Goal: Information Seeking & Learning: Learn about a topic

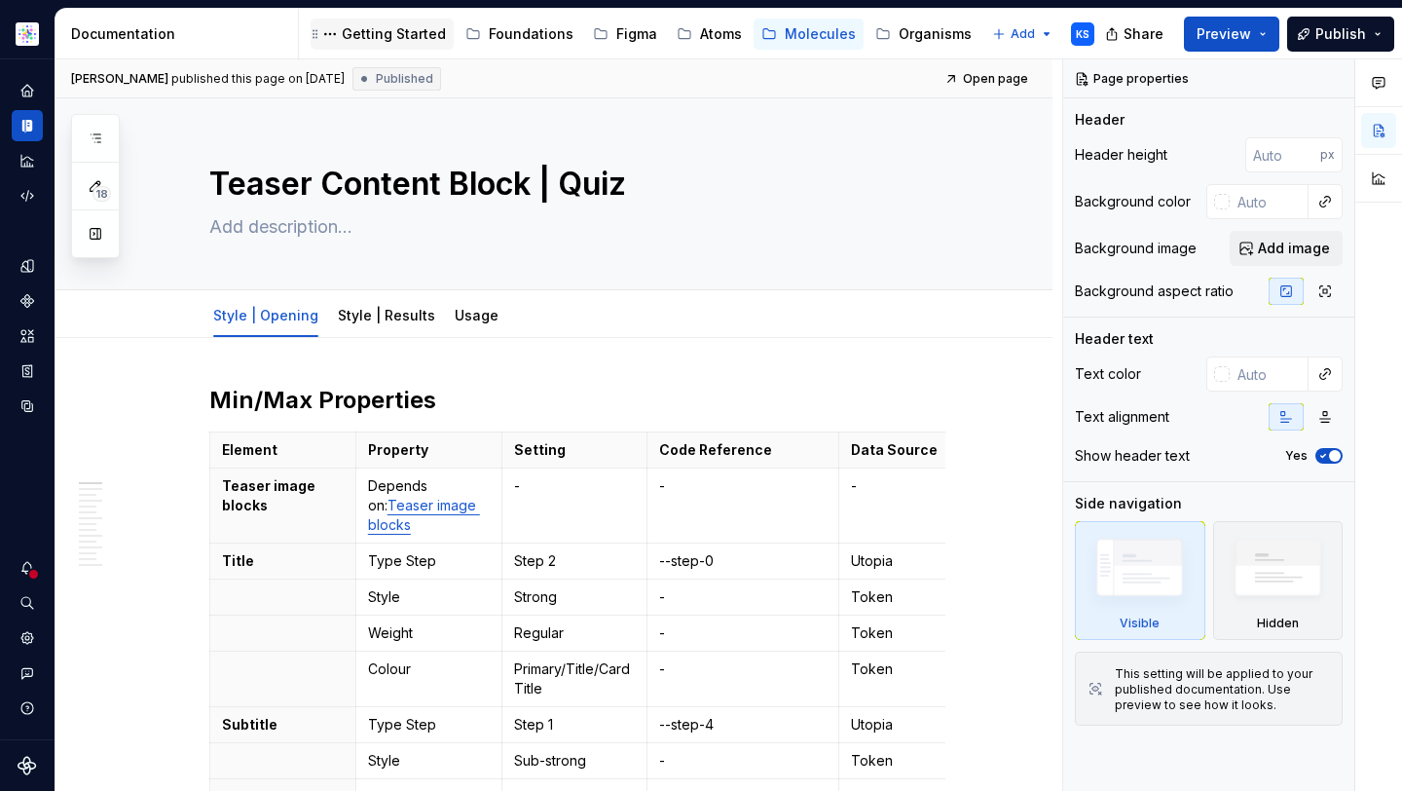
click at [361, 34] on div "Getting Started" at bounding box center [394, 33] width 104 height 19
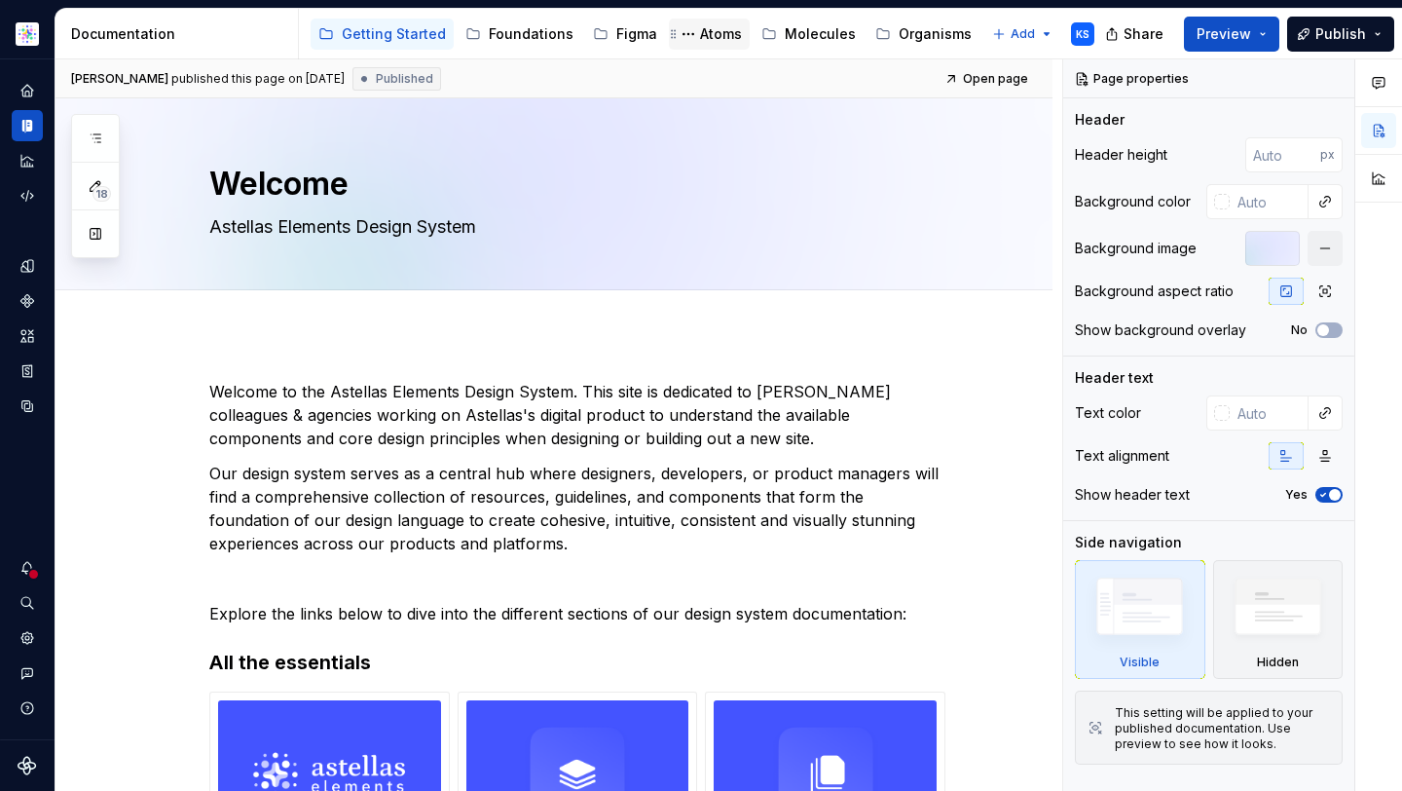
click at [709, 40] on div "Atoms" at bounding box center [721, 33] width 42 height 19
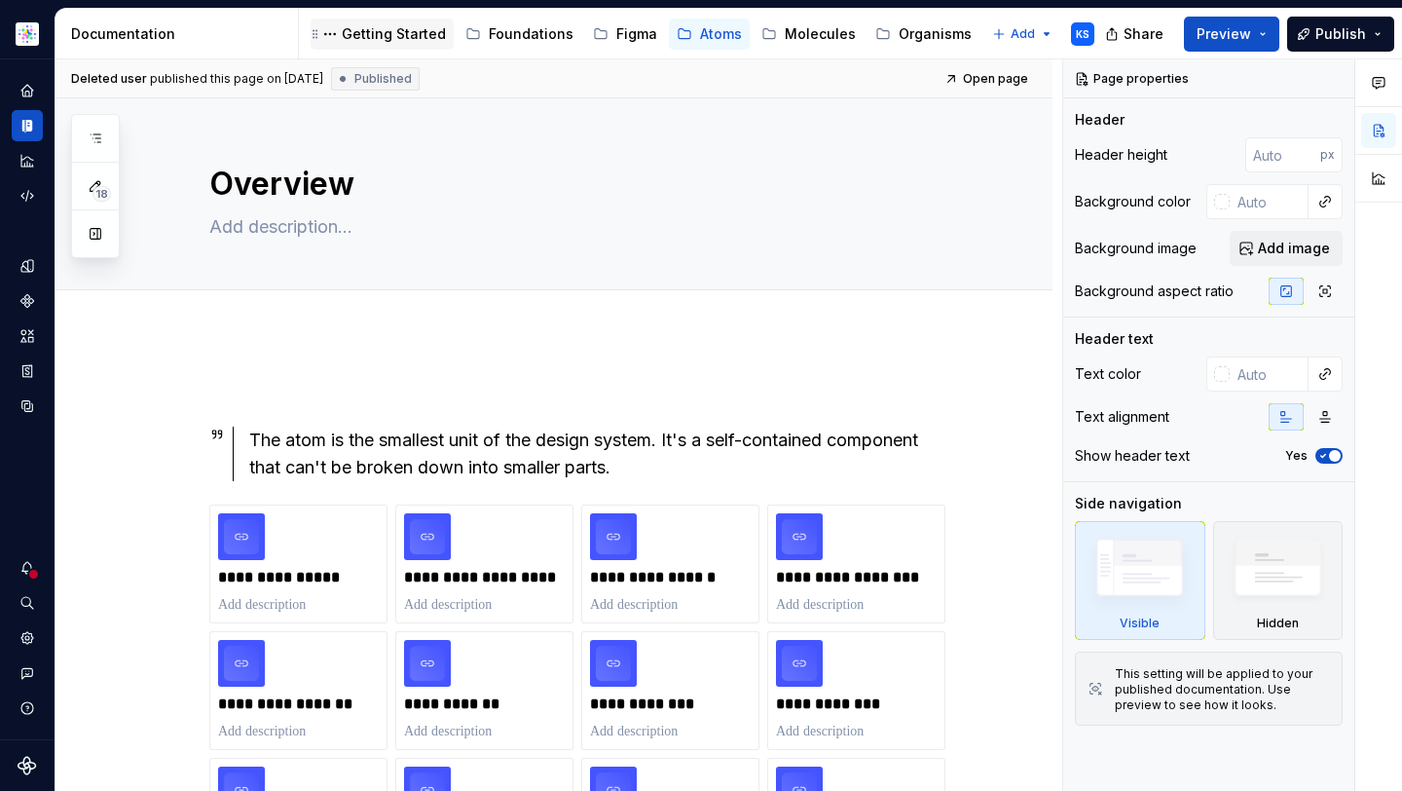
click at [422, 30] on div "Getting Started" at bounding box center [394, 33] width 104 height 19
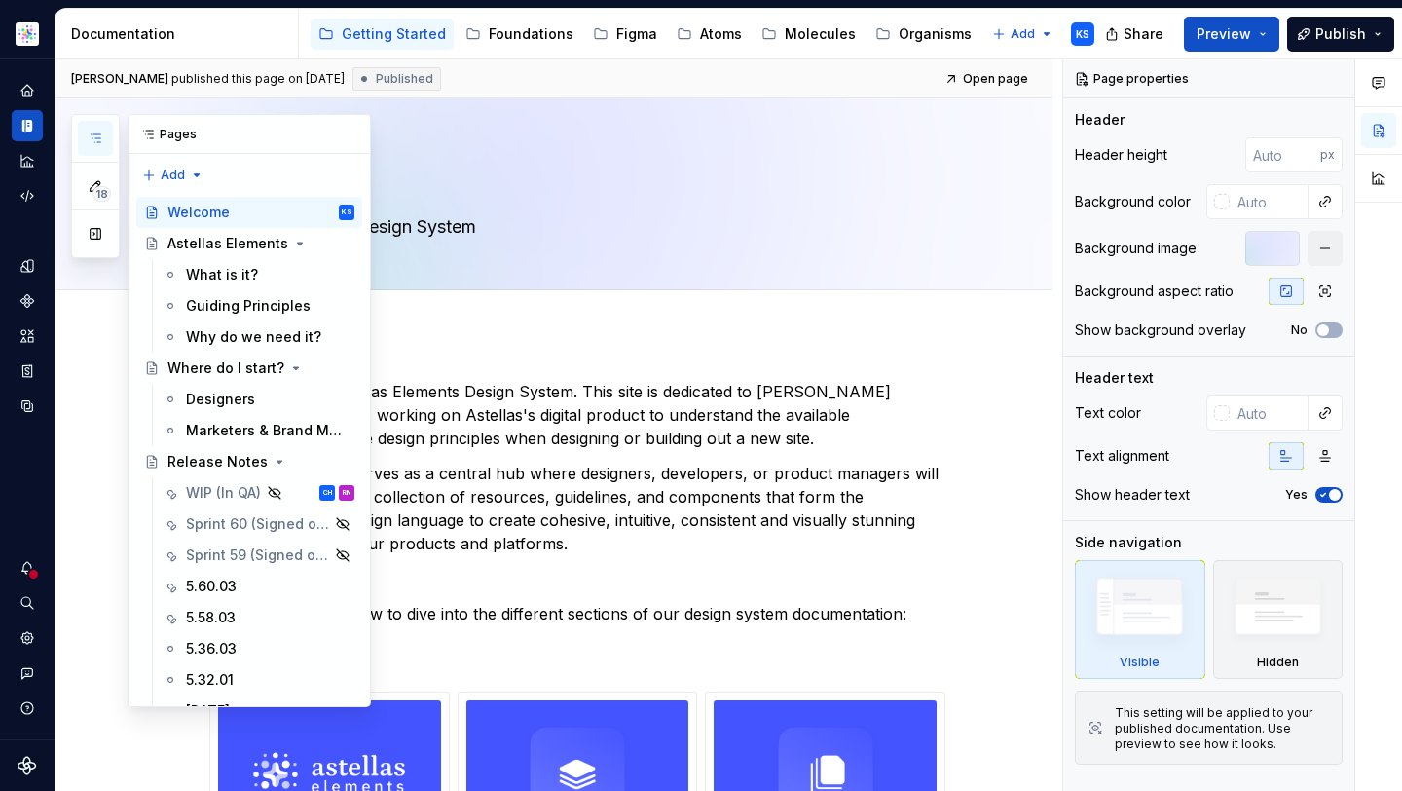
click at [96, 134] on icon "button" at bounding box center [96, 138] width 10 height 8
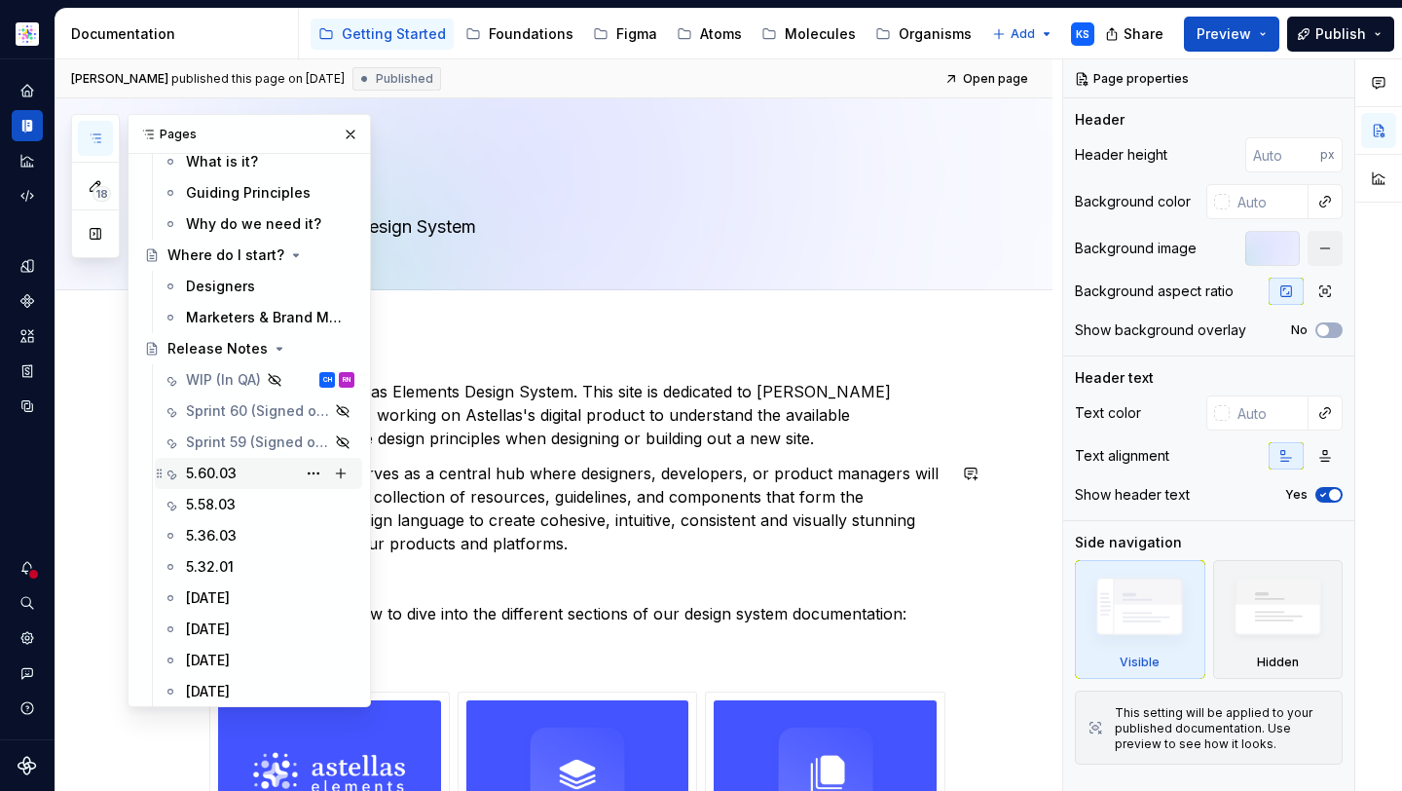
click at [246, 462] on div "5.60.03" at bounding box center [270, 473] width 168 height 27
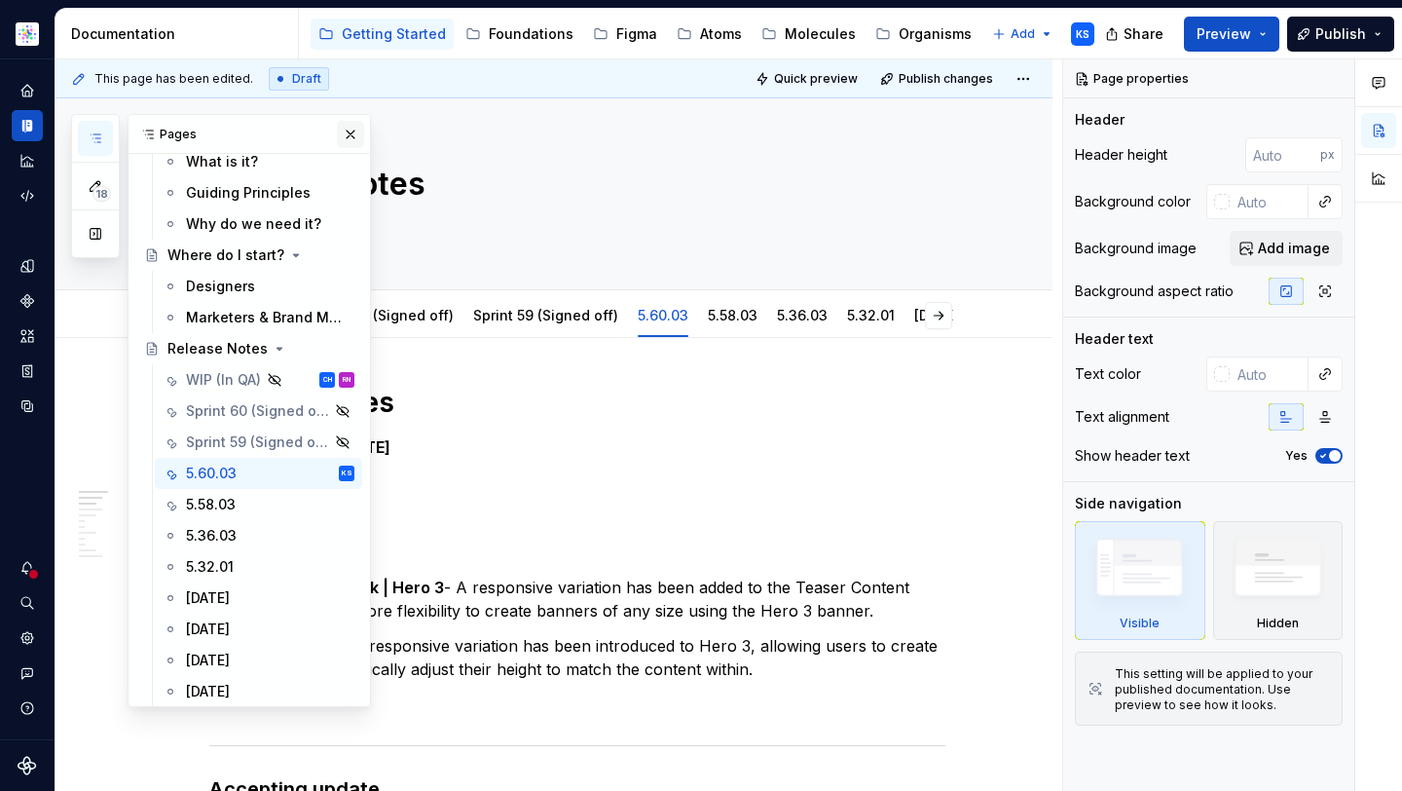
click at [337, 121] on button "button" at bounding box center [350, 134] width 27 height 27
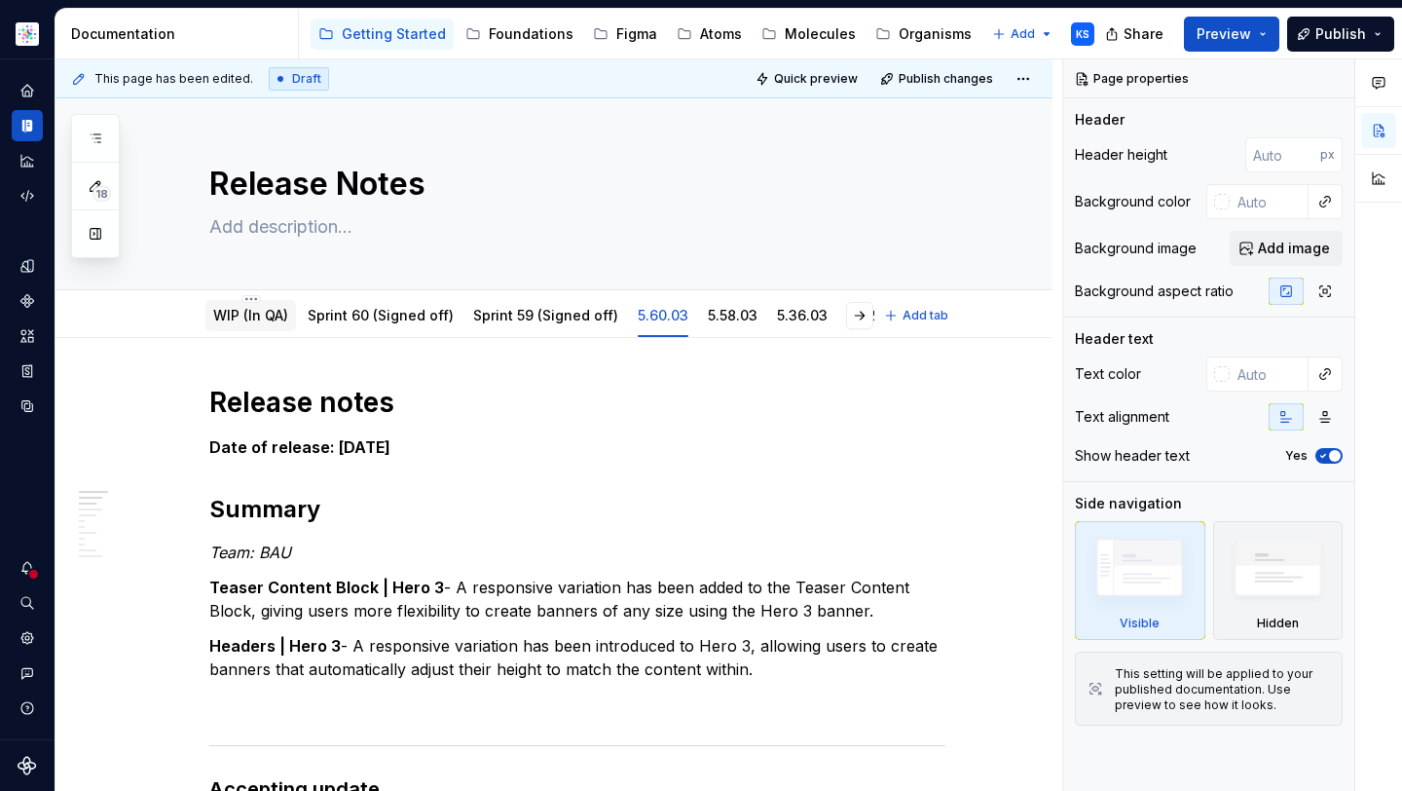
click at [243, 313] on link "WIP (In QA)" at bounding box center [250, 315] width 75 height 17
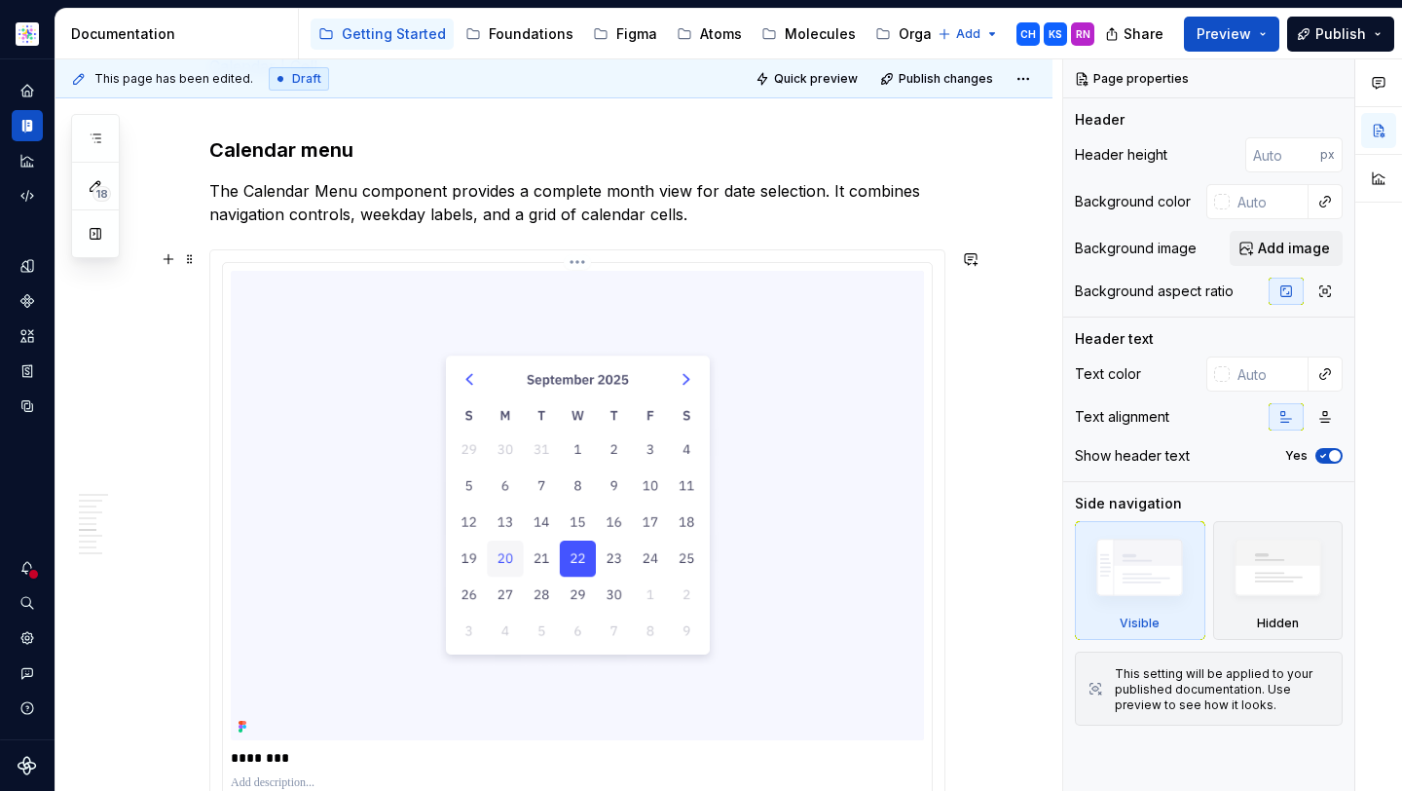
scroll to position [1937, 0]
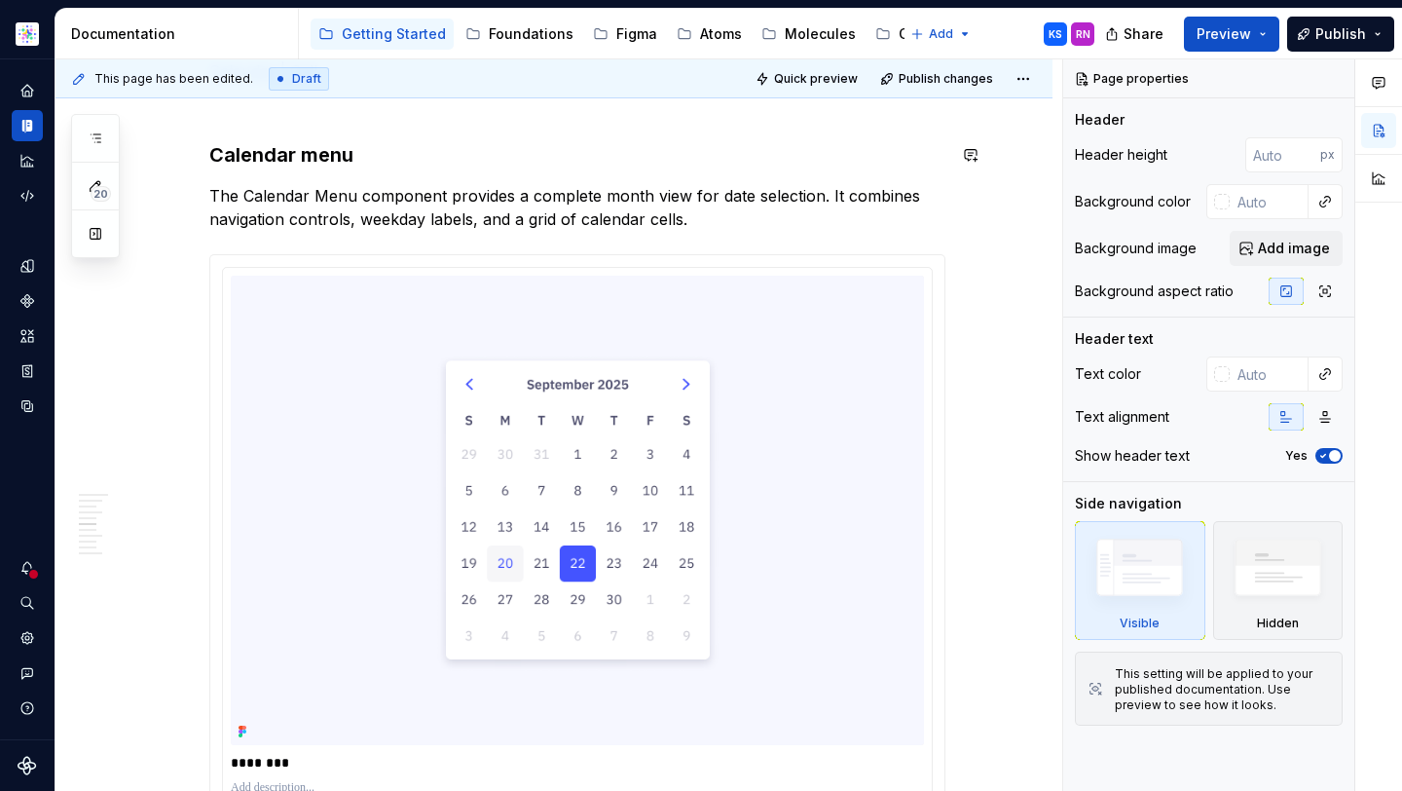
type textarea "*"
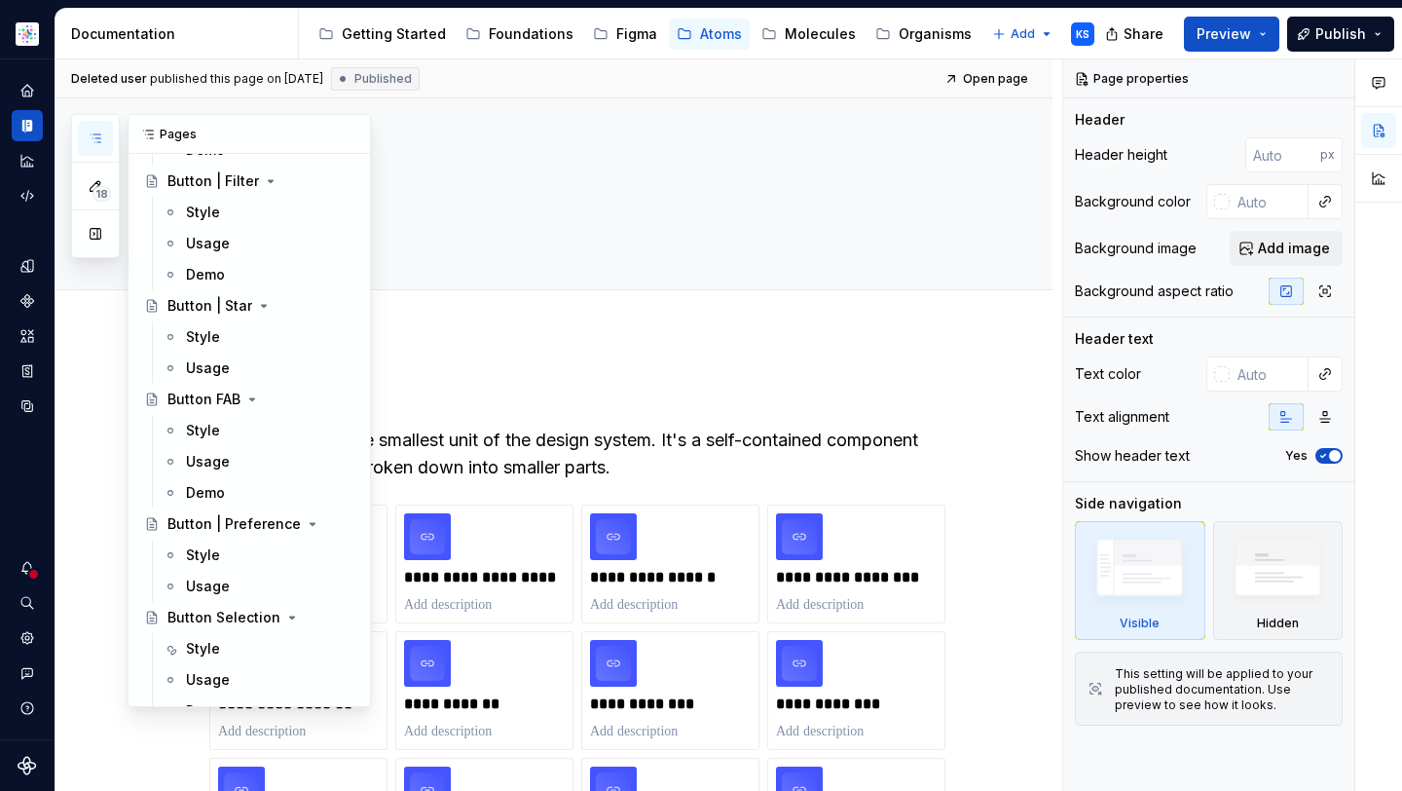
scroll to position [1551, 0]
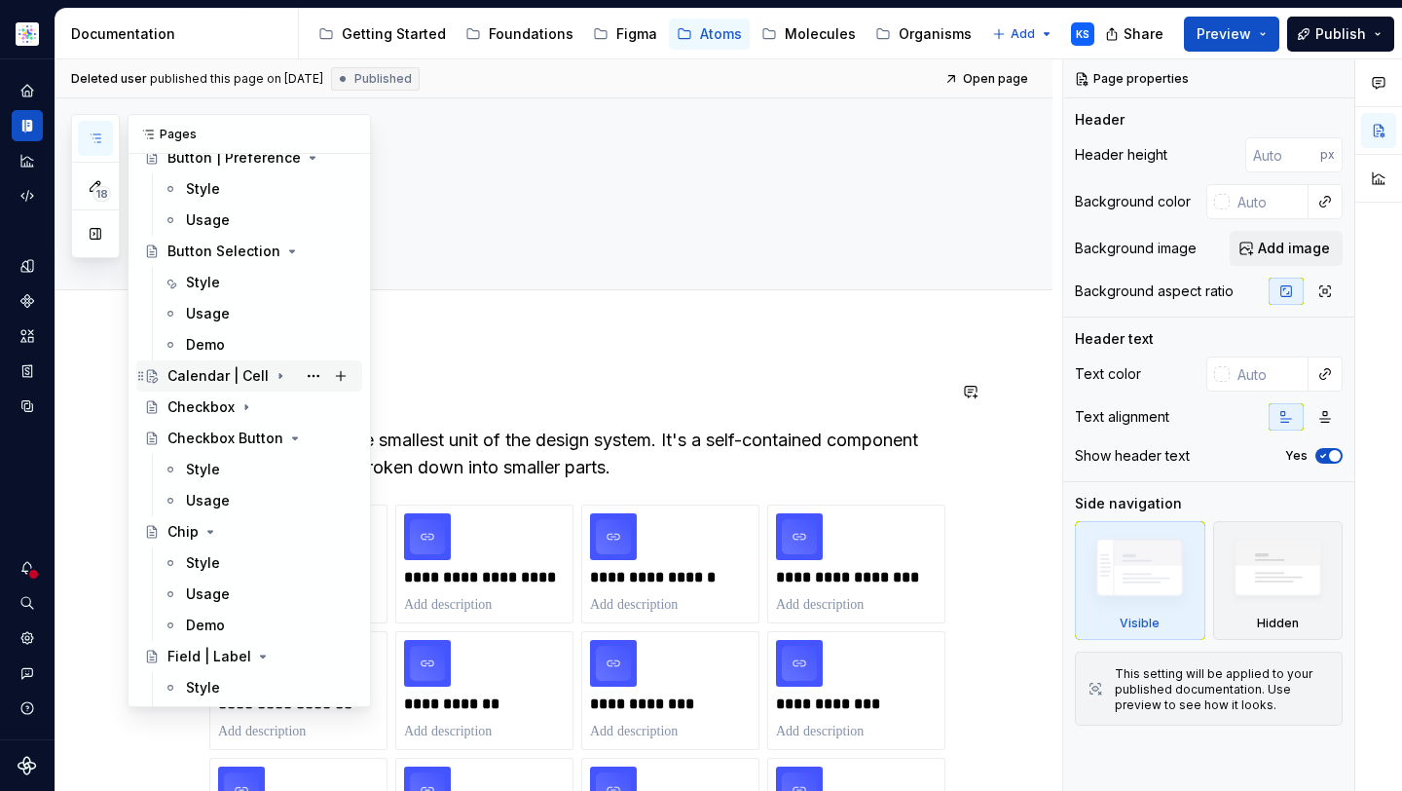
click at [243, 374] on div "Calendar | Cell" at bounding box center [218, 375] width 101 height 19
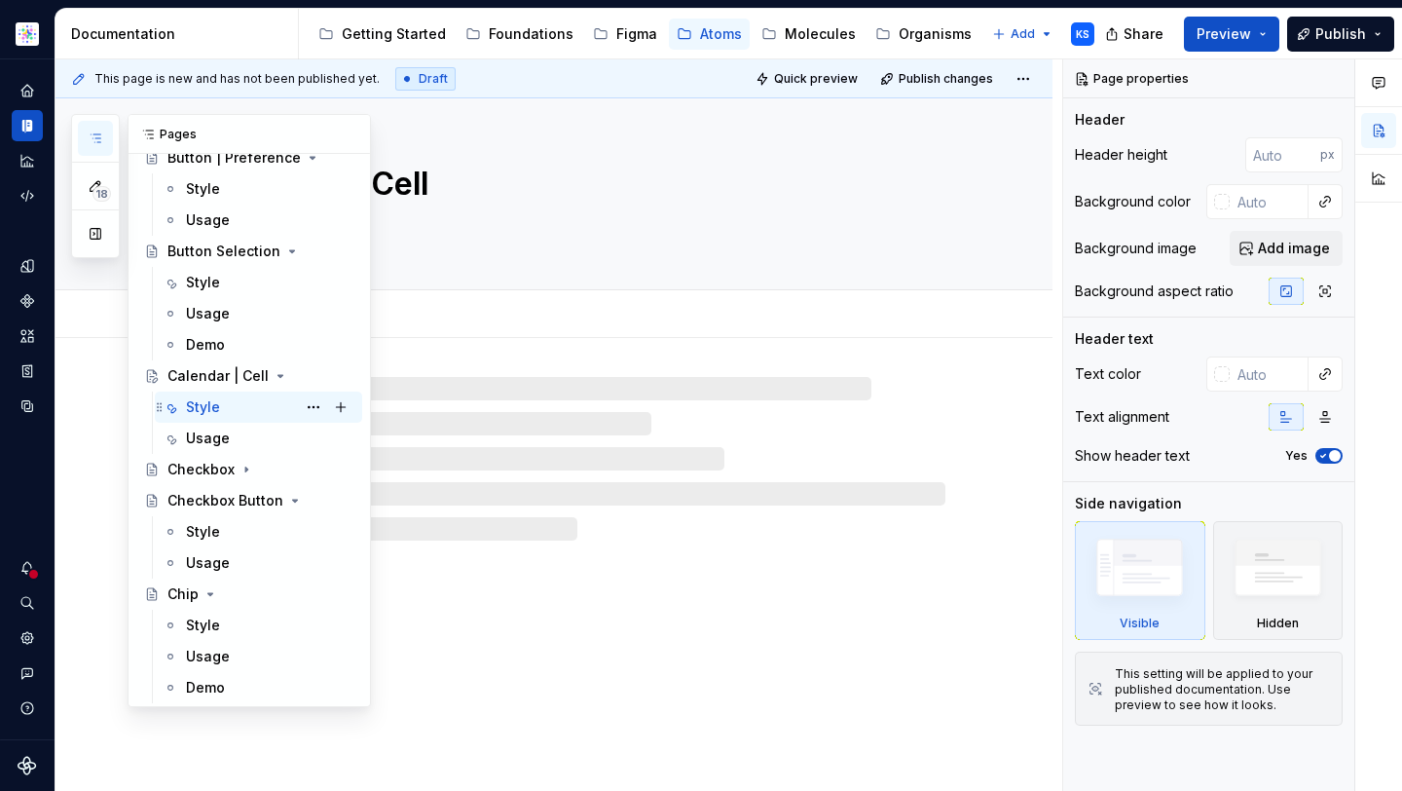
click at [242, 403] on div "Style KS" at bounding box center [270, 406] width 168 height 27
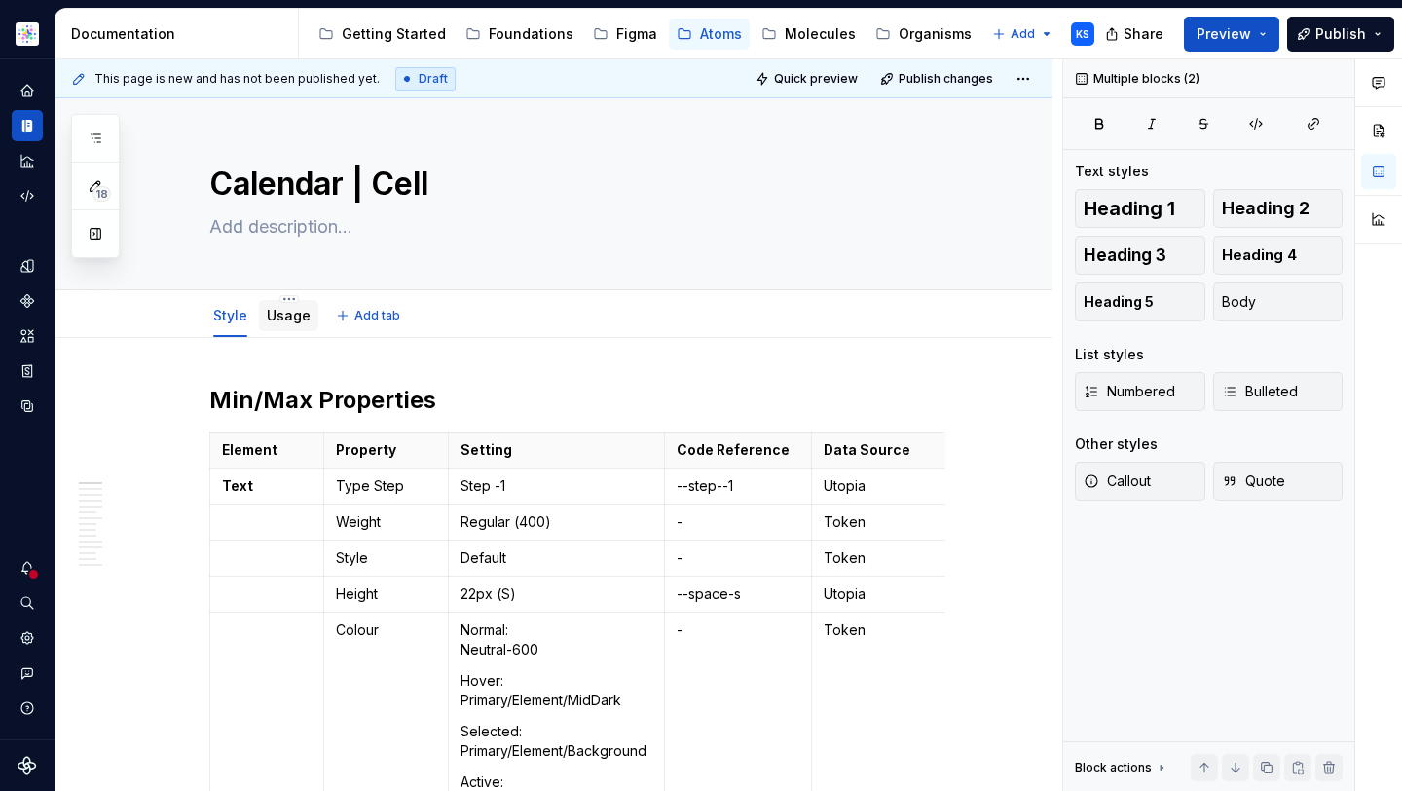
click at [292, 326] on div "Usage" at bounding box center [289, 315] width 44 height 23
click at [280, 309] on link "Usage" at bounding box center [289, 315] width 44 height 17
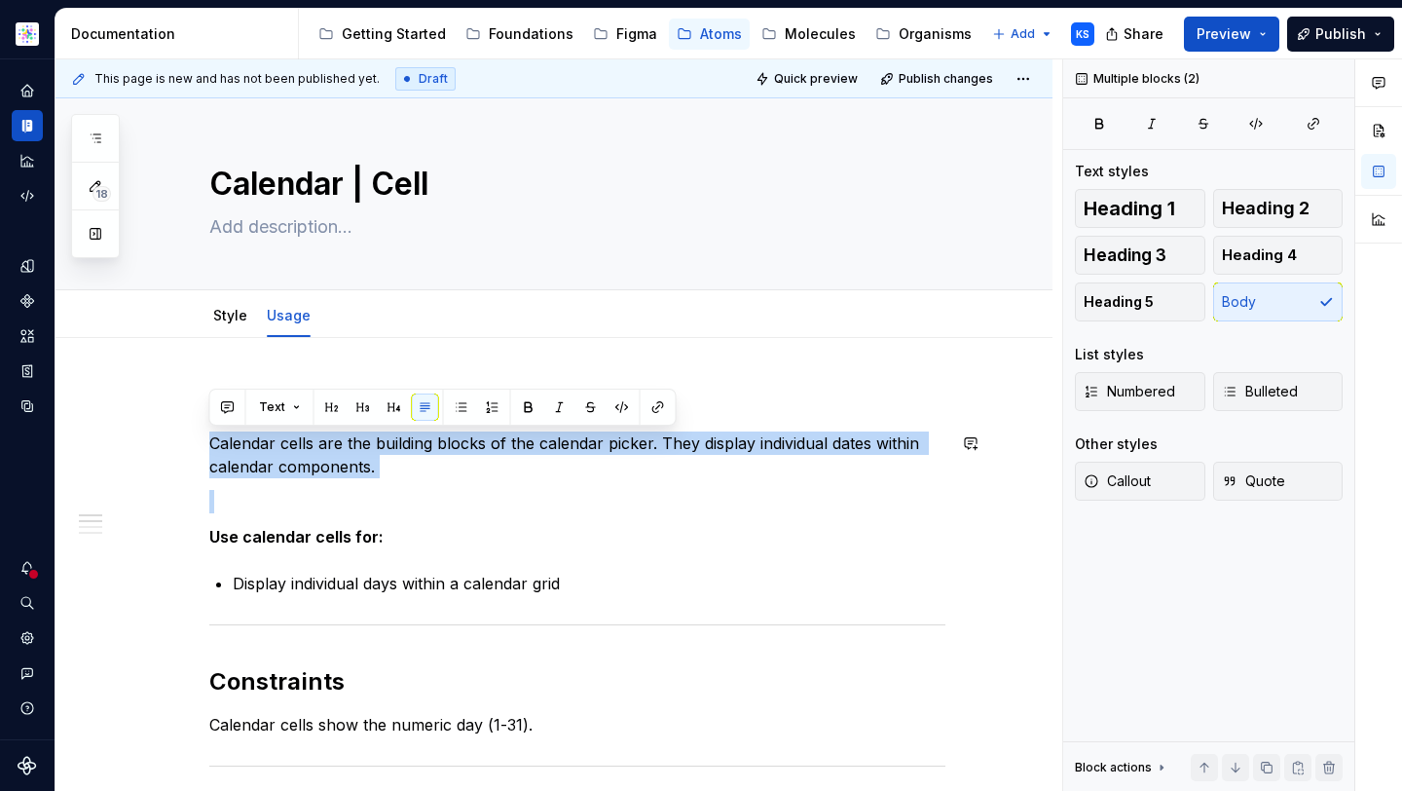
drag, startPoint x: 211, startPoint y: 438, endPoint x: 392, endPoint y: 481, distance: 185.2
click at [375, 466] on p "Calendar cells are the building blocks of the calendar picker. They display ind…" at bounding box center [577, 454] width 736 height 47
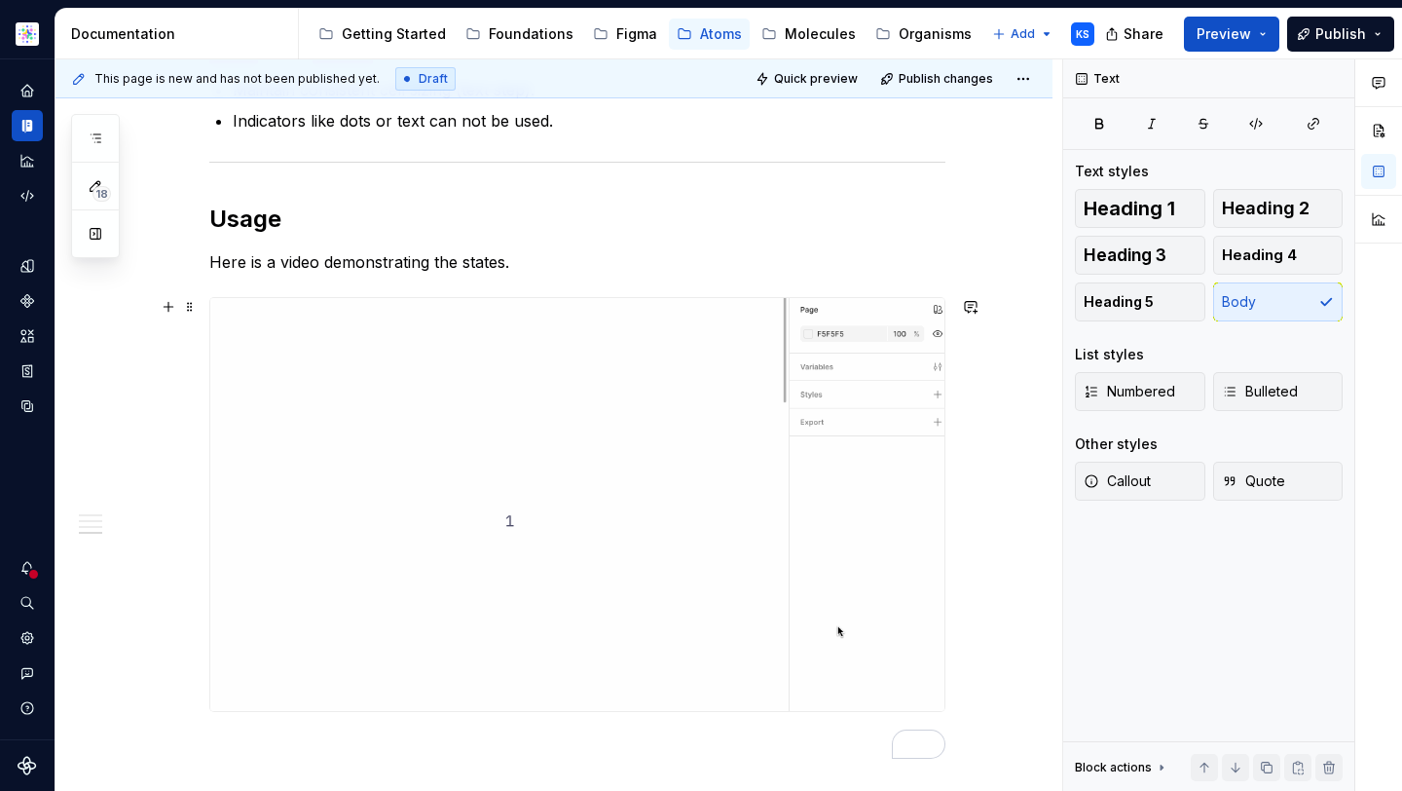
scroll to position [821, 0]
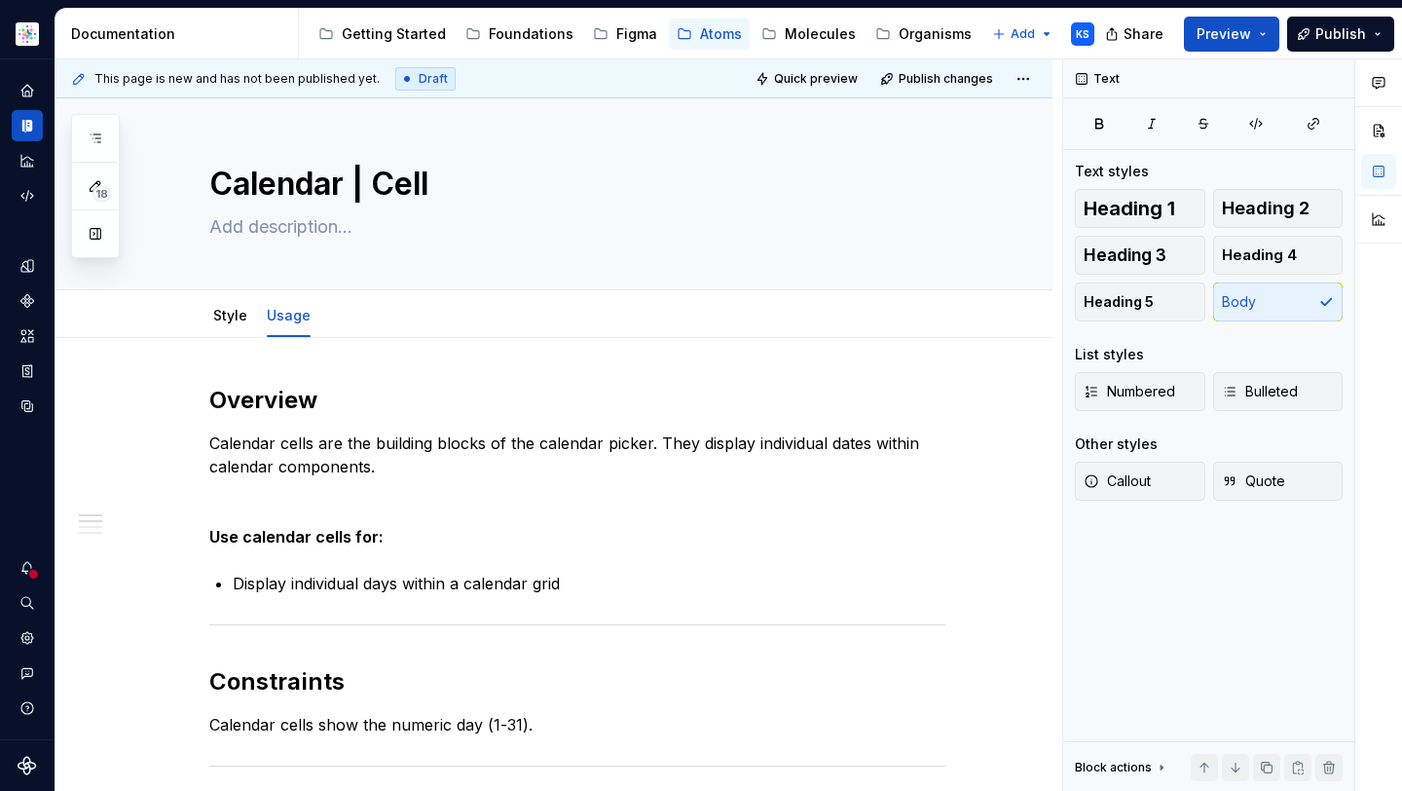
type textarea "*"
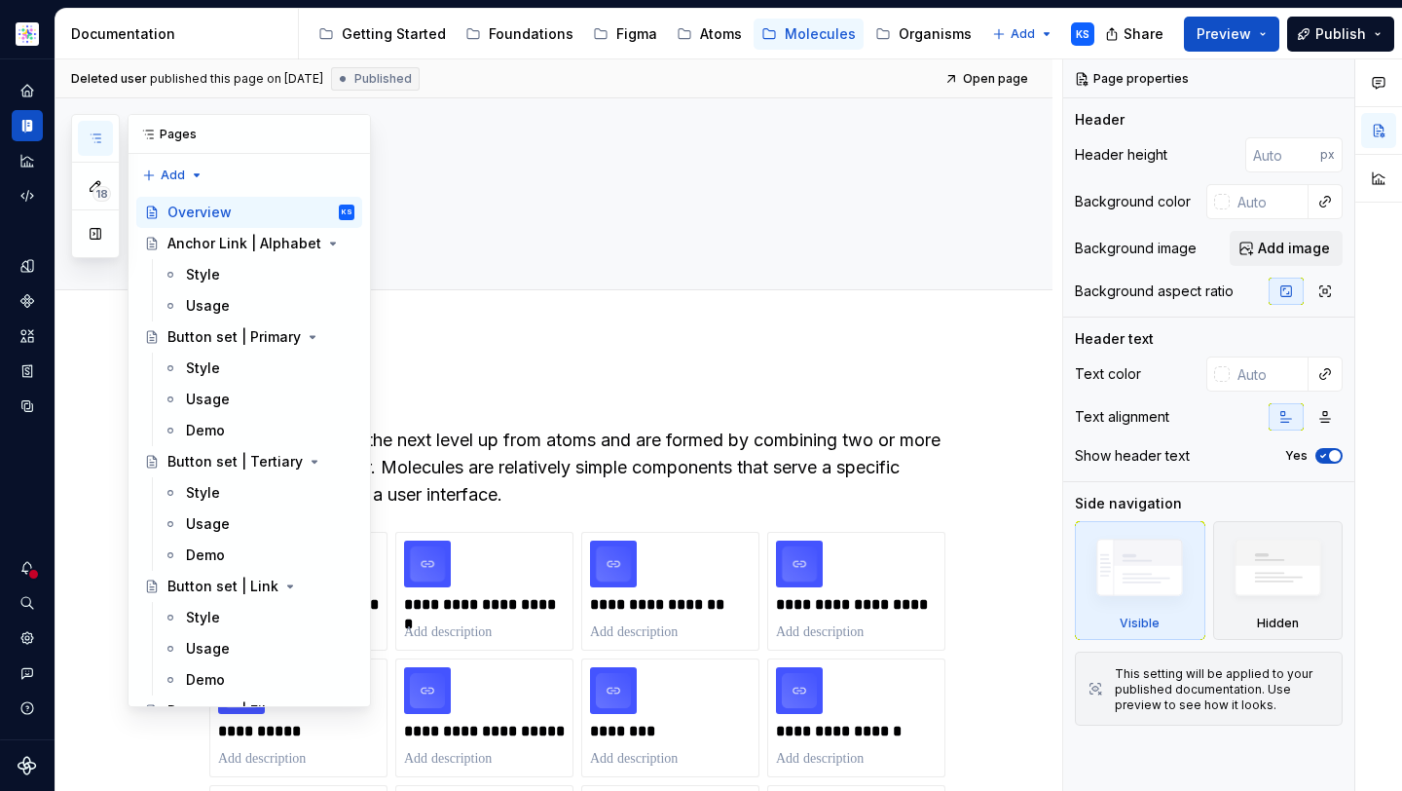
click at [98, 142] on icon "button" at bounding box center [96, 138] width 10 height 8
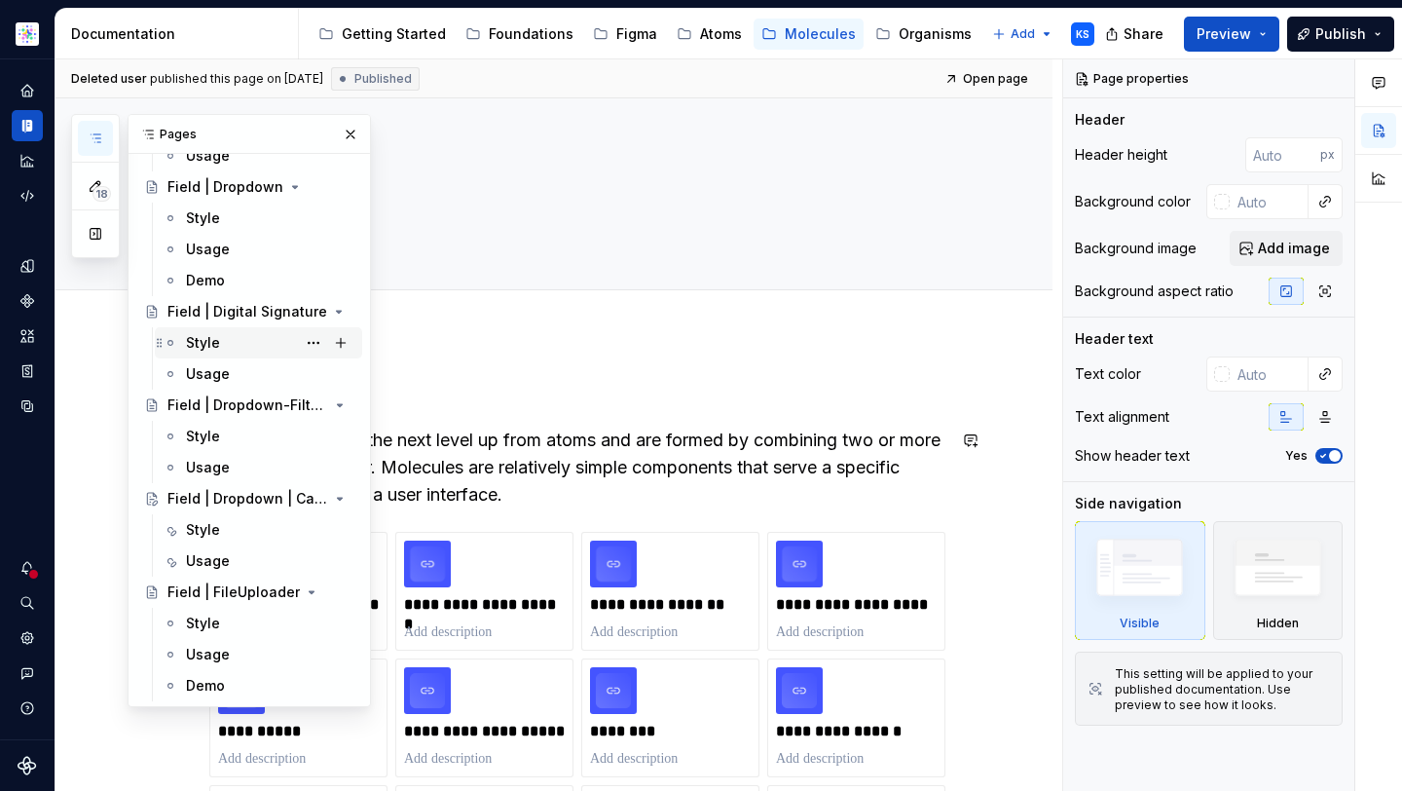
scroll to position [2289, 0]
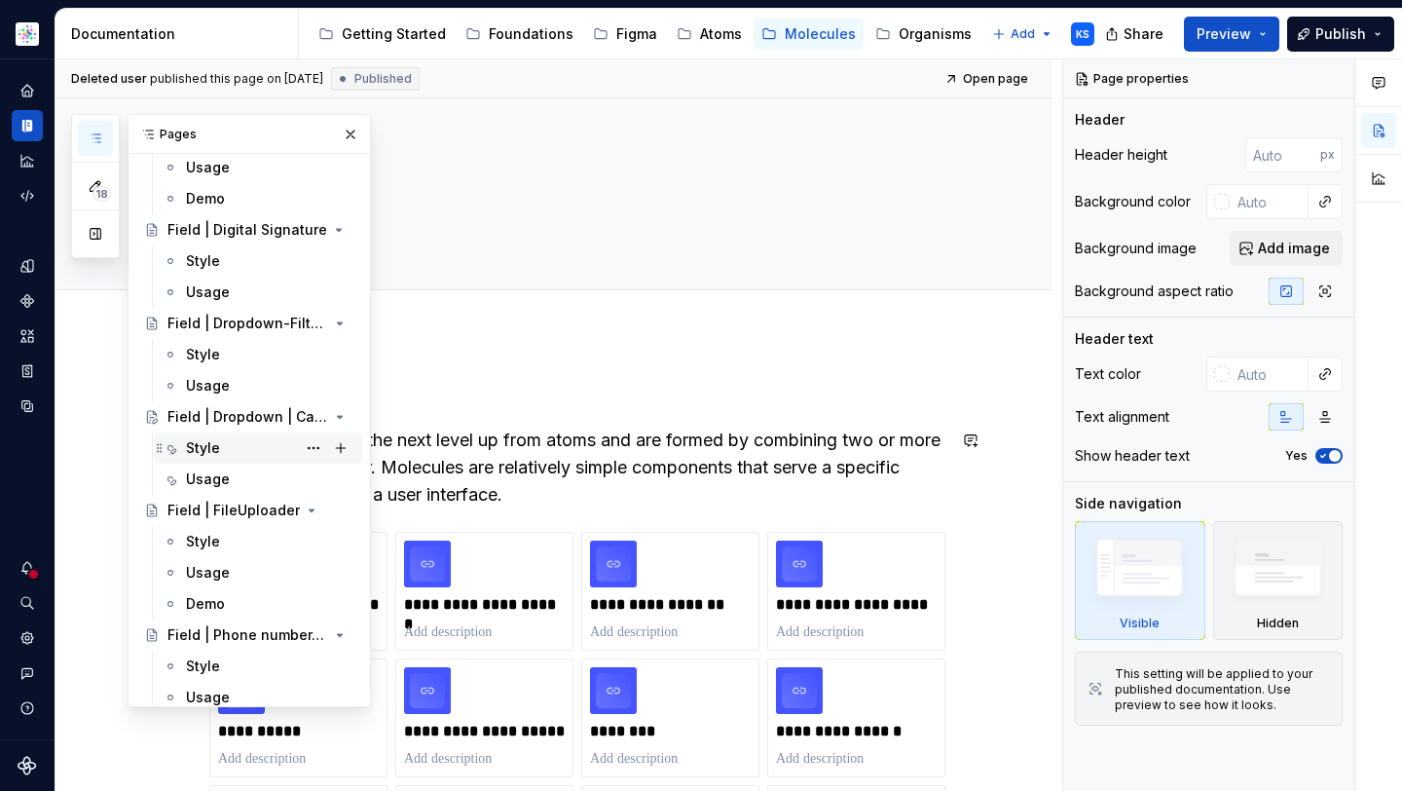
click at [221, 441] on div "Style" at bounding box center [270, 447] width 168 height 27
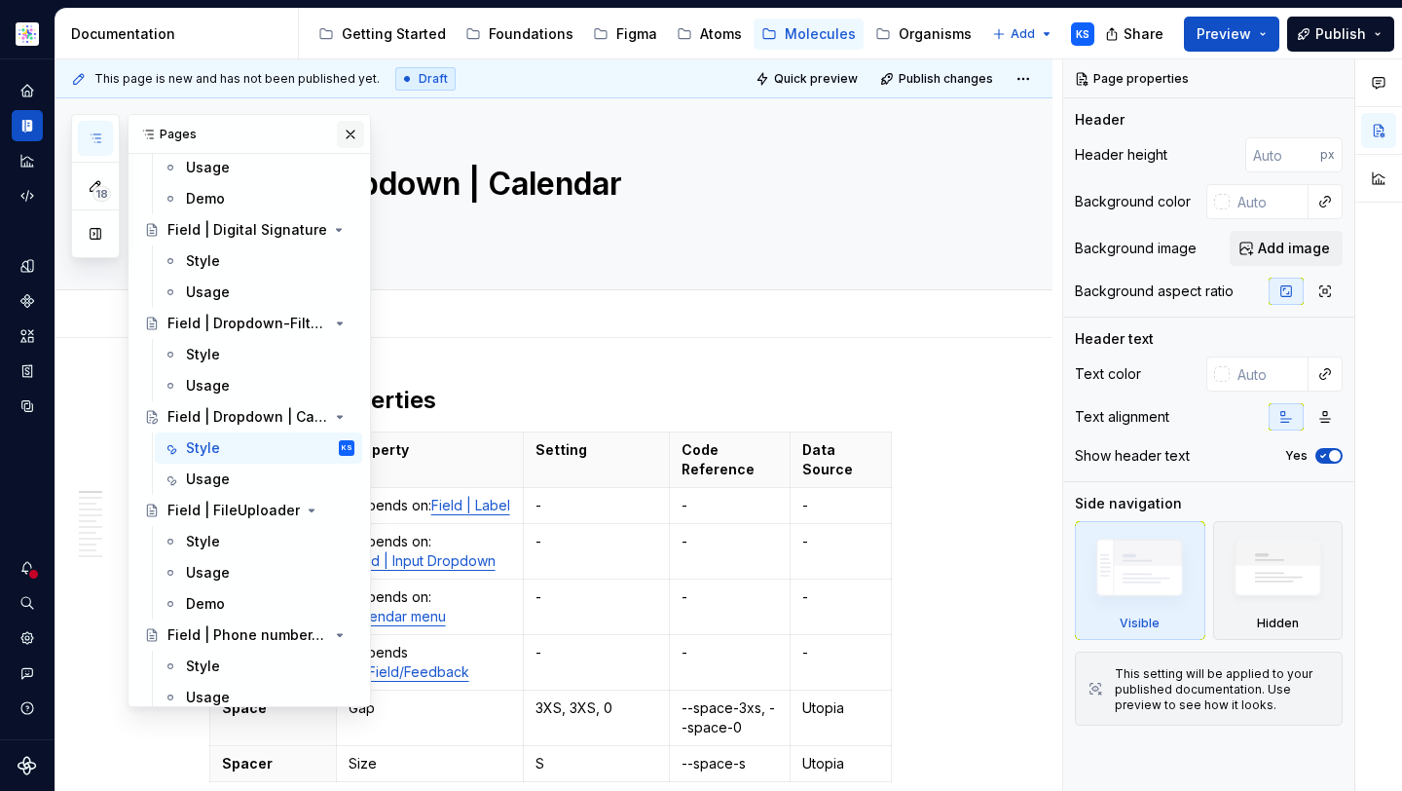
click at [341, 127] on button "button" at bounding box center [350, 134] width 27 height 27
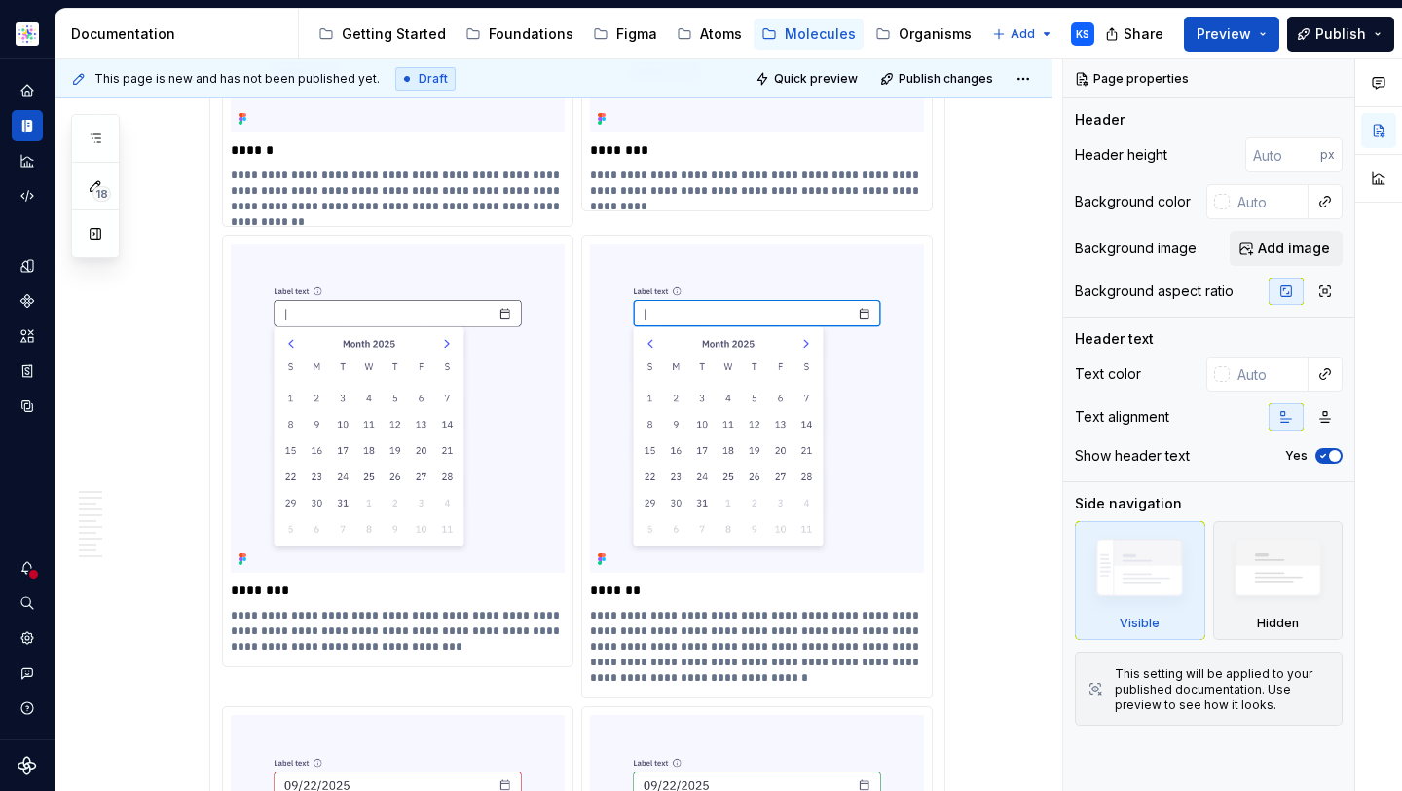
scroll to position [2510, 0]
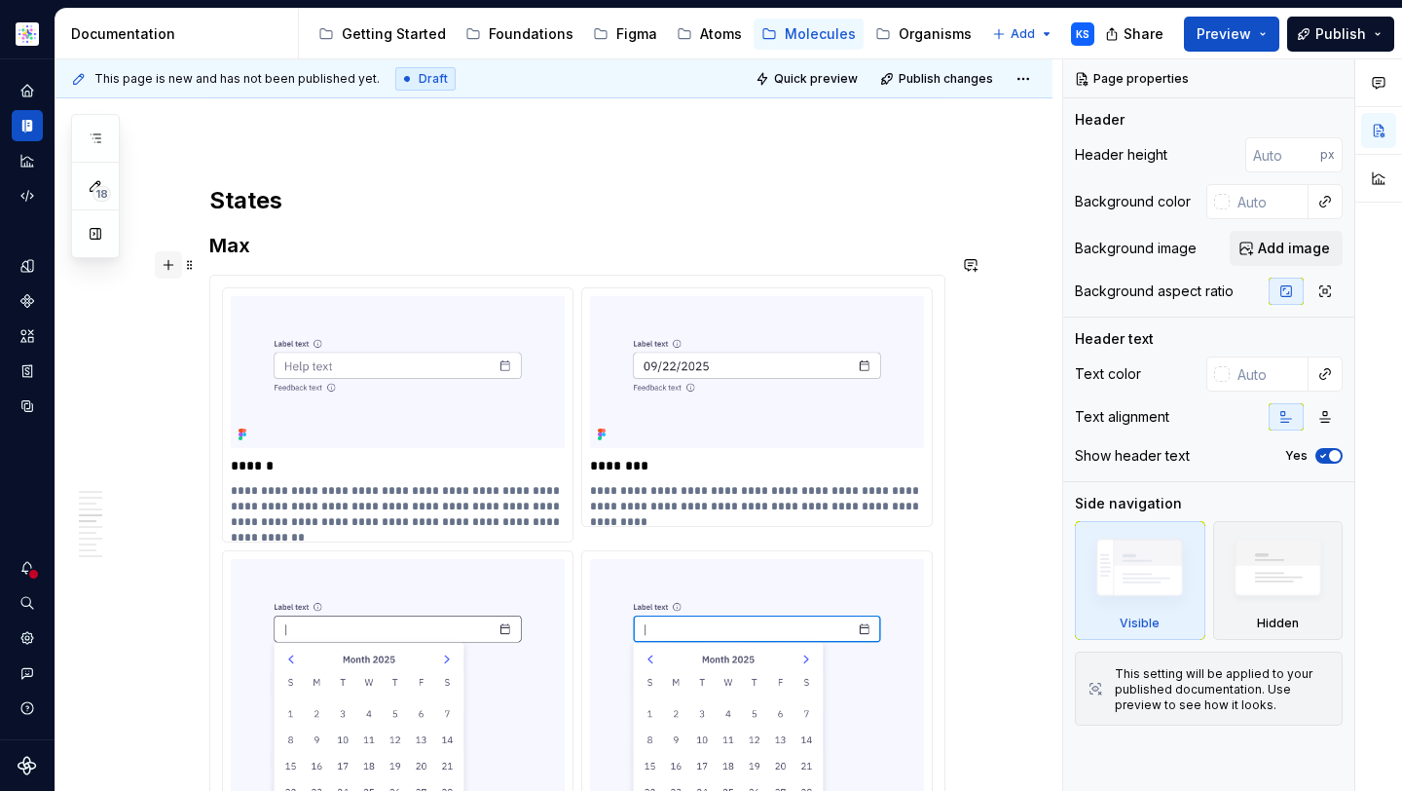
click at [158, 260] on button "button" at bounding box center [168, 264] width 27 height 27
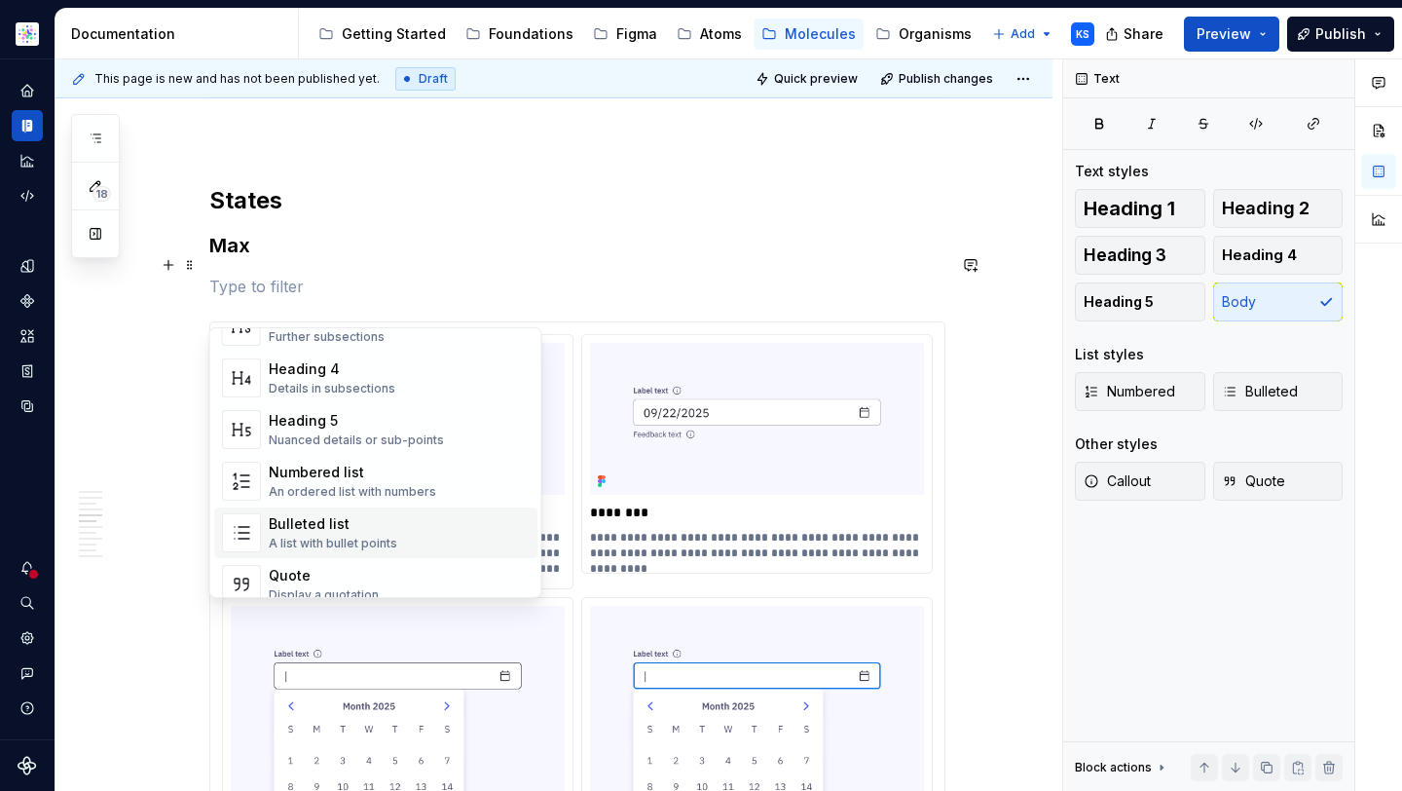
scroll to position [232, 0]
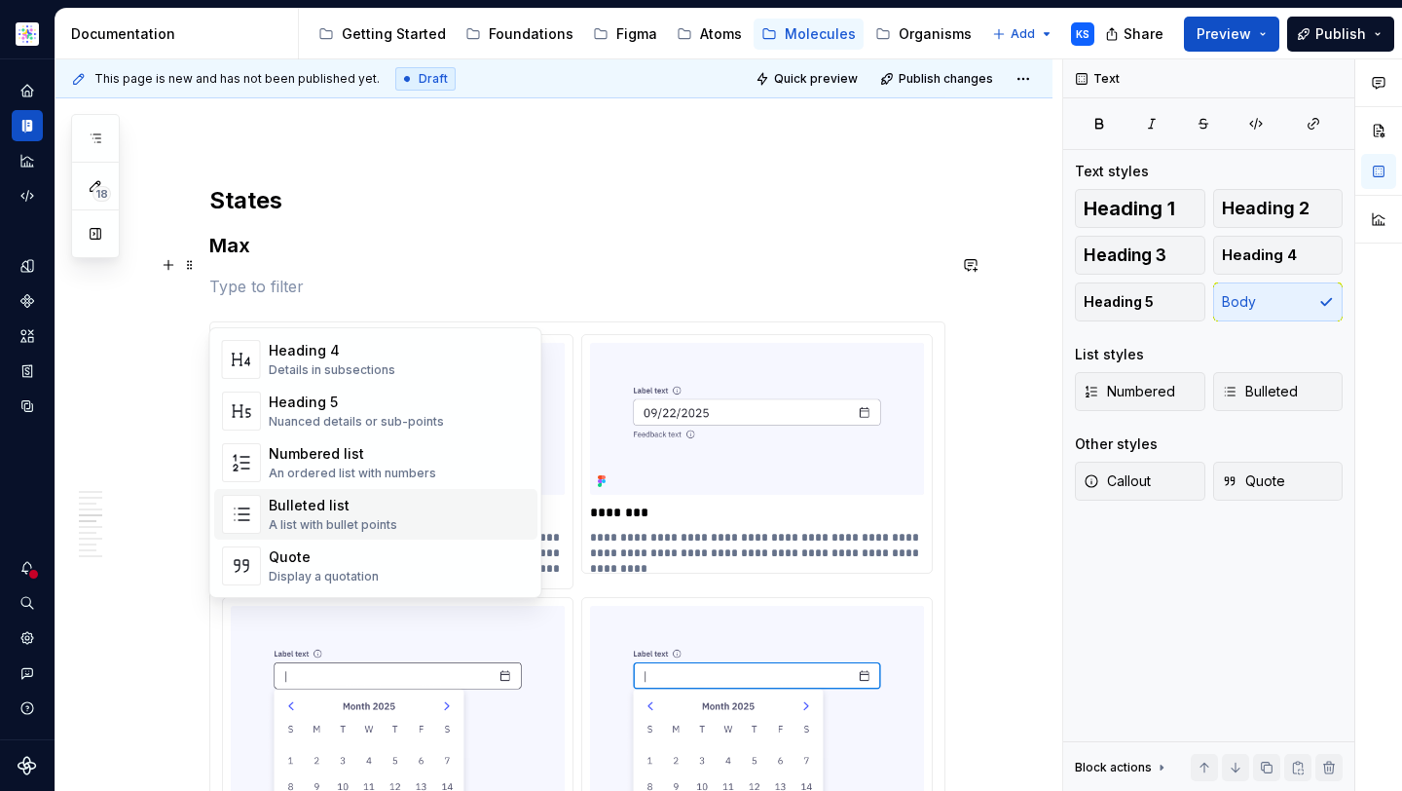
type textarea "*"
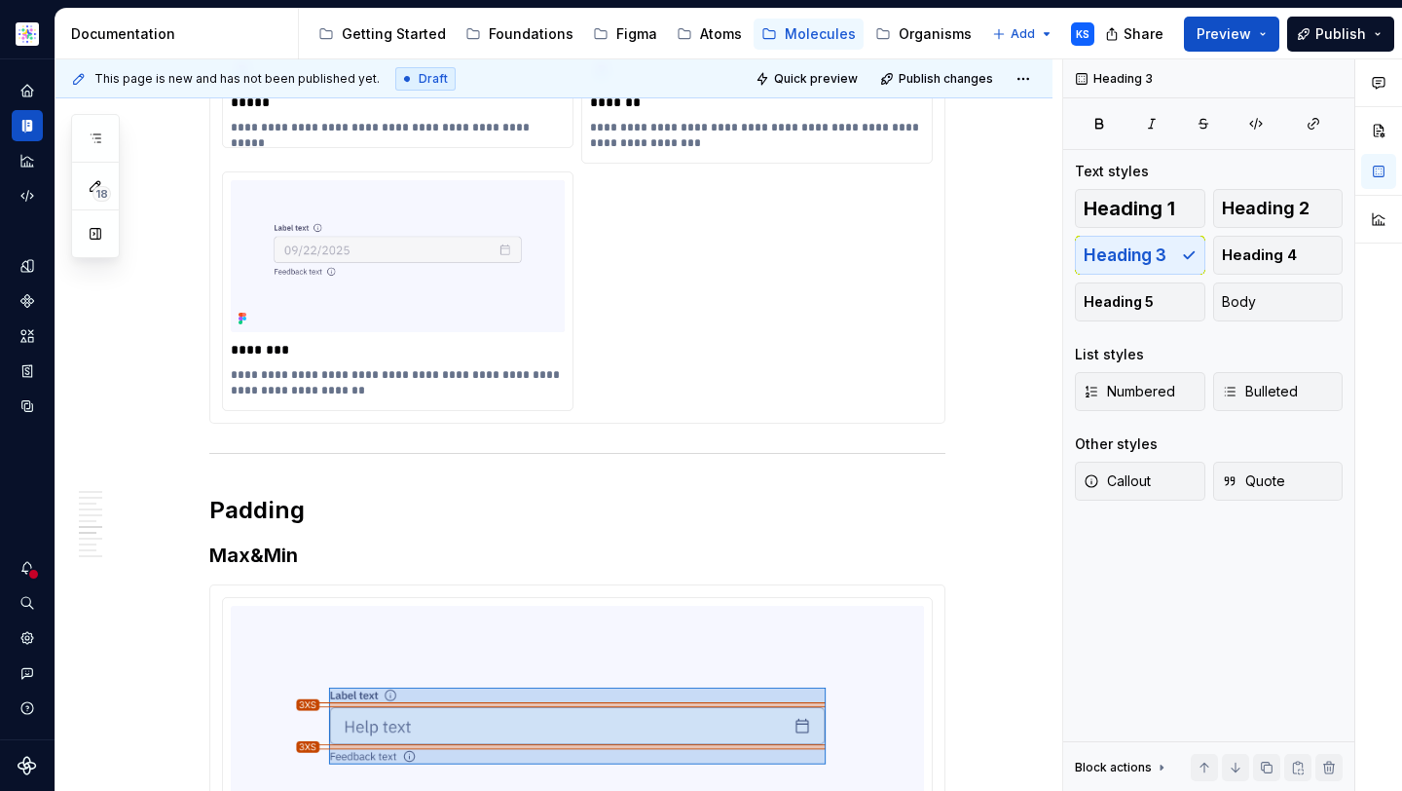
scroll to position [3655, 0]
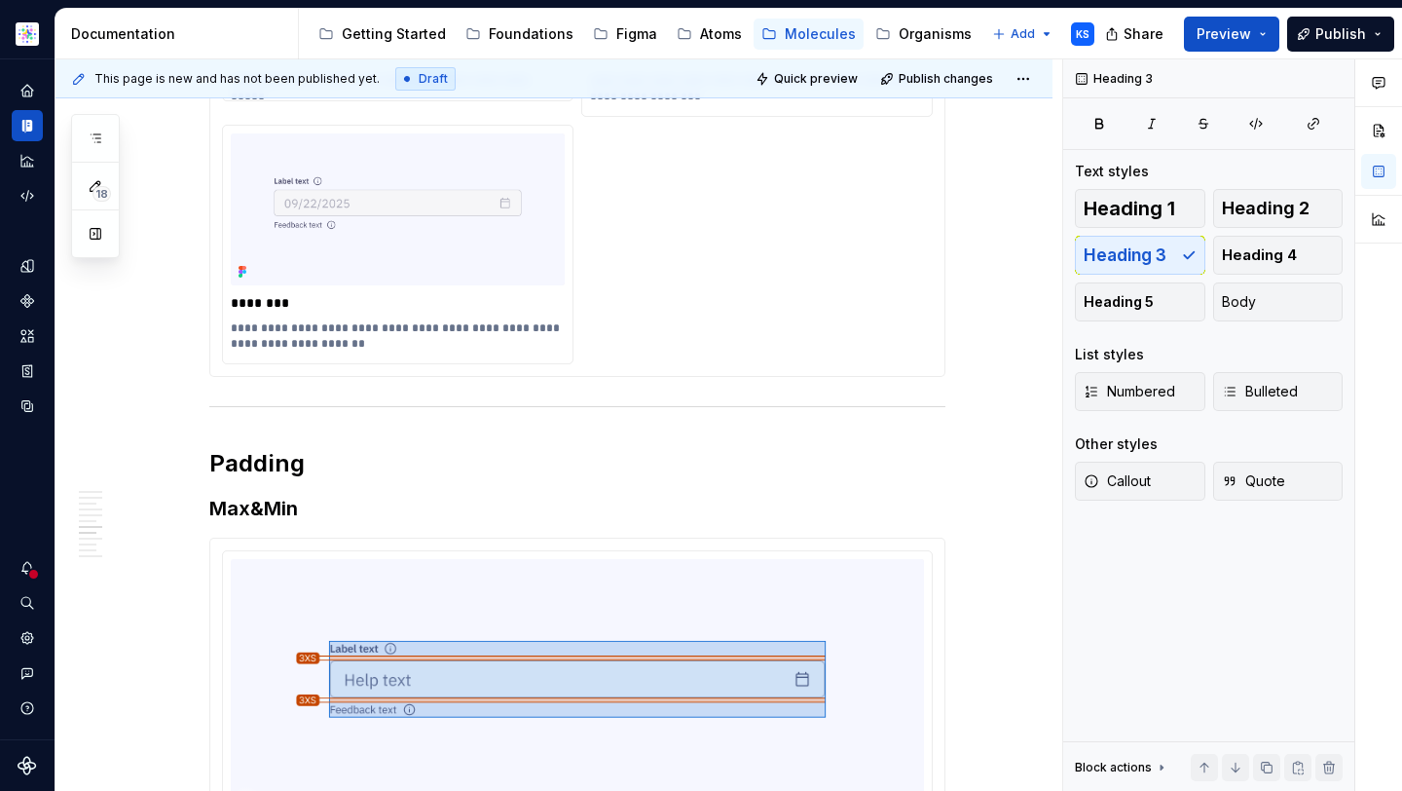
click at [163, 489] on button "button" at bounding box center [168, 482] width 27 height 27
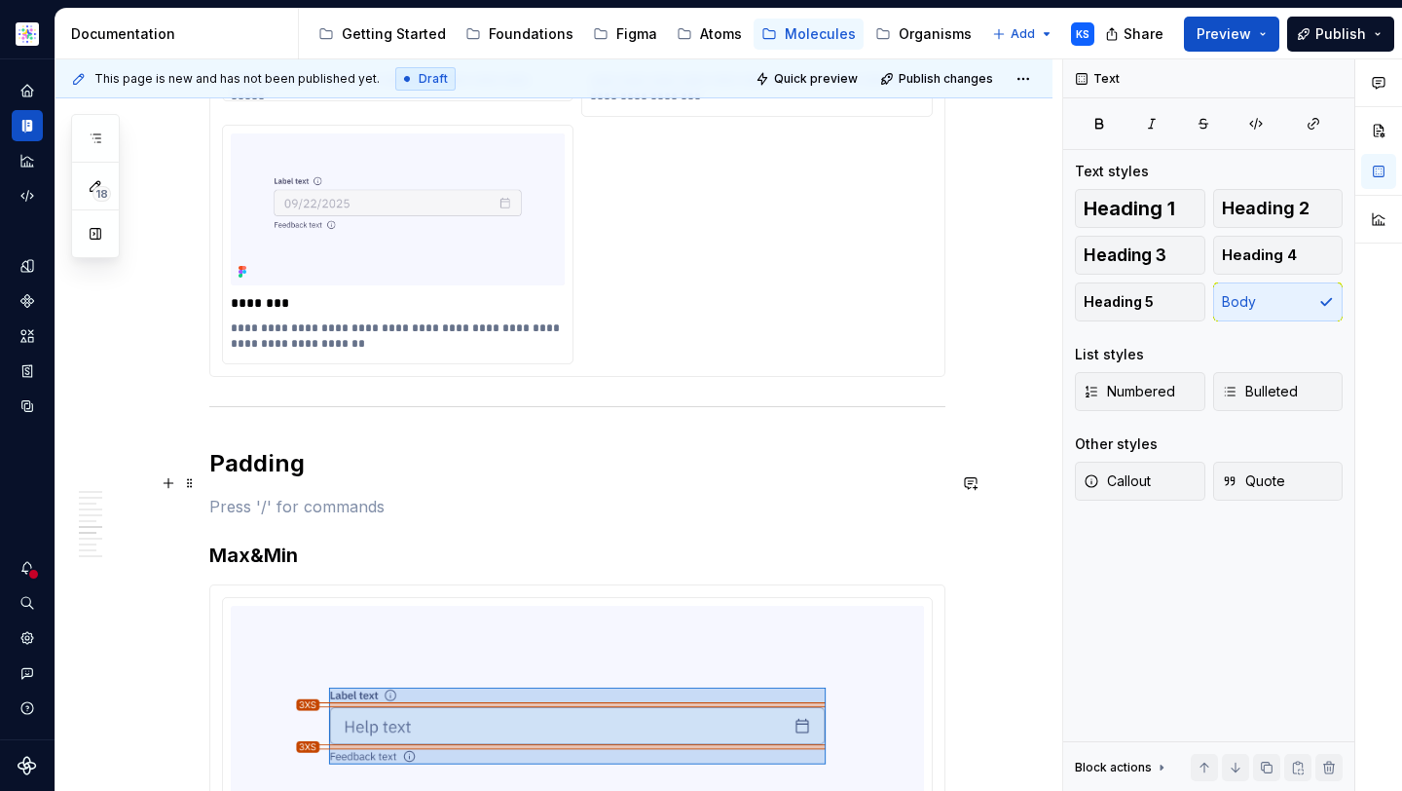
click at [233, 518] on p "To enrich screen reader interactions, please activate Accessibility in Grammarl…" at bounding box center [577, 506] width 736 height 23
click at [188, 527] on span at bounding box center [190, 525] width 16 height 27
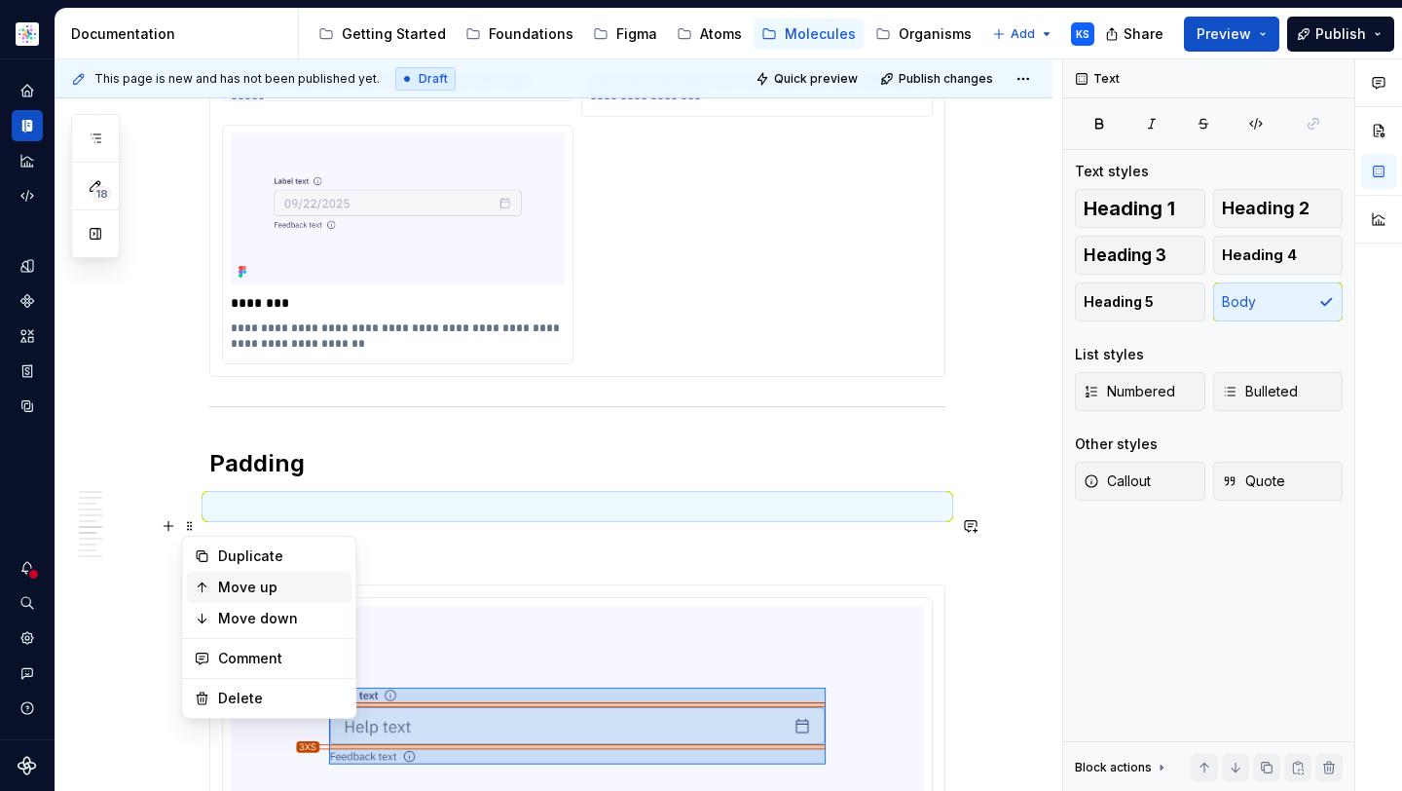
click at [277, 583] on div "Move up" at bounding box center [281, 587] width 127 height 19
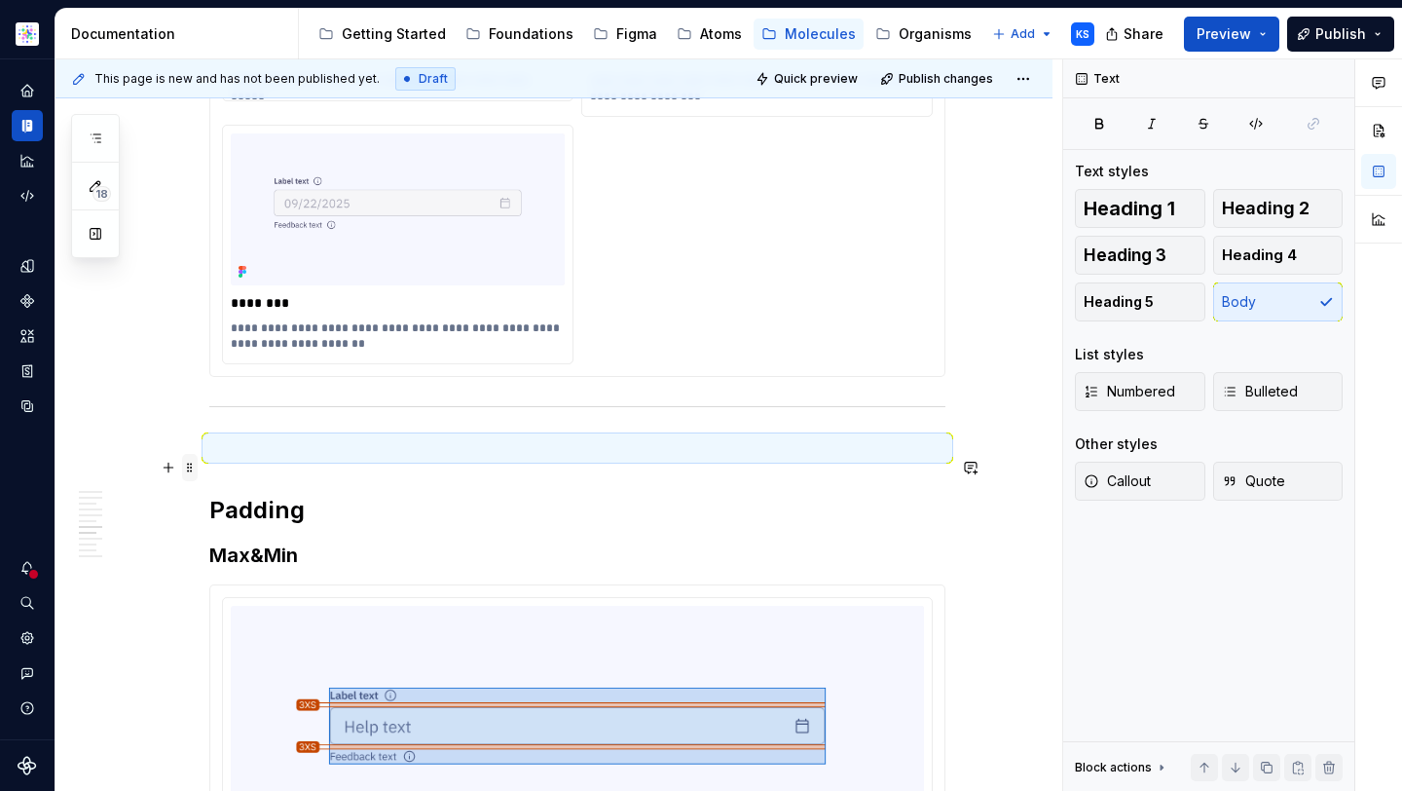
click at [190, 467] on span at bounding box center [190, 467] width 16 height 27
click at [249, 527] on div "Move up" at bounding box center [281, 528] width 127 height 19
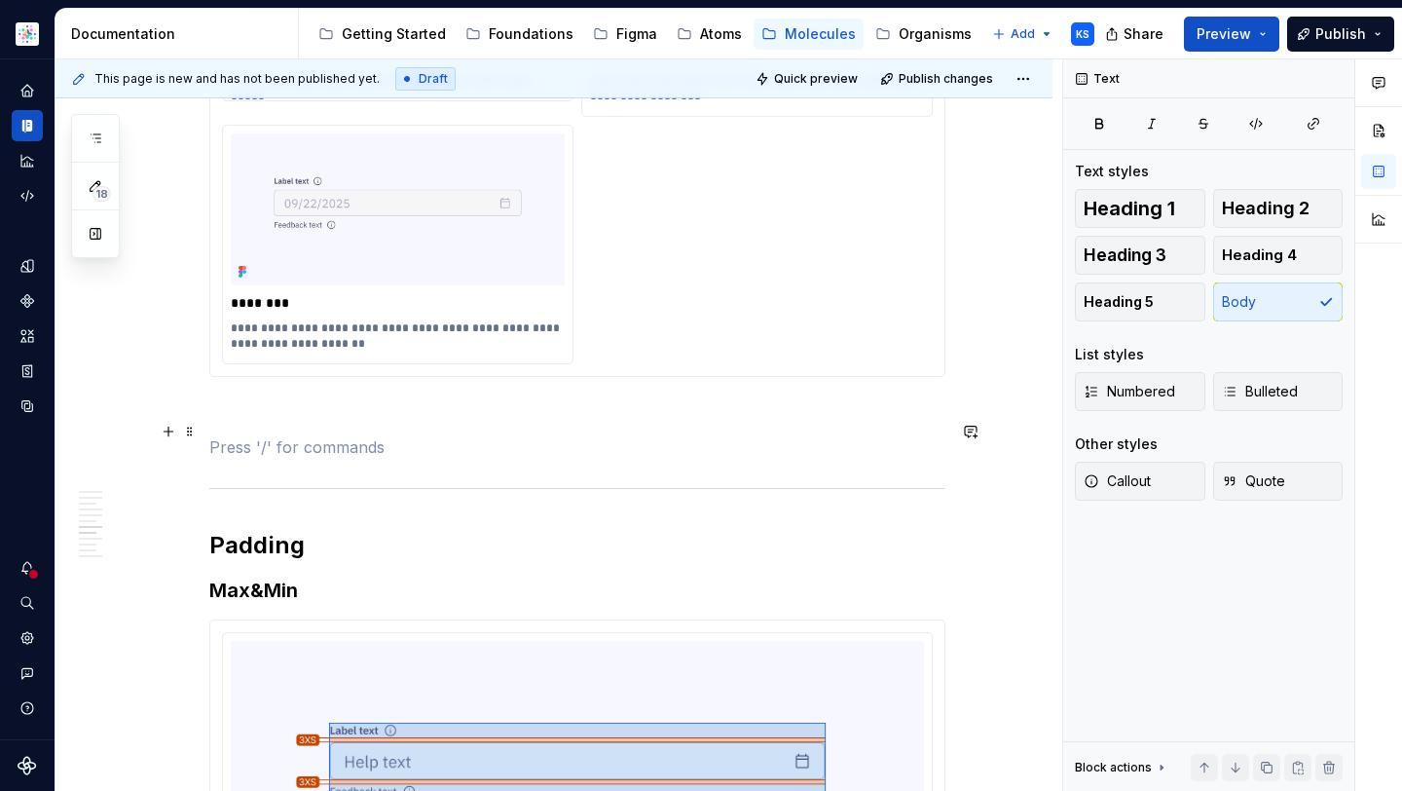
click at [257, 424] on p "To enrich screen reader interactions, please activate Accessibility in Grammarl…" at bounding box center [577, 411] width 736 height 23
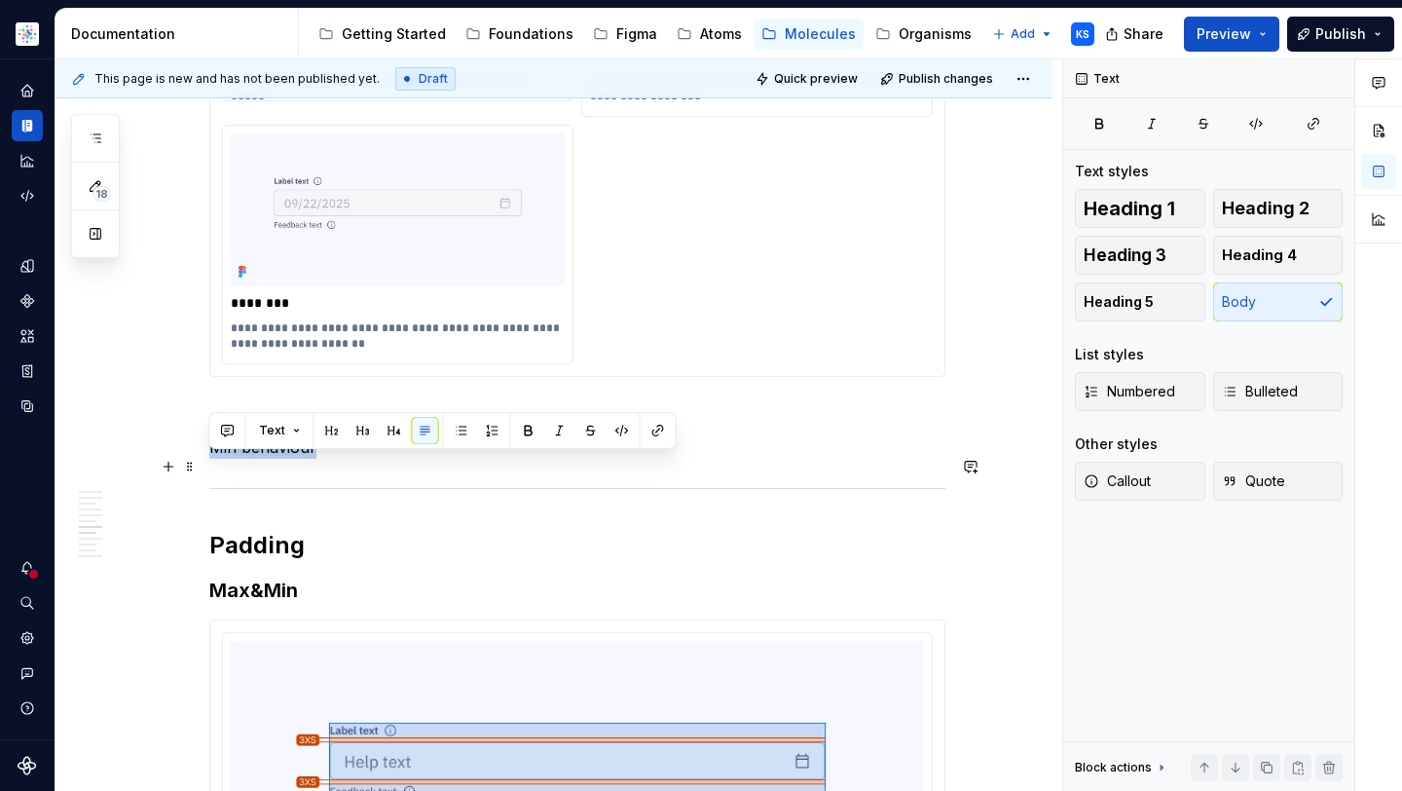
drag, startPoint x: 337, startPoint y: 466, endPoint x: 206, endPoint y: 464, distance: 130.5
click at [253, 459] on p "Min behaviour" at bounding box center [577, 446] width 736 height 23
drag, startPoint x: 312, startPoint y: 467, endPoint x: 243, endPoint y: 466, distance: 69.2
click at [243, 459] on p "Min behaviour" at bounding box center [577, 446] width 736 height 23
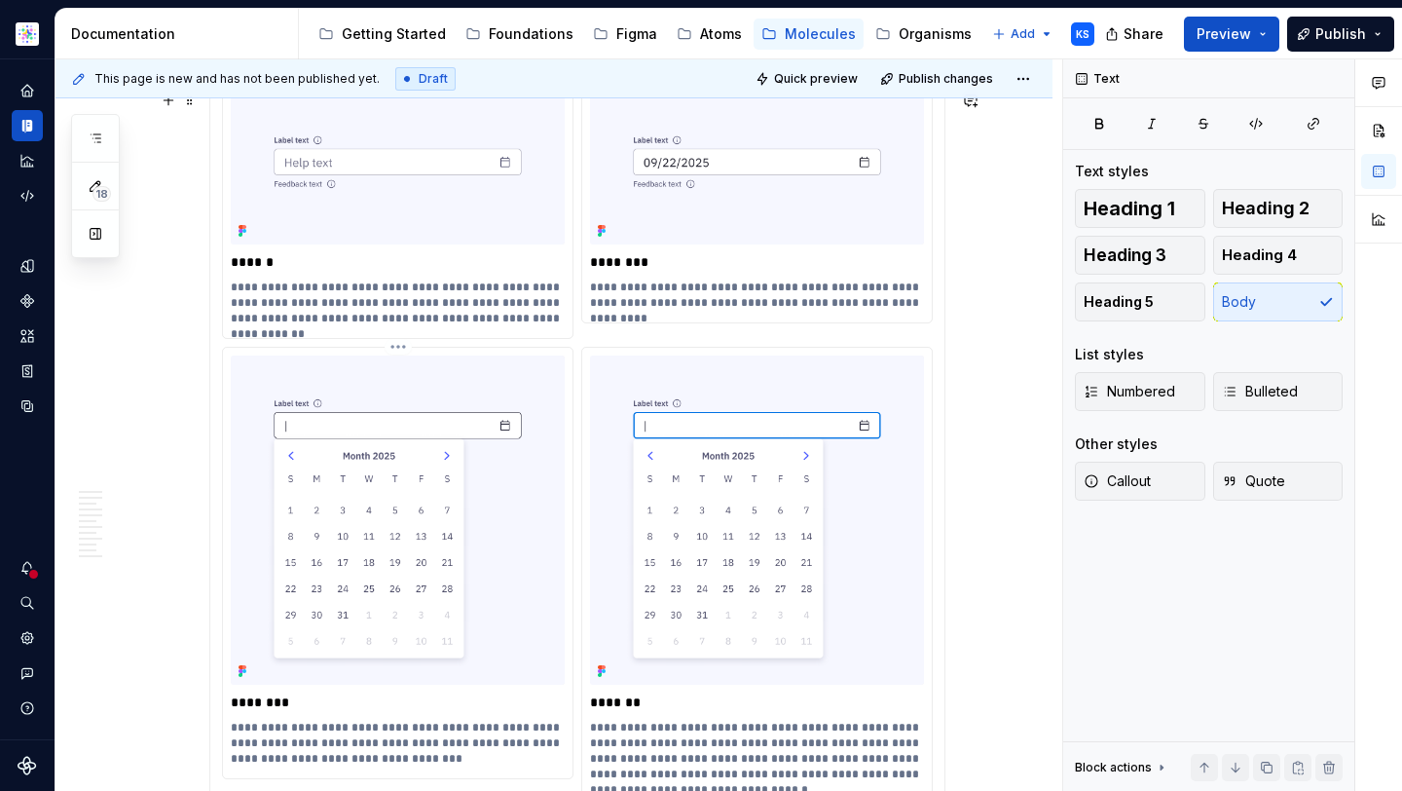
scroll to position [3080, 0]
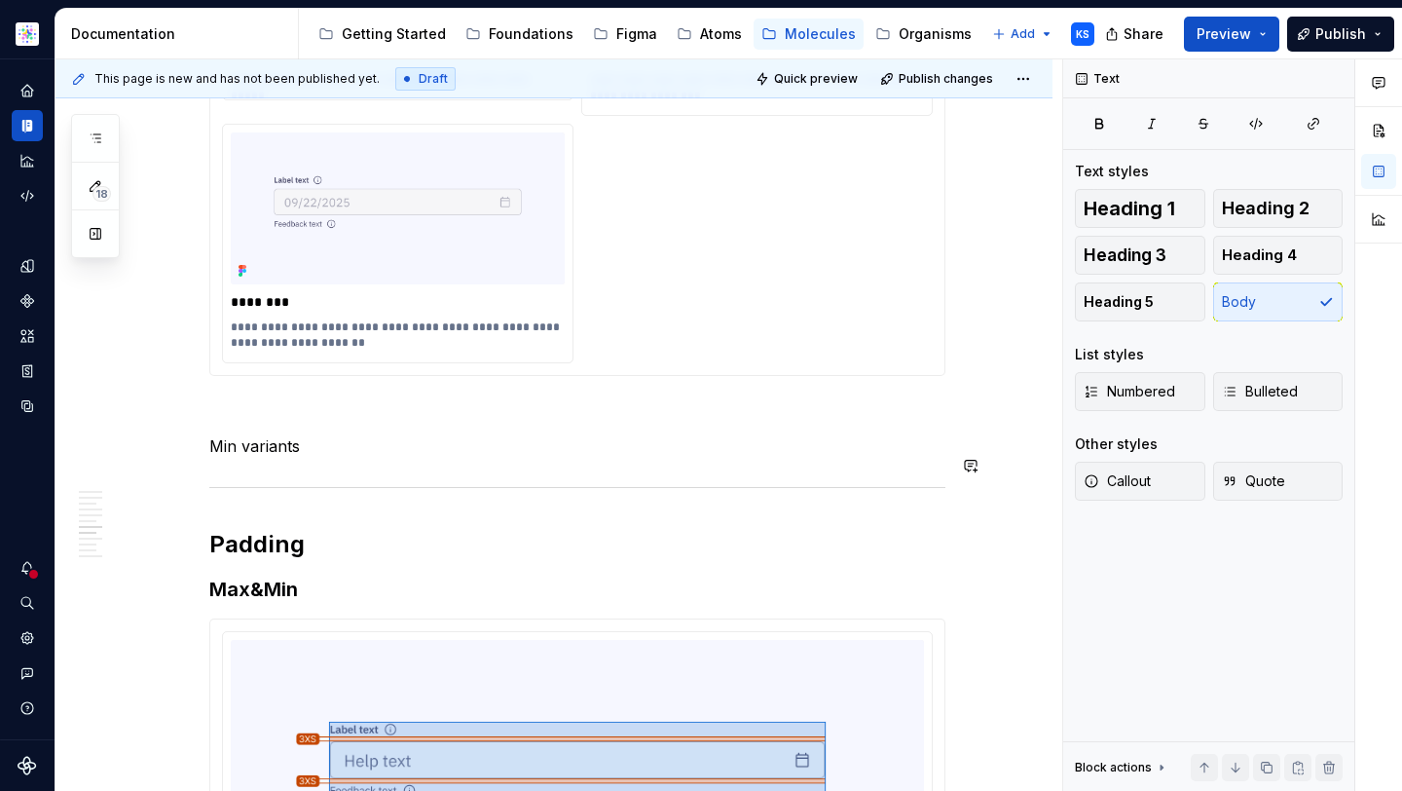
drag, startPoint x: 348, startPoint y: 452, endPoint x: 207, endPoint y: 452, distance: 140.2
click at [318, 456] on p "Min variants" at bounding box center [577, 445] width 736 height 23
click at [186, 465] on span at bounding box center [190, 465] width 16 height 27
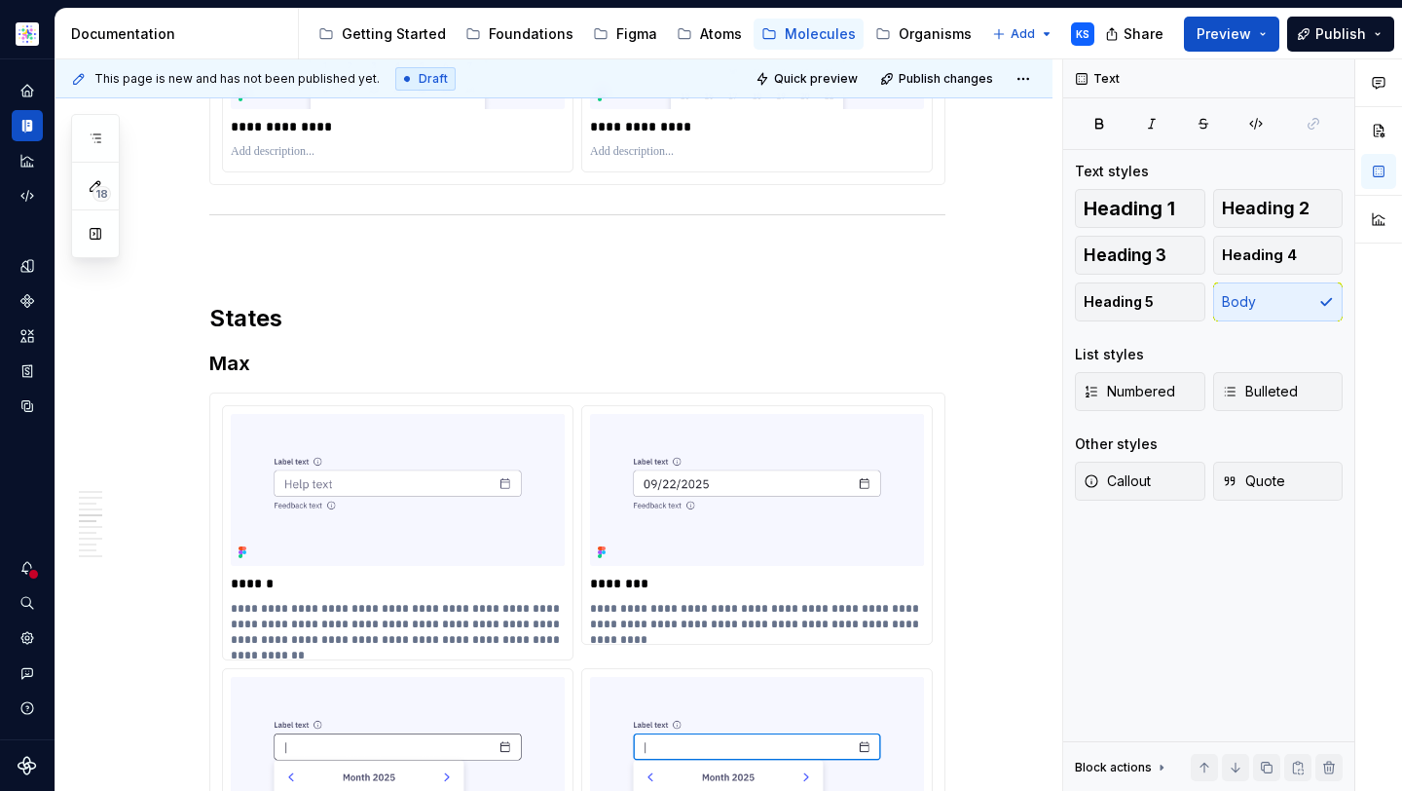
click at [263, 329] on h2 "States" at bounding box center [577, 318] width 736 height 31
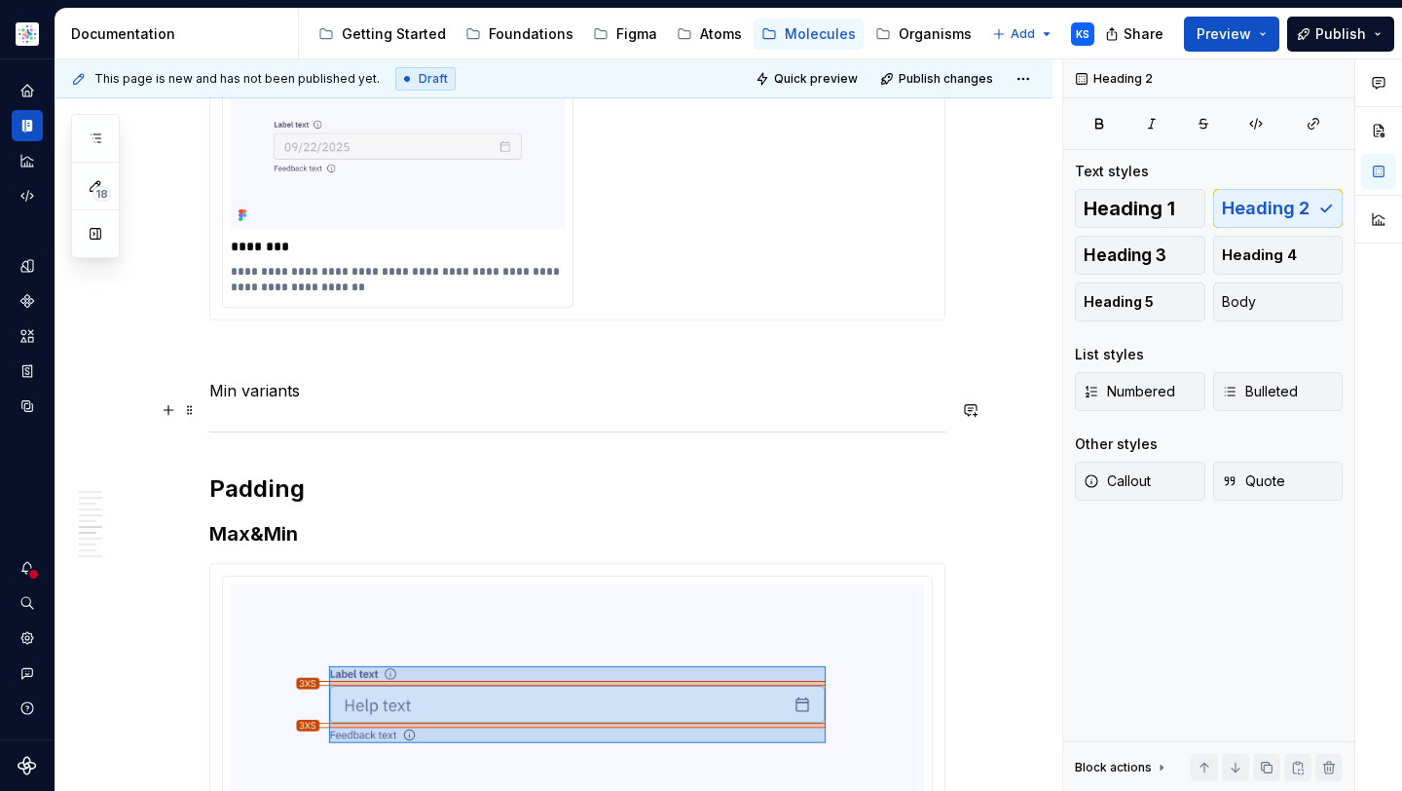
click at [215, 402] on p "Min variants" at bounding box center [577, 390] width 736 height 23
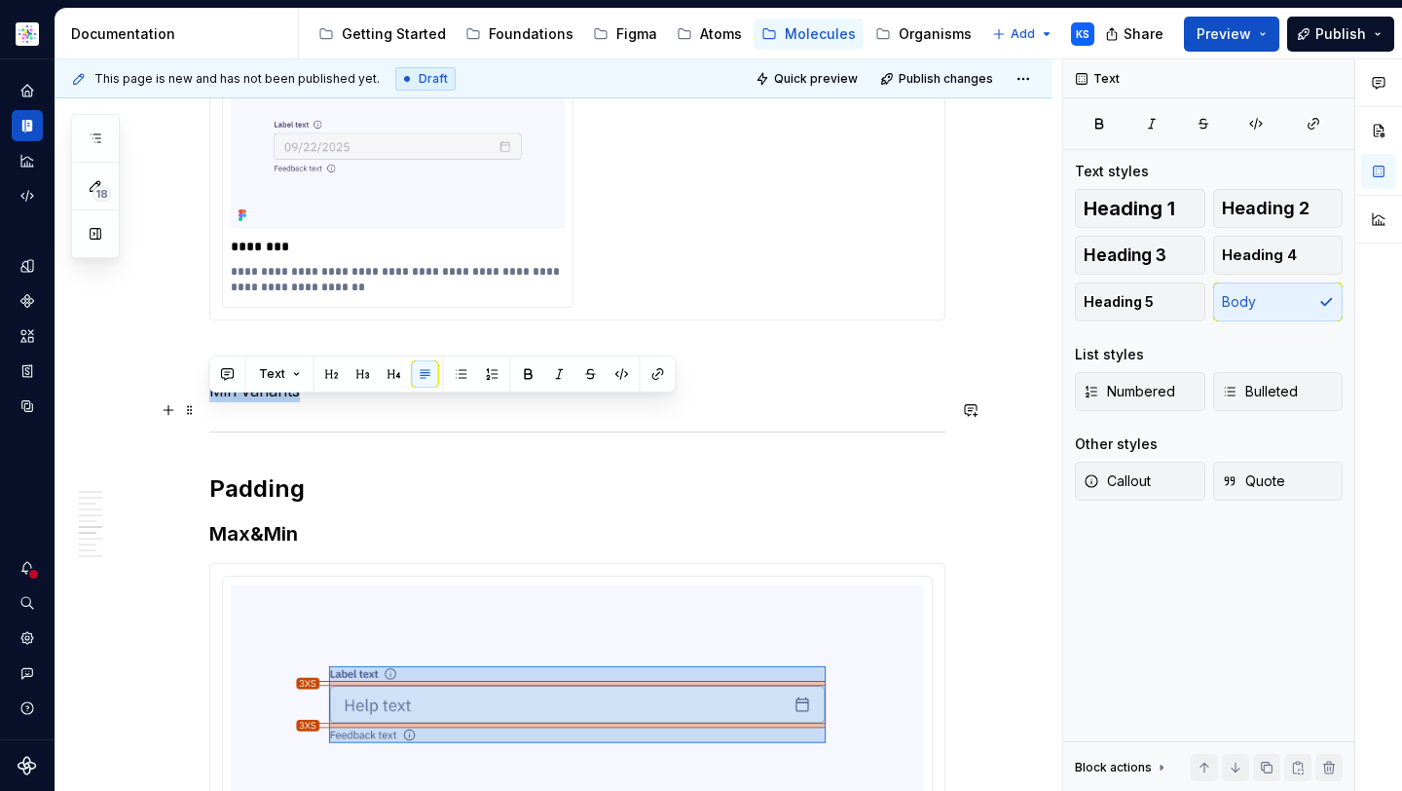
drag, startPoint x: 305, startPoint y: 404, endPoint x: 200, endPoint y: 405, distance: 105.2
click at [200, 405] on html "Astellas Elements KS Dataset Core Documentation Accessibility guide for tree Pa…" at bounding box center [701, 395] width 1402 height 791
click at [173, 405] on button "button" at bounding box center [168, 409] width 27 height 27
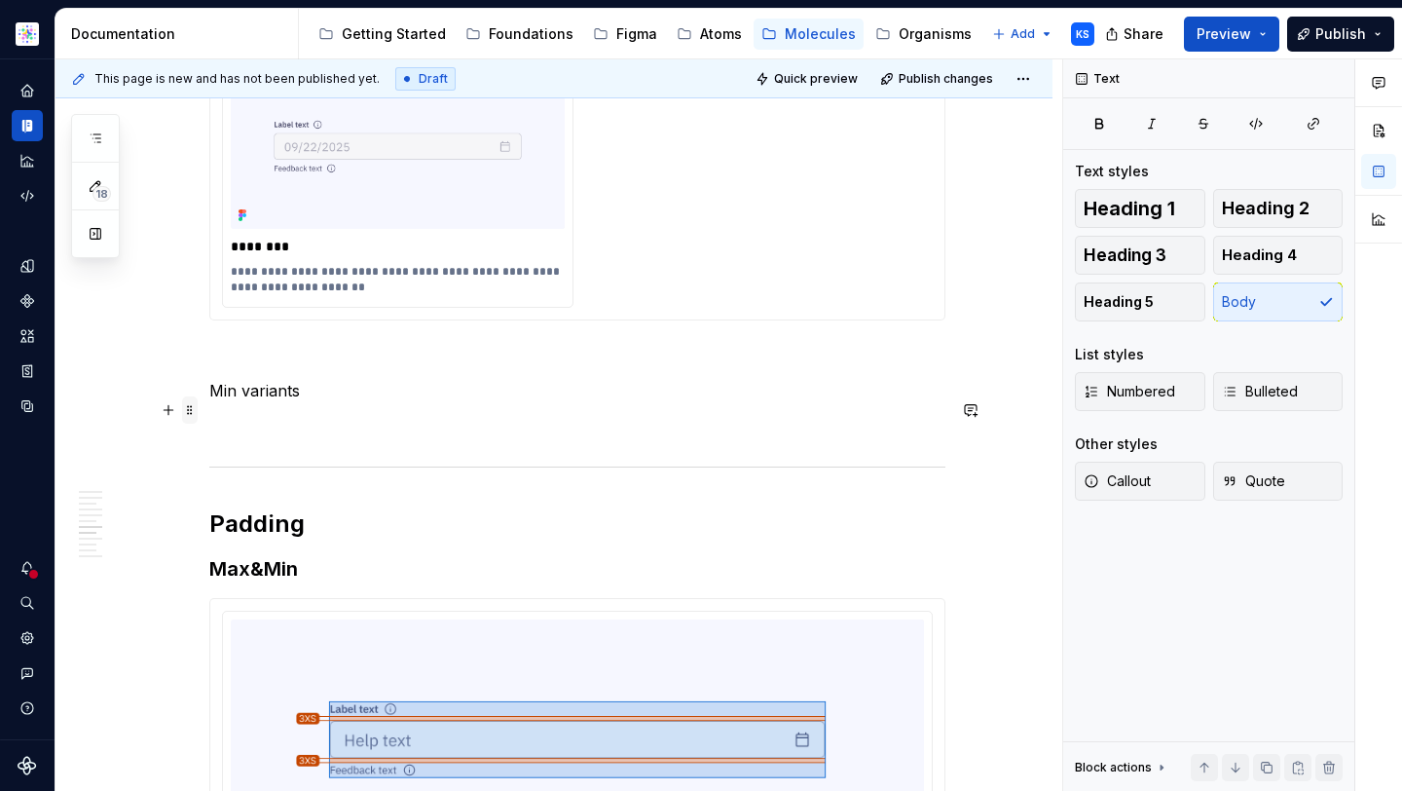
click at [192, 405] on span at bounding box center [190, 409] width 16 height 27
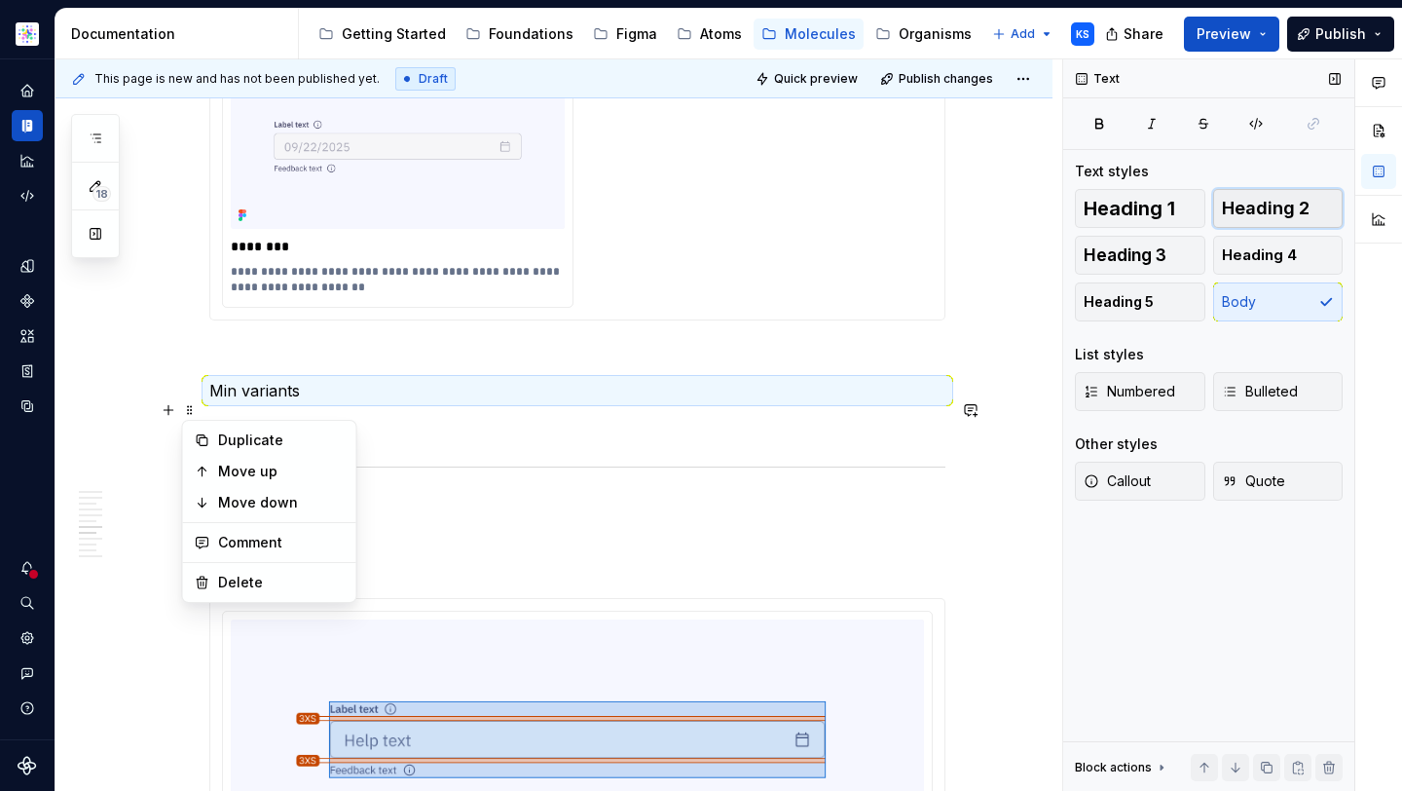
click at [1231, 206] on span "Heading 2" at bounding box center [1266, 208] width 88 height 19
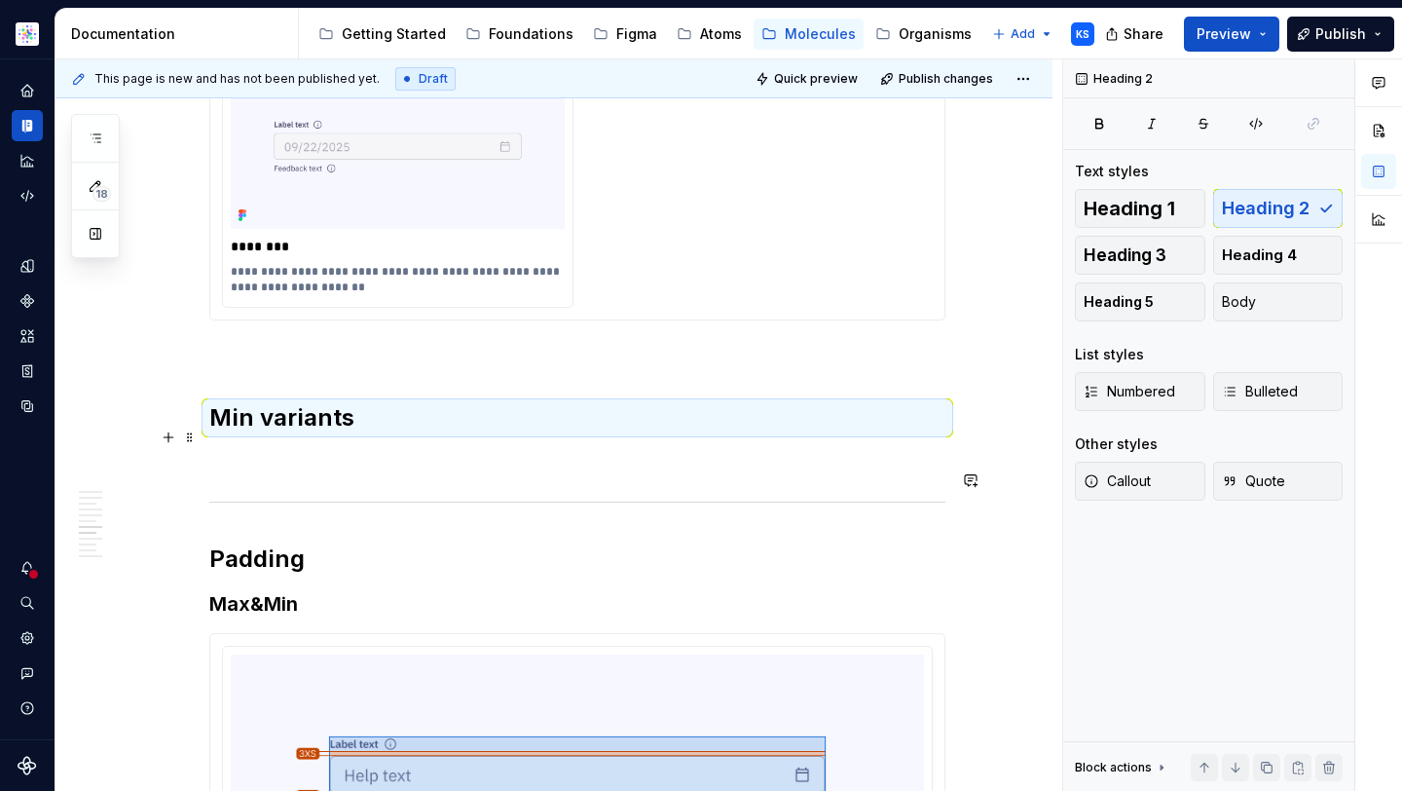
click at [423, 433] on h2 "Min variants" at bounding box center [577, 417] width 736 height 31
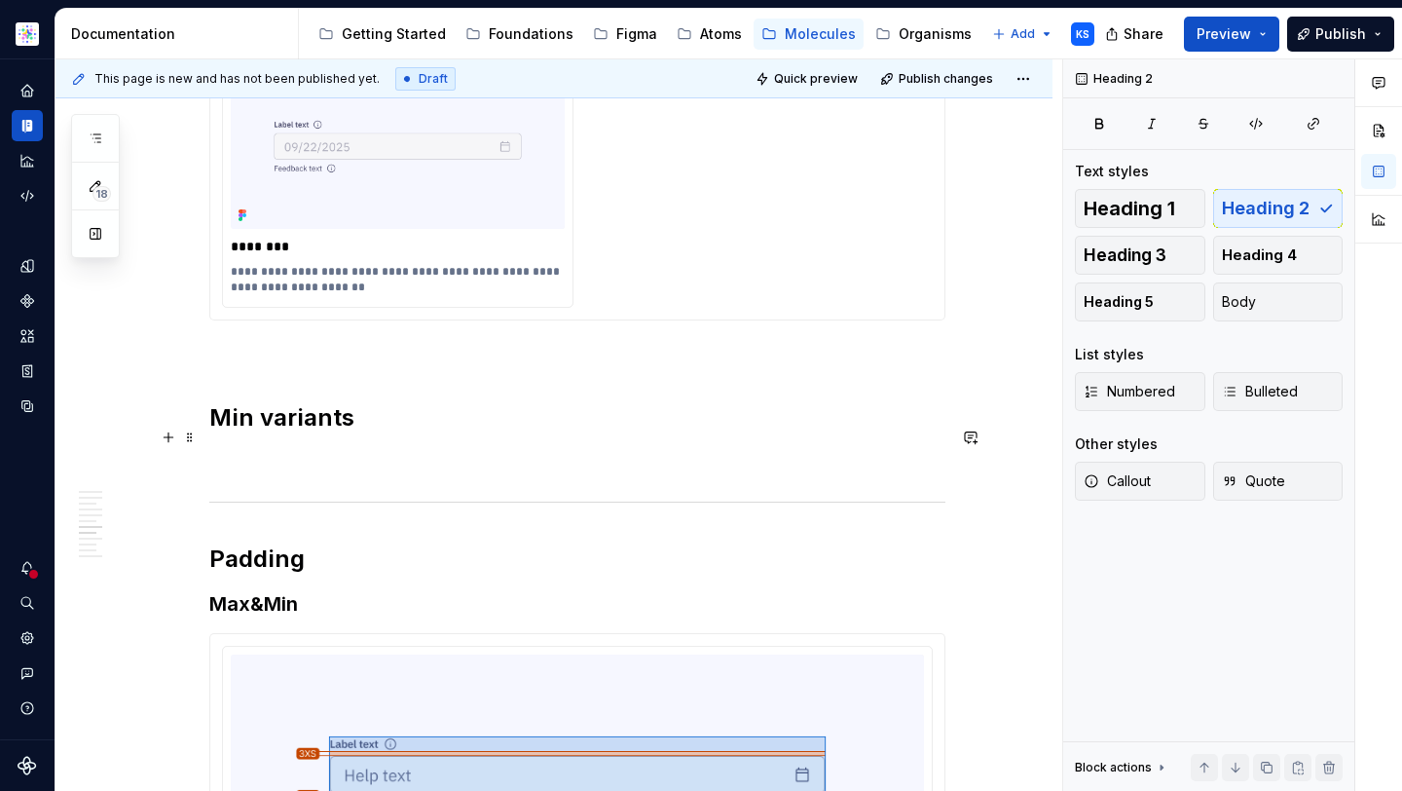
click at [392, 424] on h2 "Min variants" at bounding box center [577, 417] width 736 height 31
click at [300, 472] on p "To enrich screen reader interactions, please activate Accessibility in Grammarl…" at bounding box center [577, 460] width 736 height 23
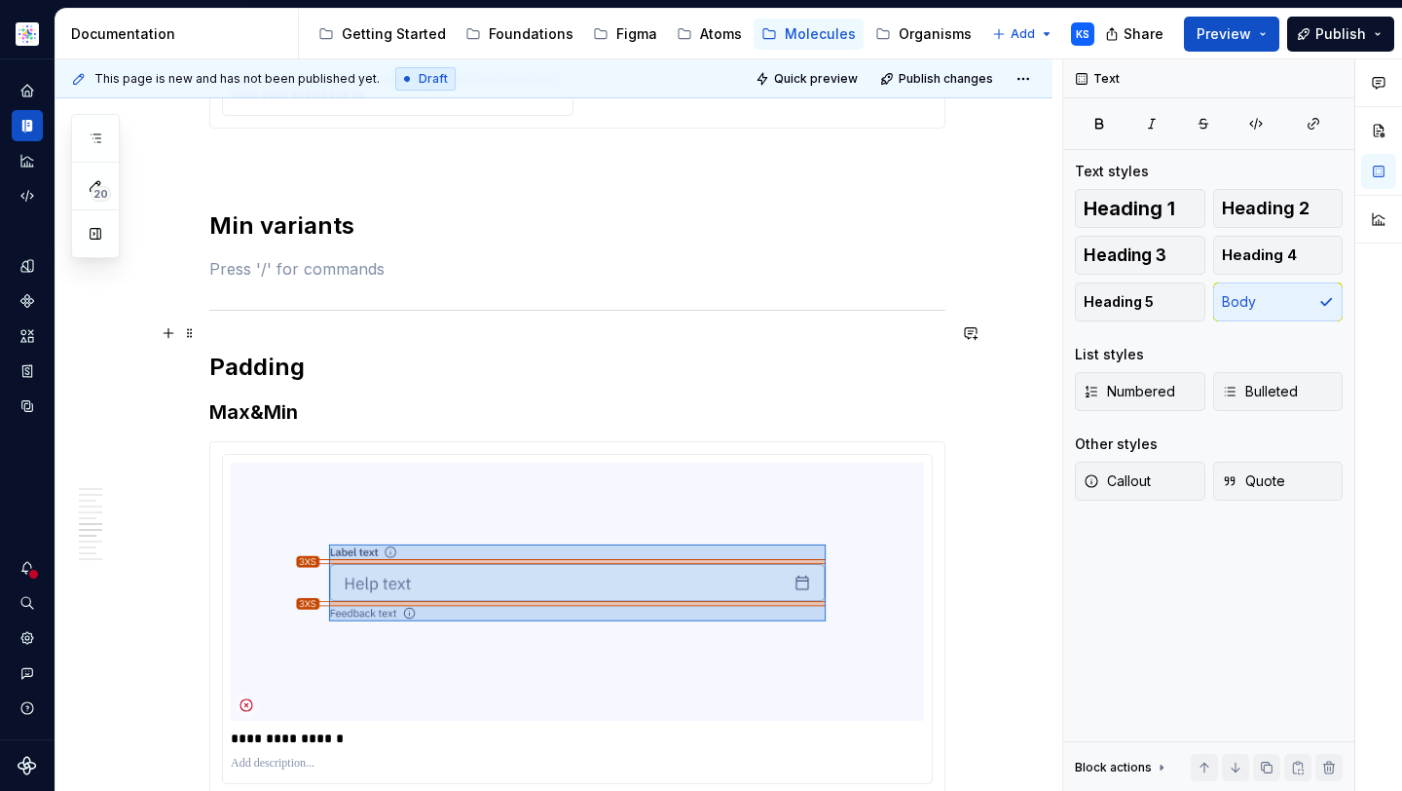
scroll to position [3837, 0]
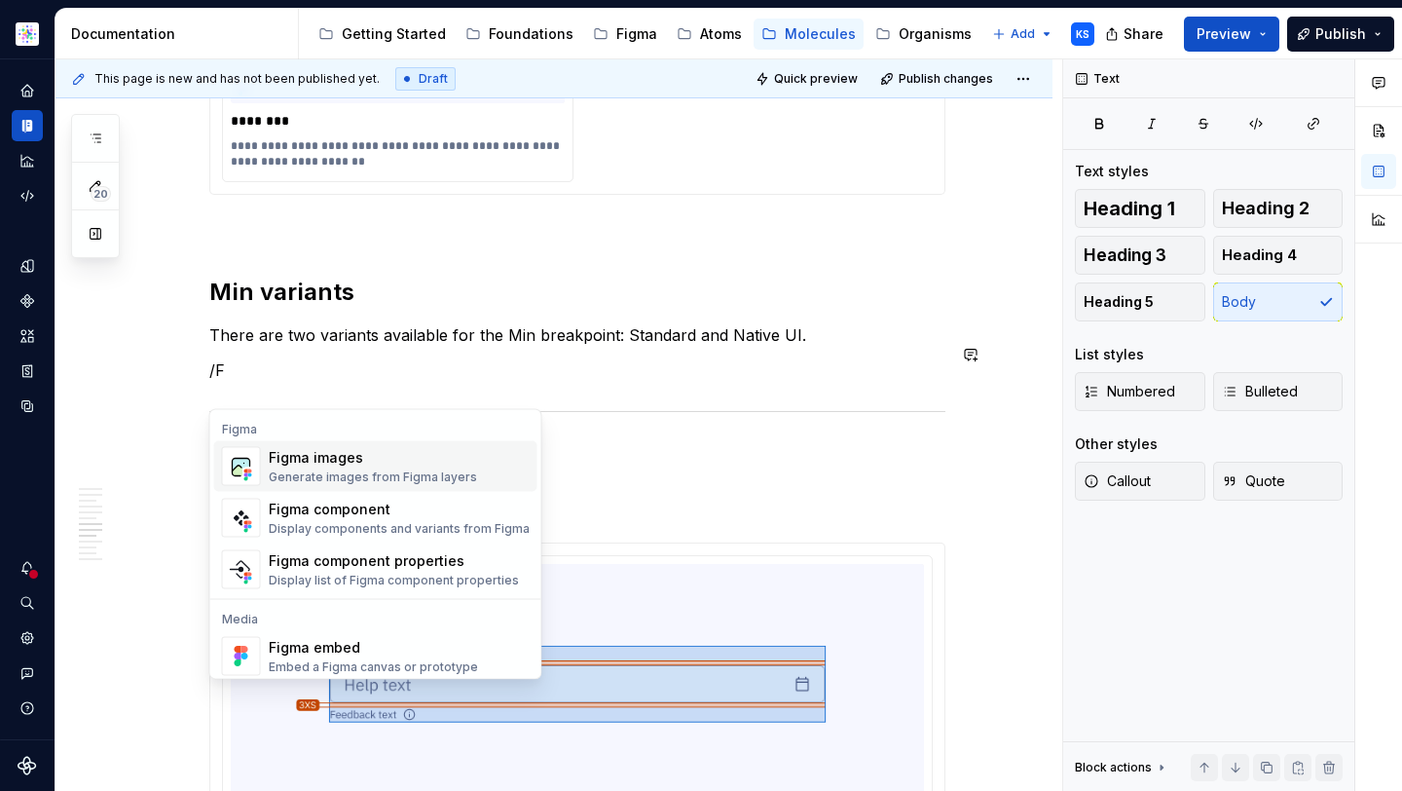
click at [460, 457] on div "Figma images" at bounding box center [373, 457] width 208 height 19
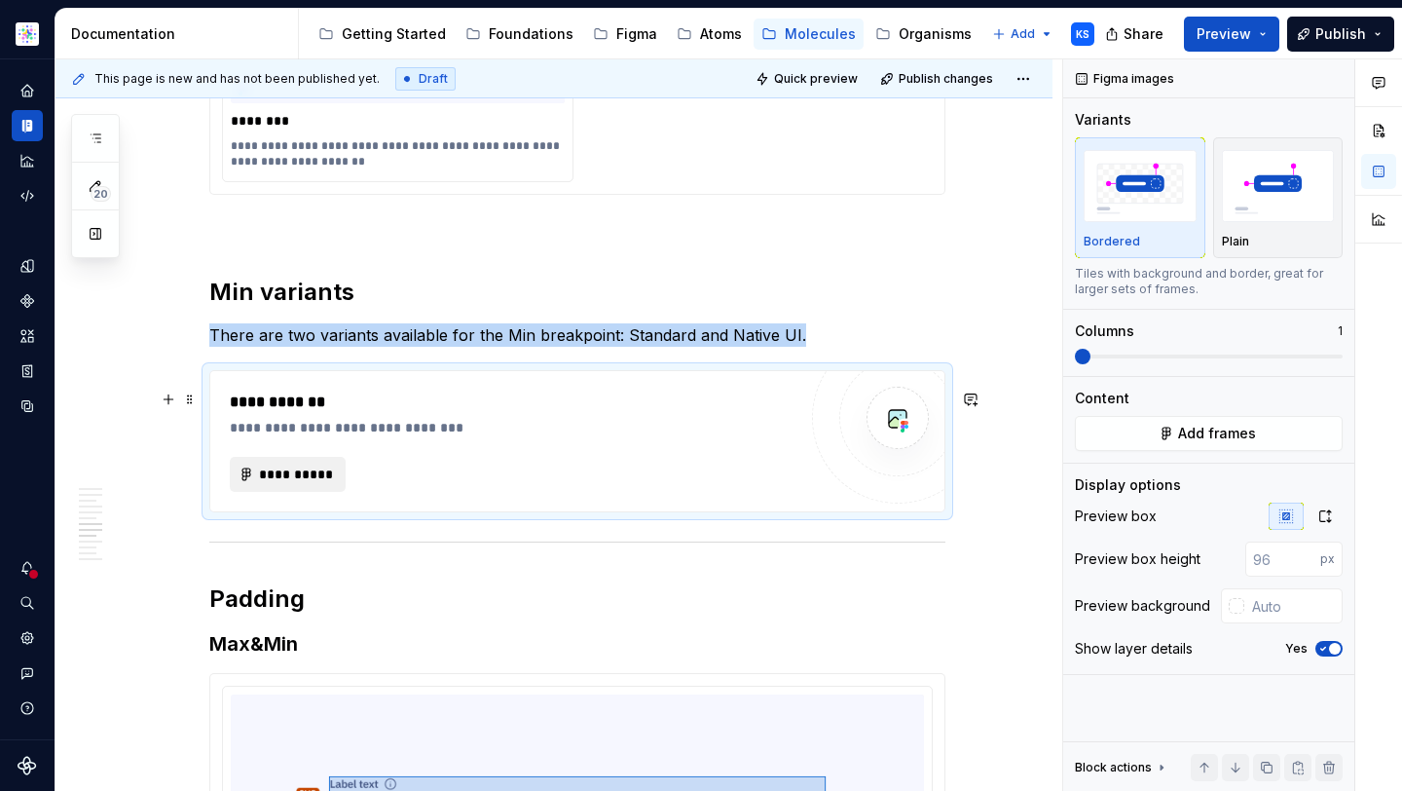
click at [312, 484] on span "**********" at bounding box center [295, 474] width 75 height 19
type textarea "*"
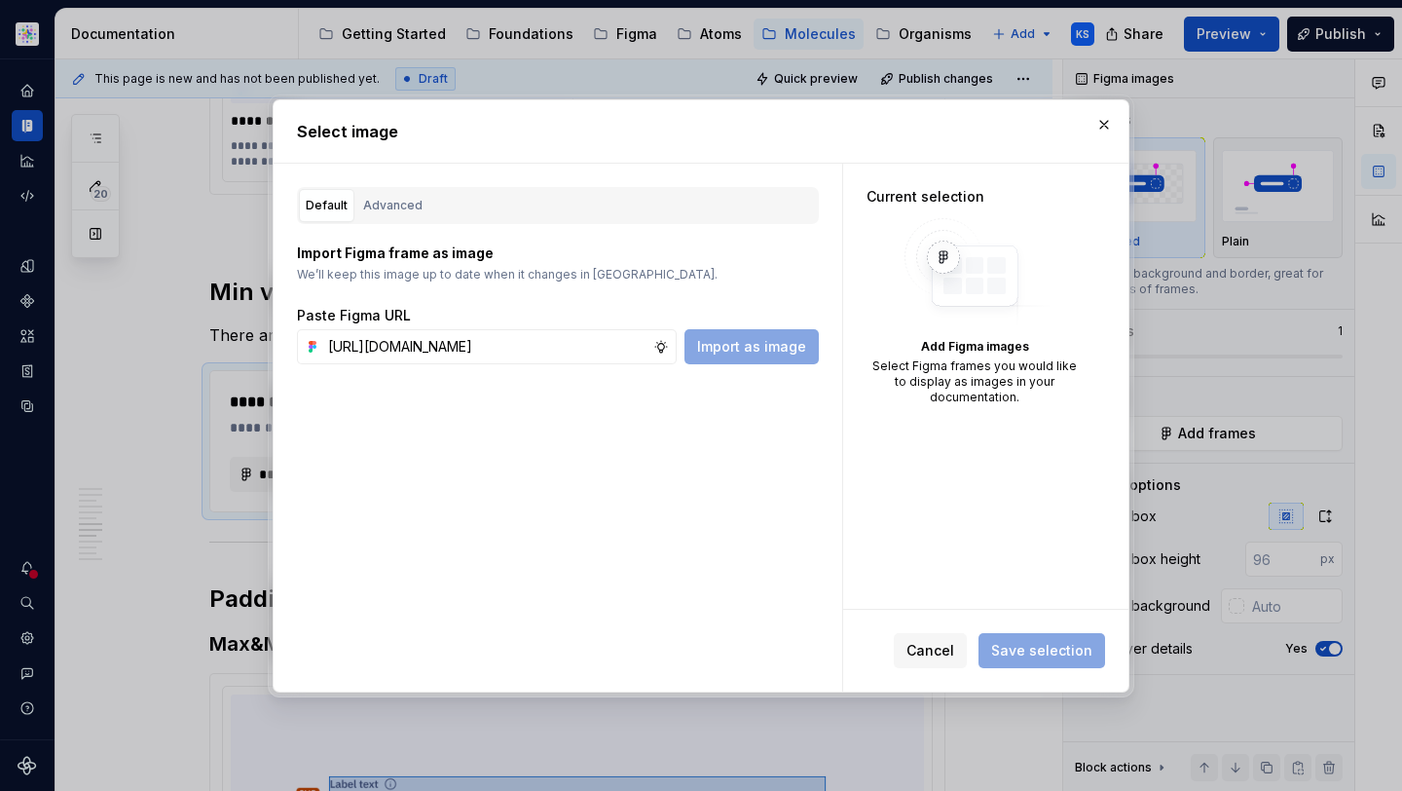
scroll to position [0, 547]
type input "https://www.figma.com/design/cB0KIDQbWcRl2BGSwEfTYL/Documentation-Molecule?node…"
click at [744, 360] on button "Import as image" at bounding box center [752, 346] width 134 height 35
type textarea "*"
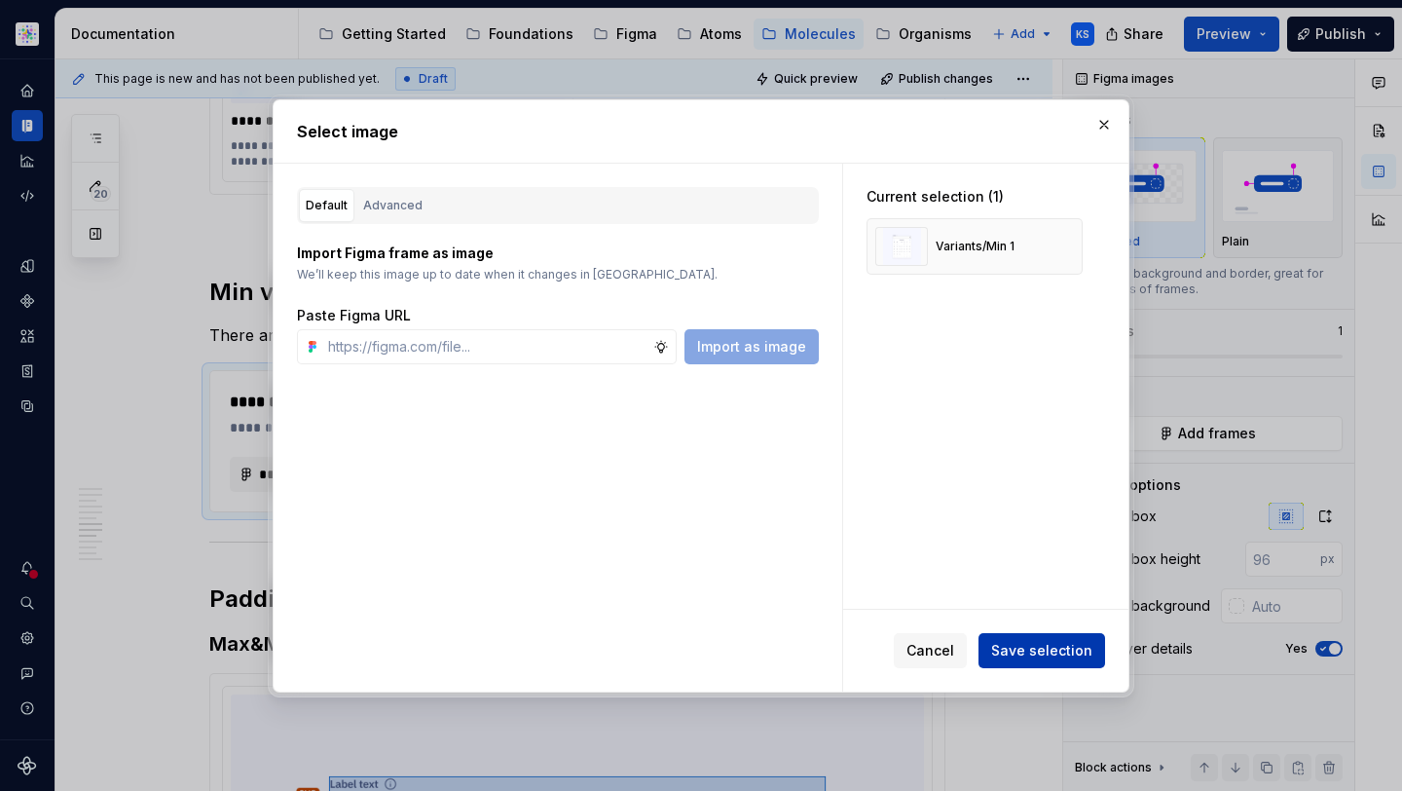
click at [1033, 646] on span "Save selection" at bounding box center [1041, 650] width 101 height 19
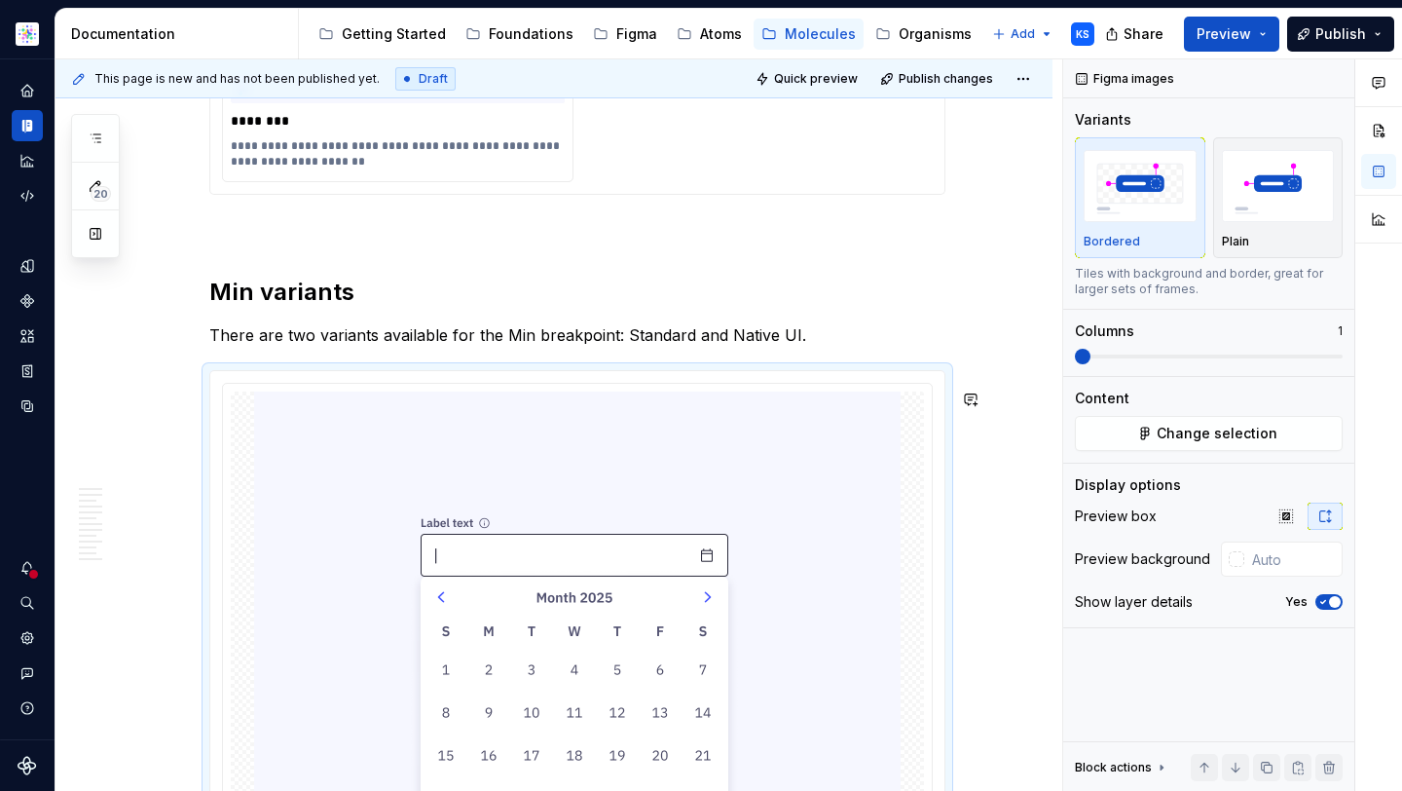
scroll to position [4168, 0]
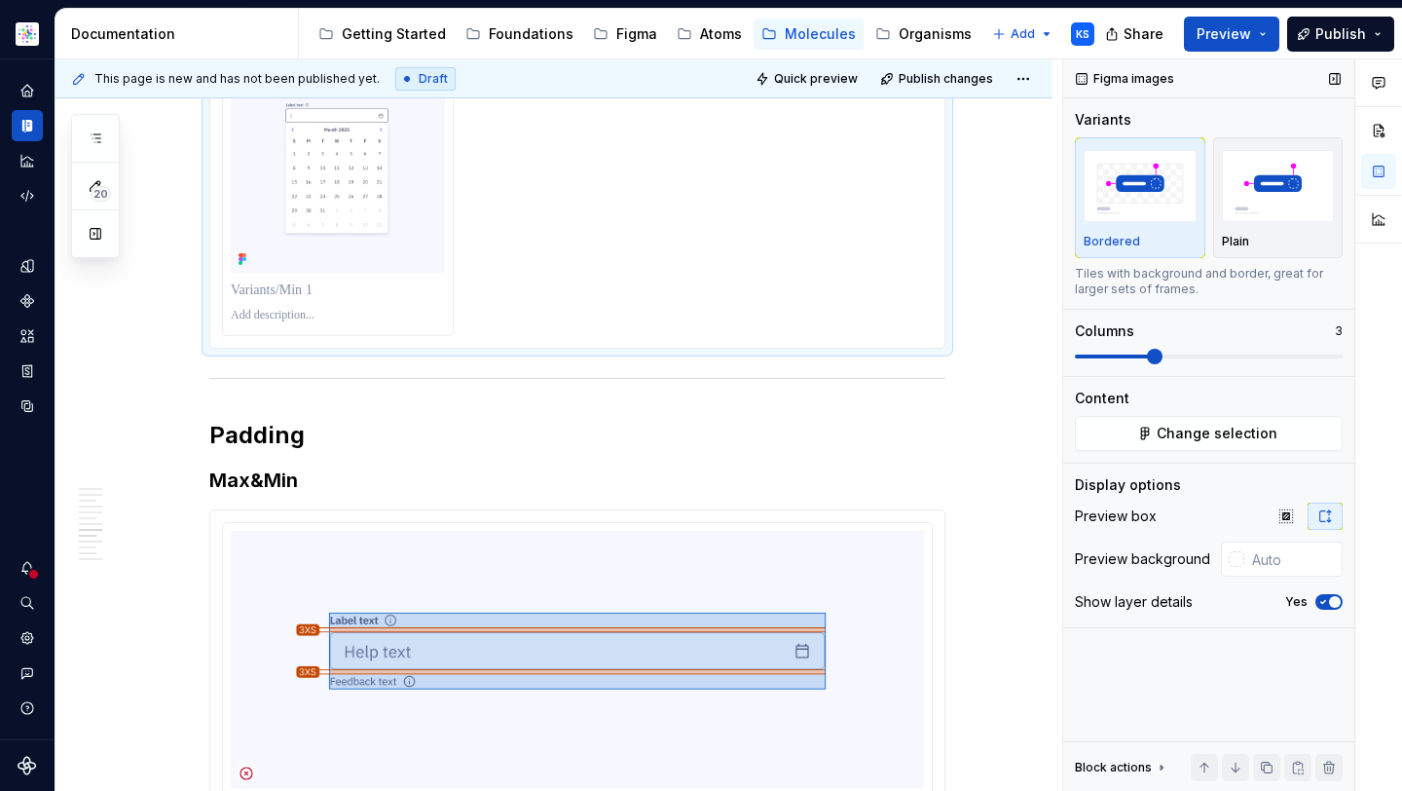
click at [1147, 354] on span at bounding box center [1155, 357] width 16 height 16
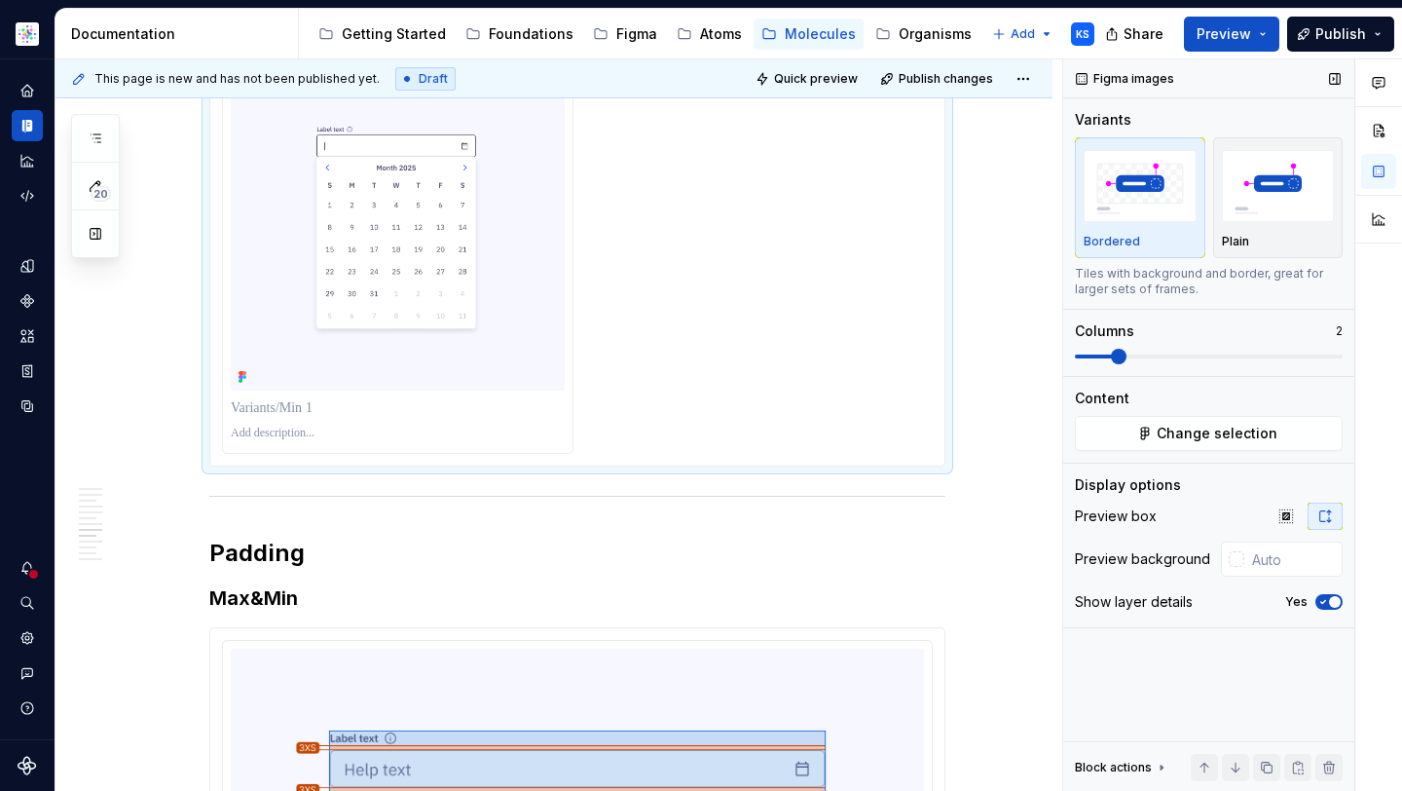
click at [1127, 357] on span at bounding box center [1119, 357] width 16 height 16
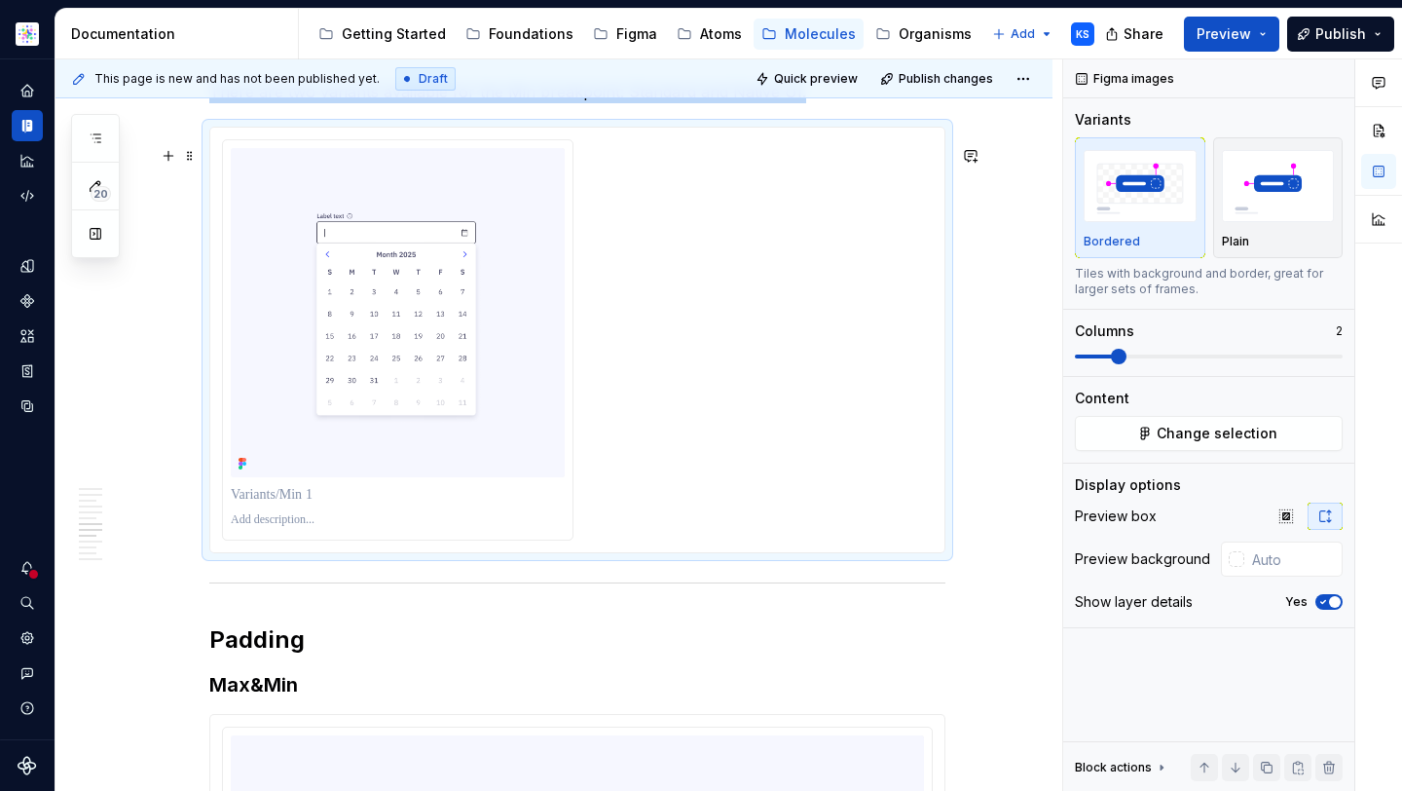
scroll to position [4033, 0]
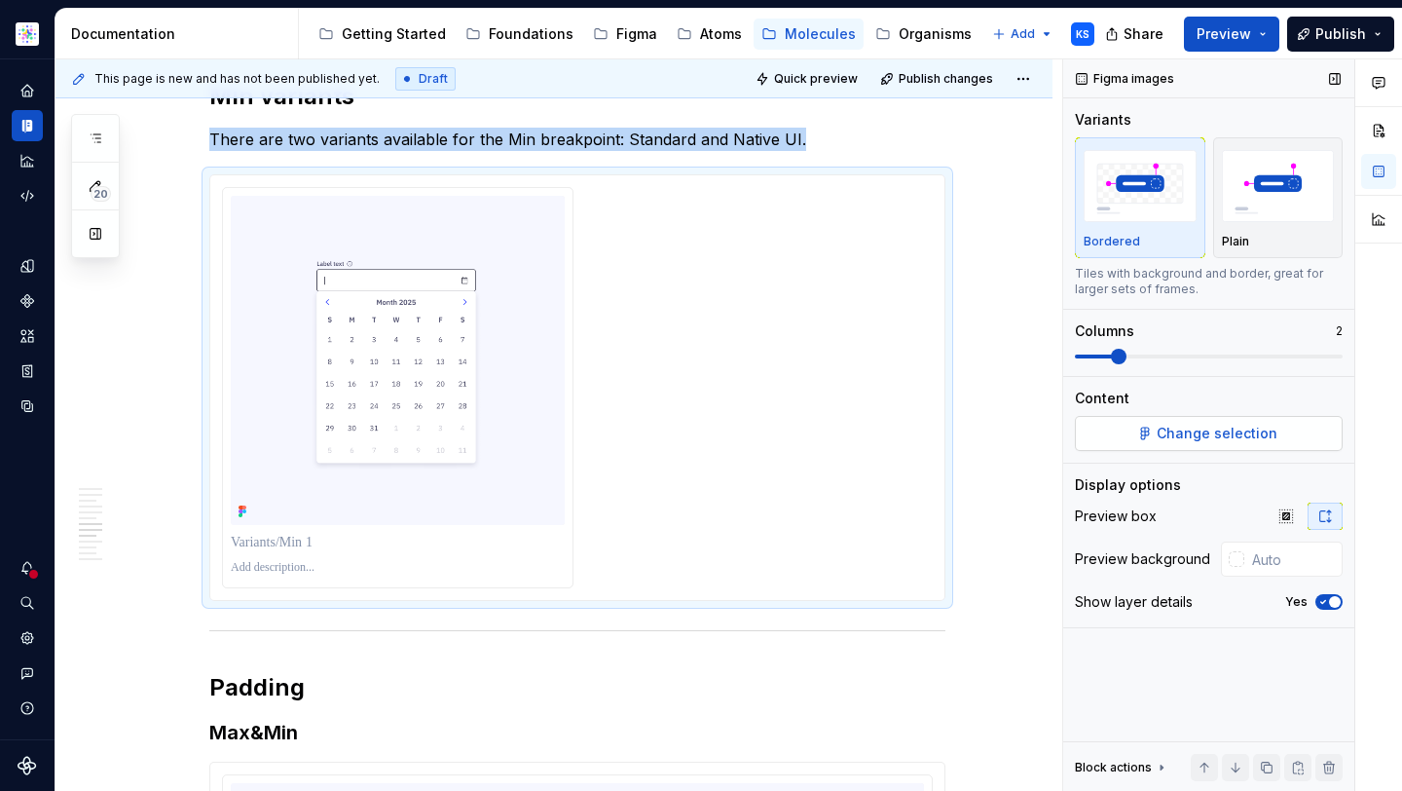
click at [1140, 442] on button "Change selection" at bounding box center [1209, 433] width 268 height 35
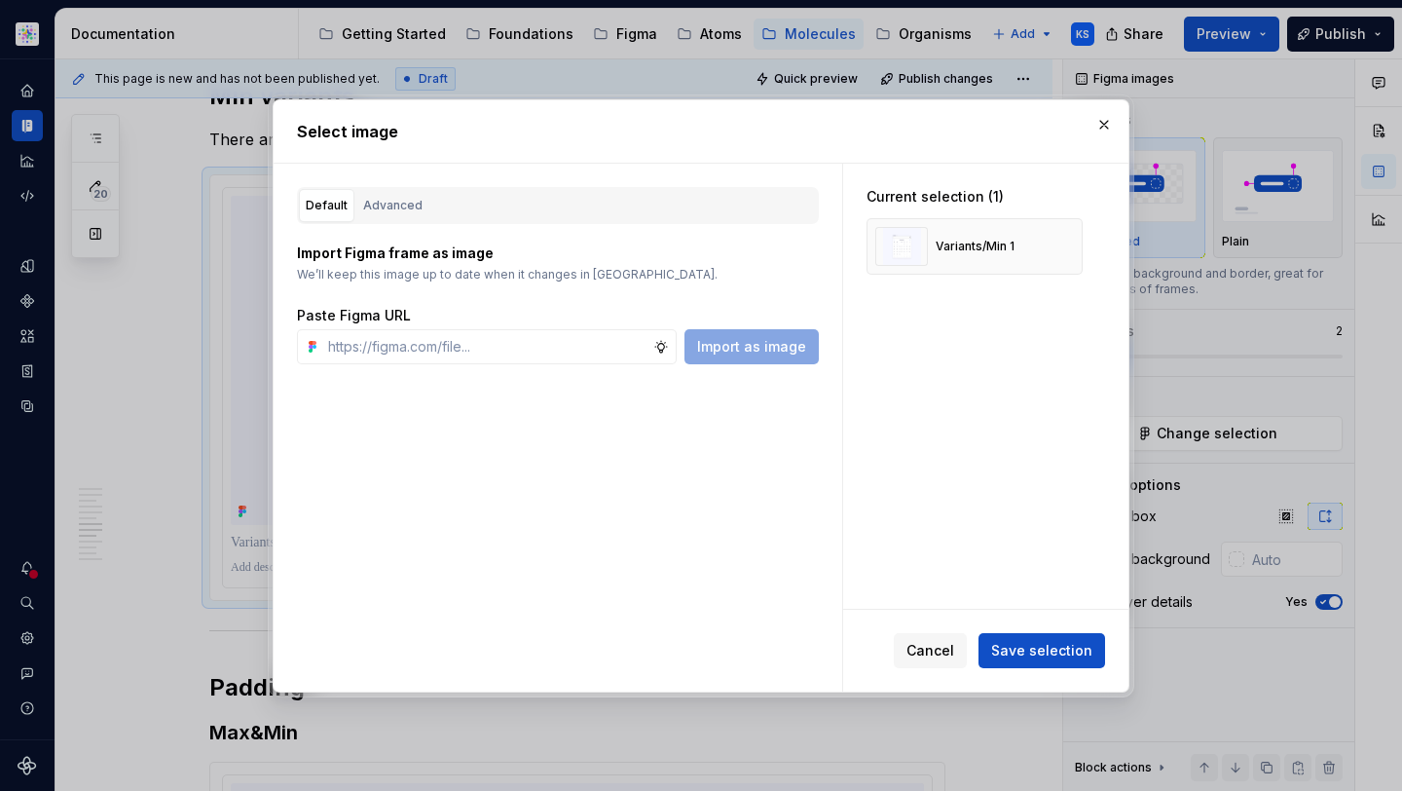
type textarea "*"
type input "https://www.figma.com/design/cB0KIDQbWcRl2BGSwEfTYL/Documentation-Molecule?node…"
click at [779, 336] on button "Import as image" at bounding box center [752, 346] width 134 height 35
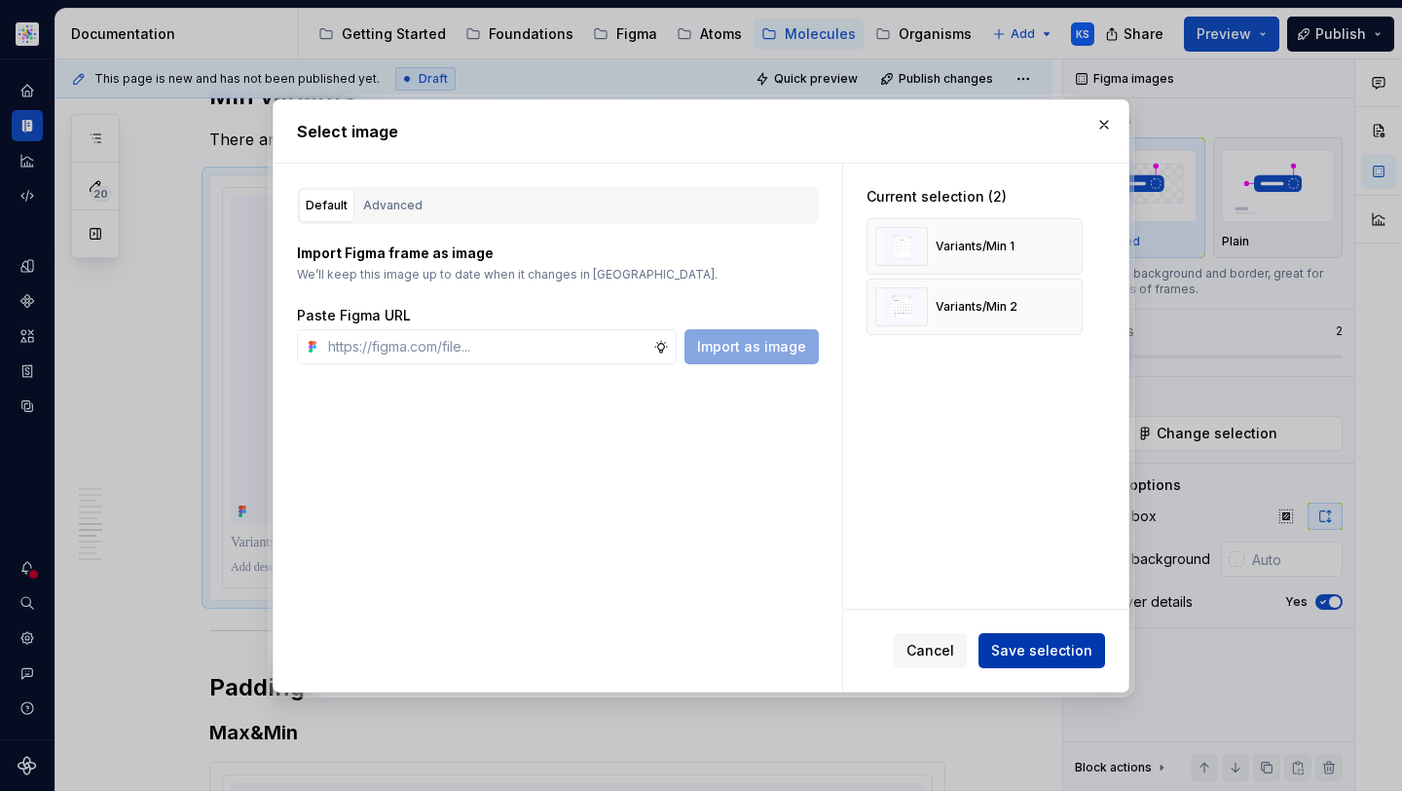
click at [1055, 654] on span "Save selection" at bounding box center [1041, 650] width 101 height 19
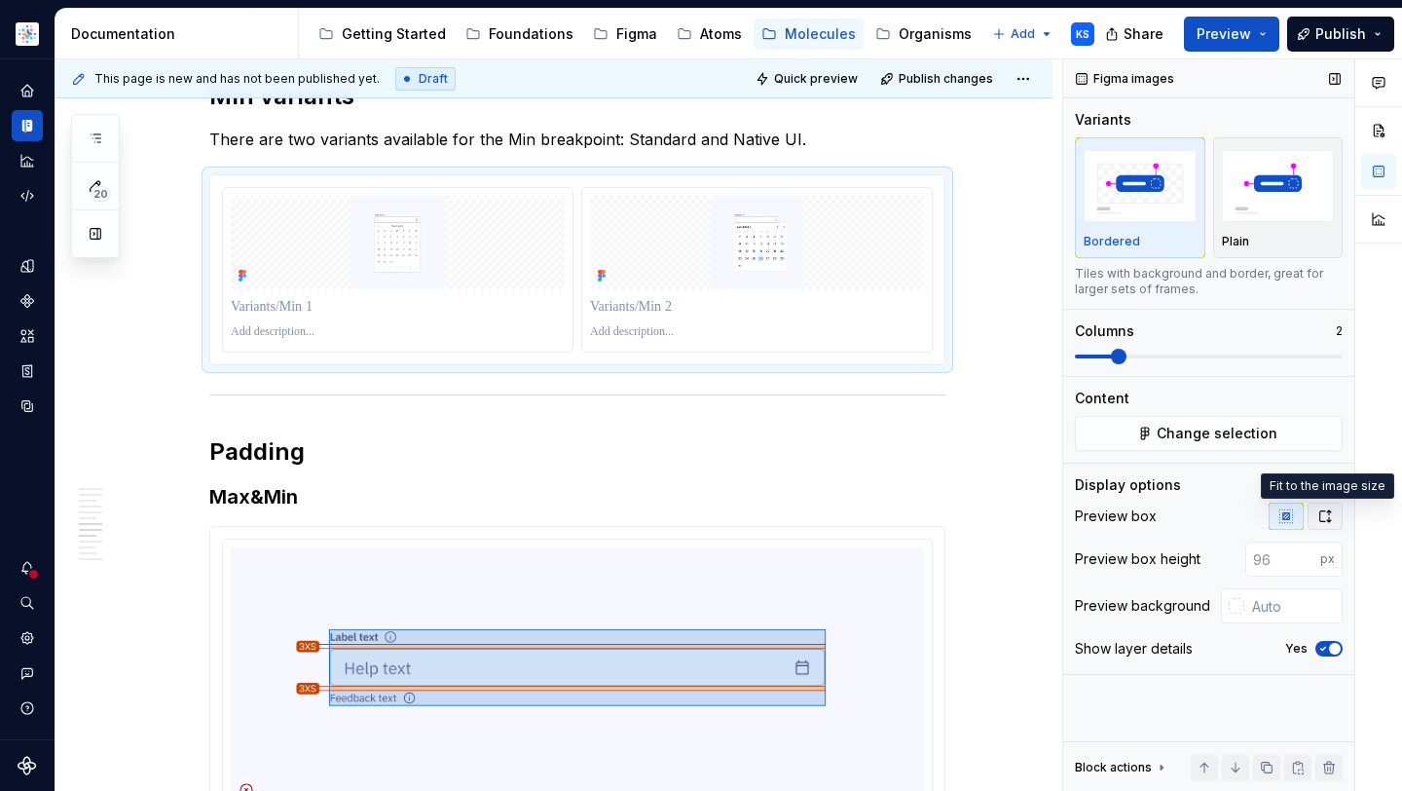
click at [1318, 521] on icon "button" at bounding box center [1326, 516] width 16 height 16
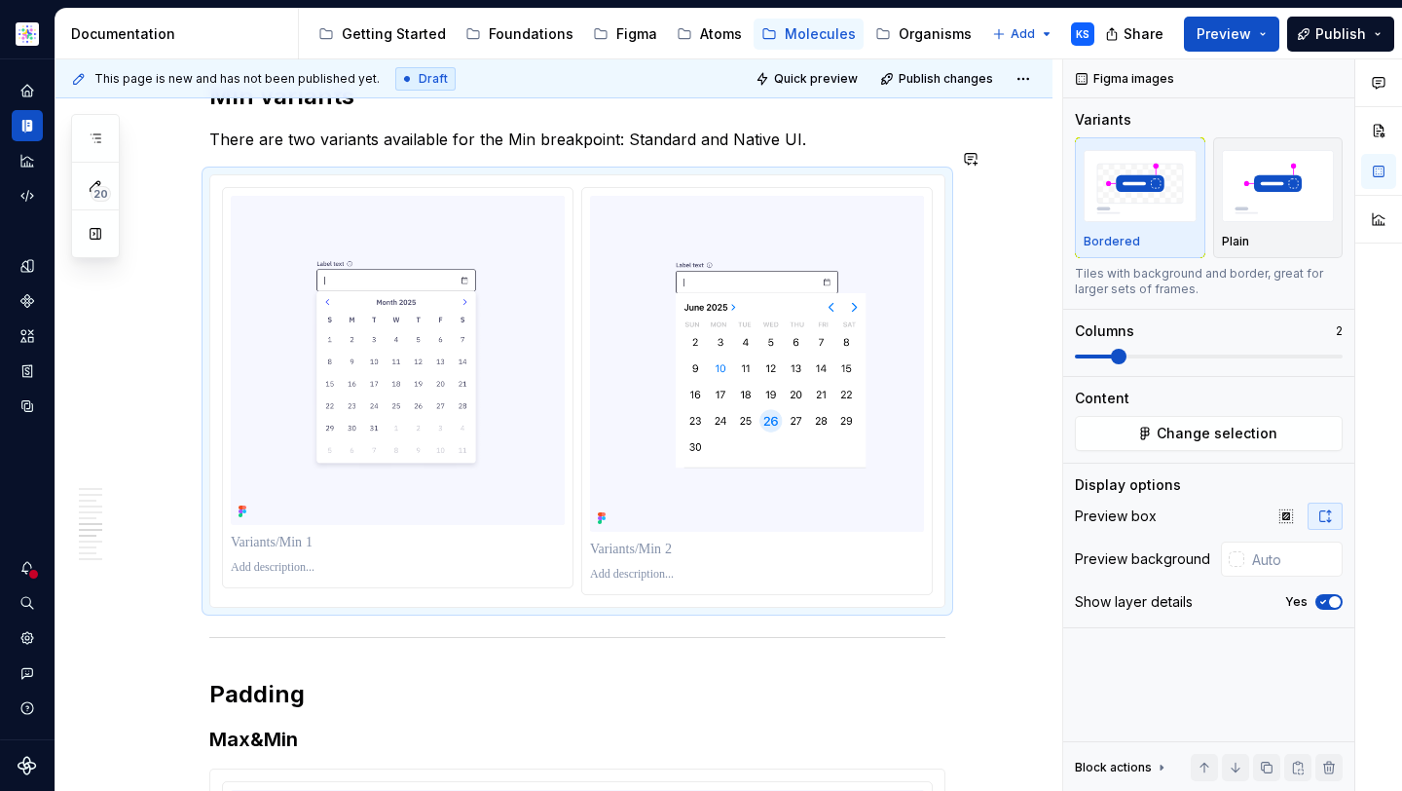
click at [799, 151] on p "There are two variants available for the Min breakpoint: Standard and Native UI." at bounding box center [577, 139] width 736 height 23
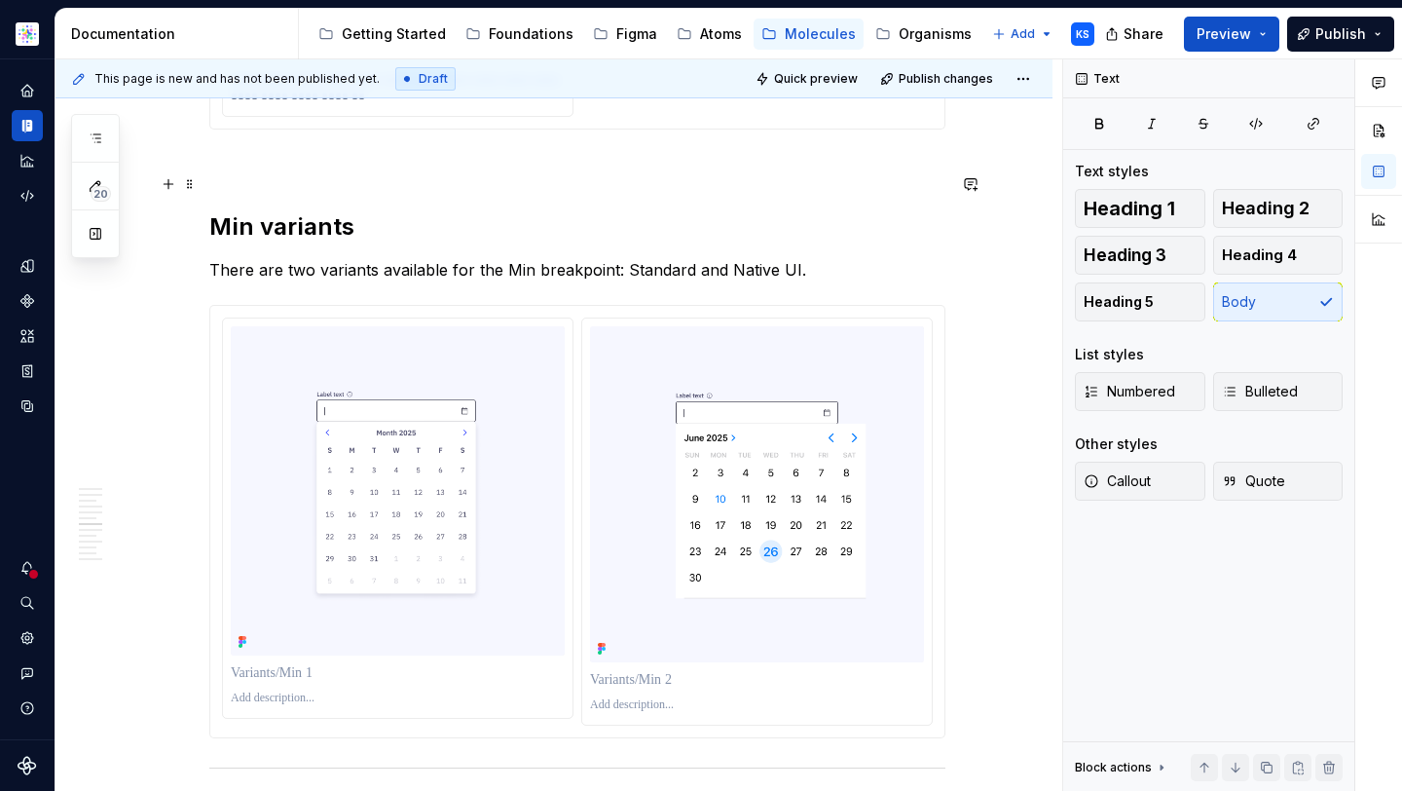
scroll to position [4075, 0]
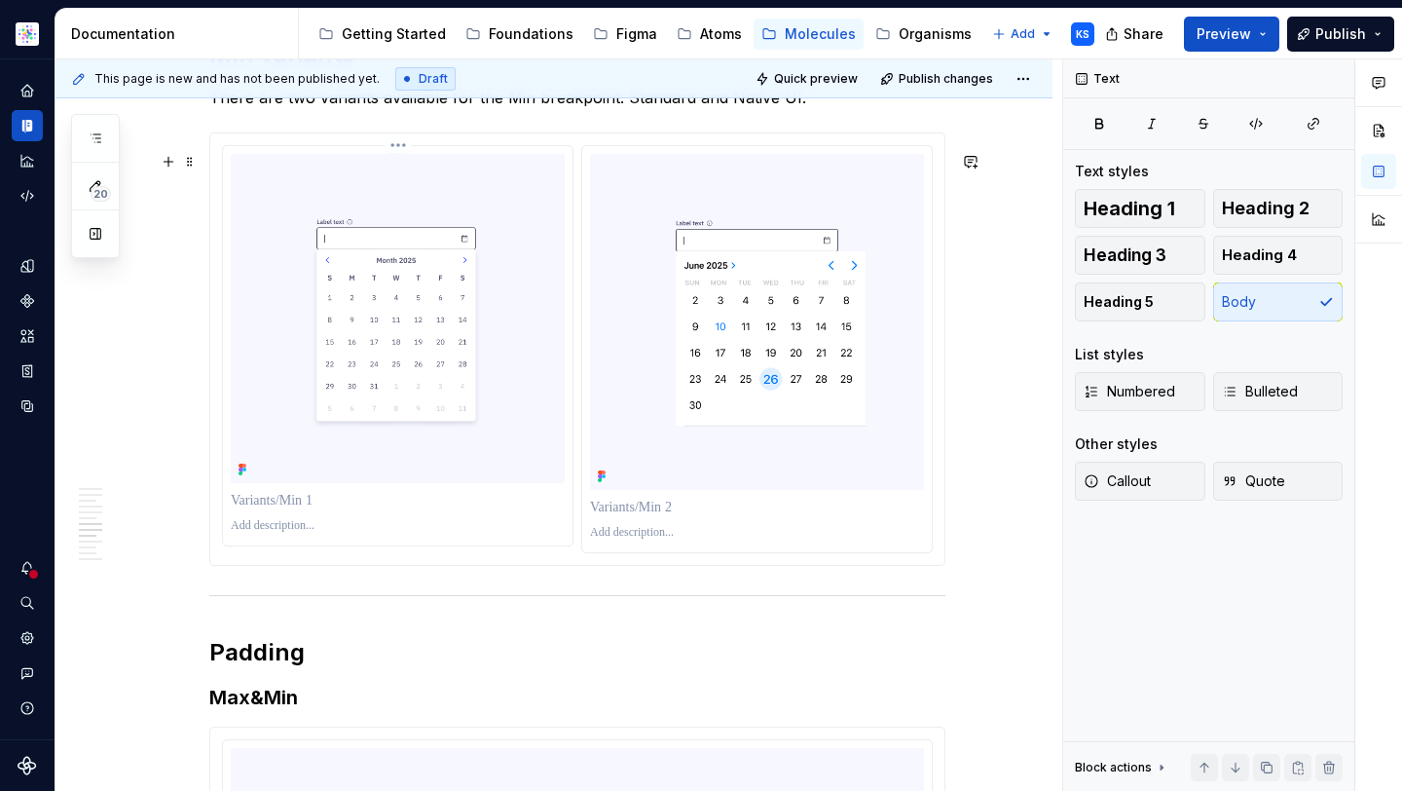
click at [294, 510] on p "To enrich screen reader interactions, please activate Accessibility in Grammarl…" at bounding box center [398, 500] width 334 height 19
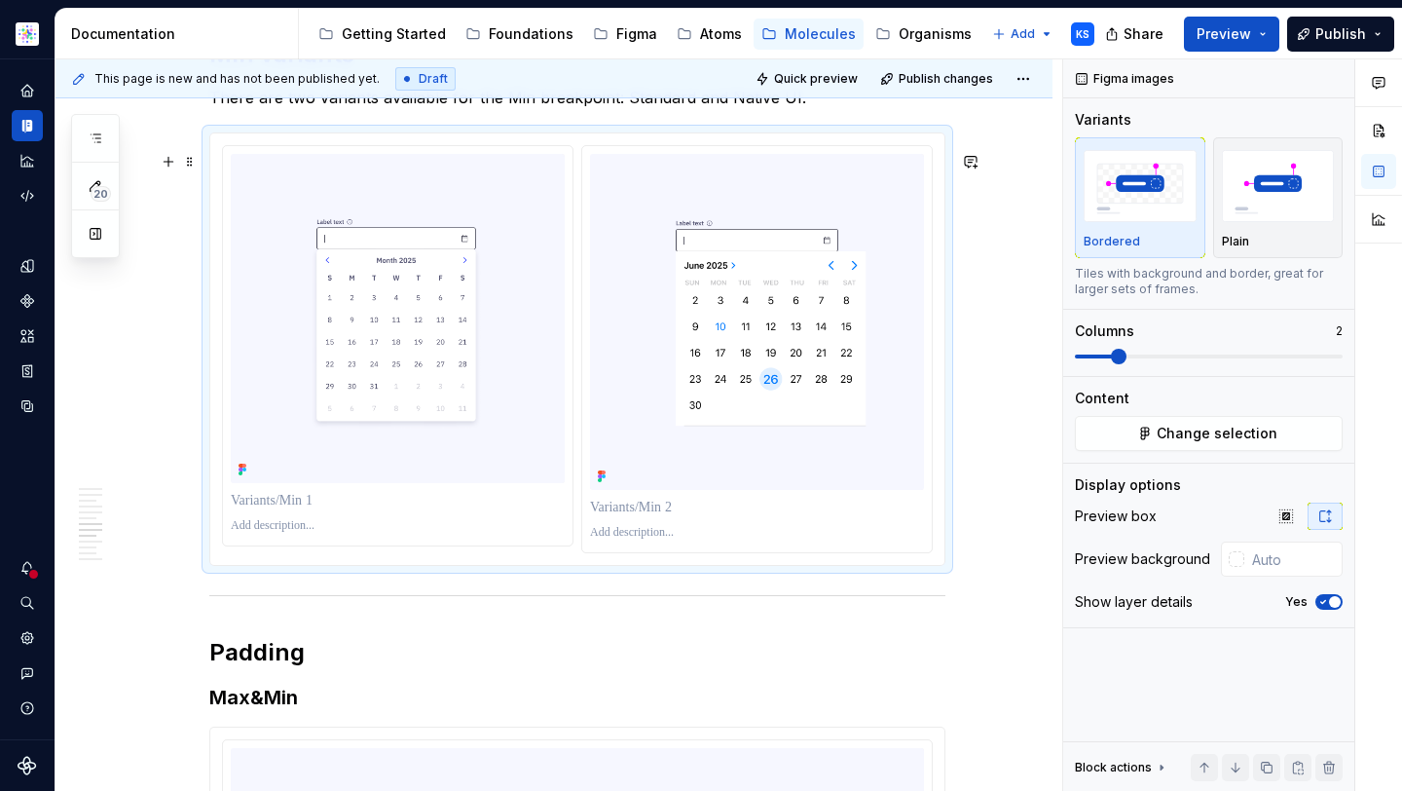
type textarea "*"
click at [332, 510] on p "To enrich screen reader interactions, please activate Accessibility in Grammarl…" at bounding box center [398, 500] width 334 height 19
click at [621, 517] on p "To enrich screen reader interactions, please activate Accessibility in Grammarl…" at bounding box center [757, 507] width 334 height 19
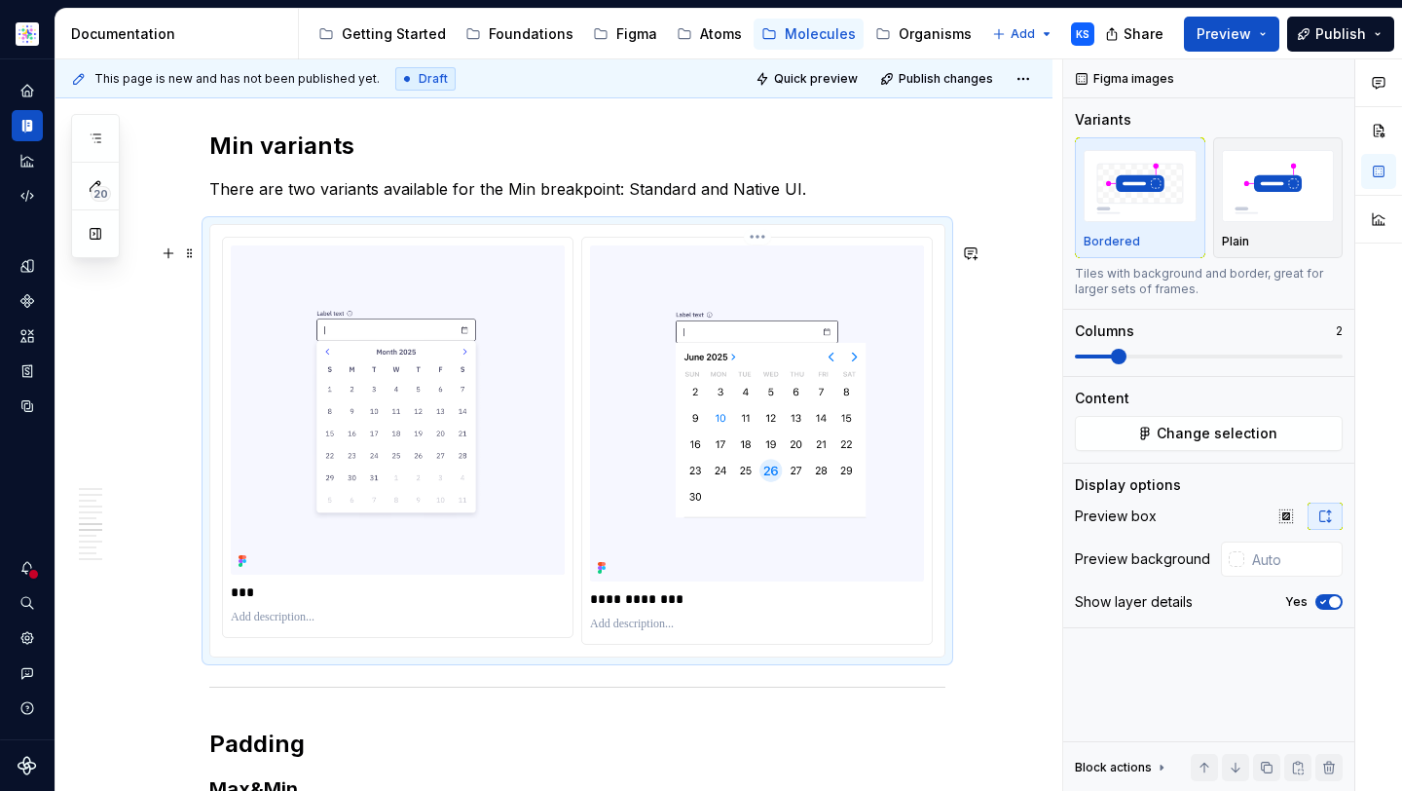
click at [646, 632] on p "To enrich screen reader interactions, please activate Accessibility in Grammarl…" at bounding box center [757, 625] width 334 height 16
type textarea "*"
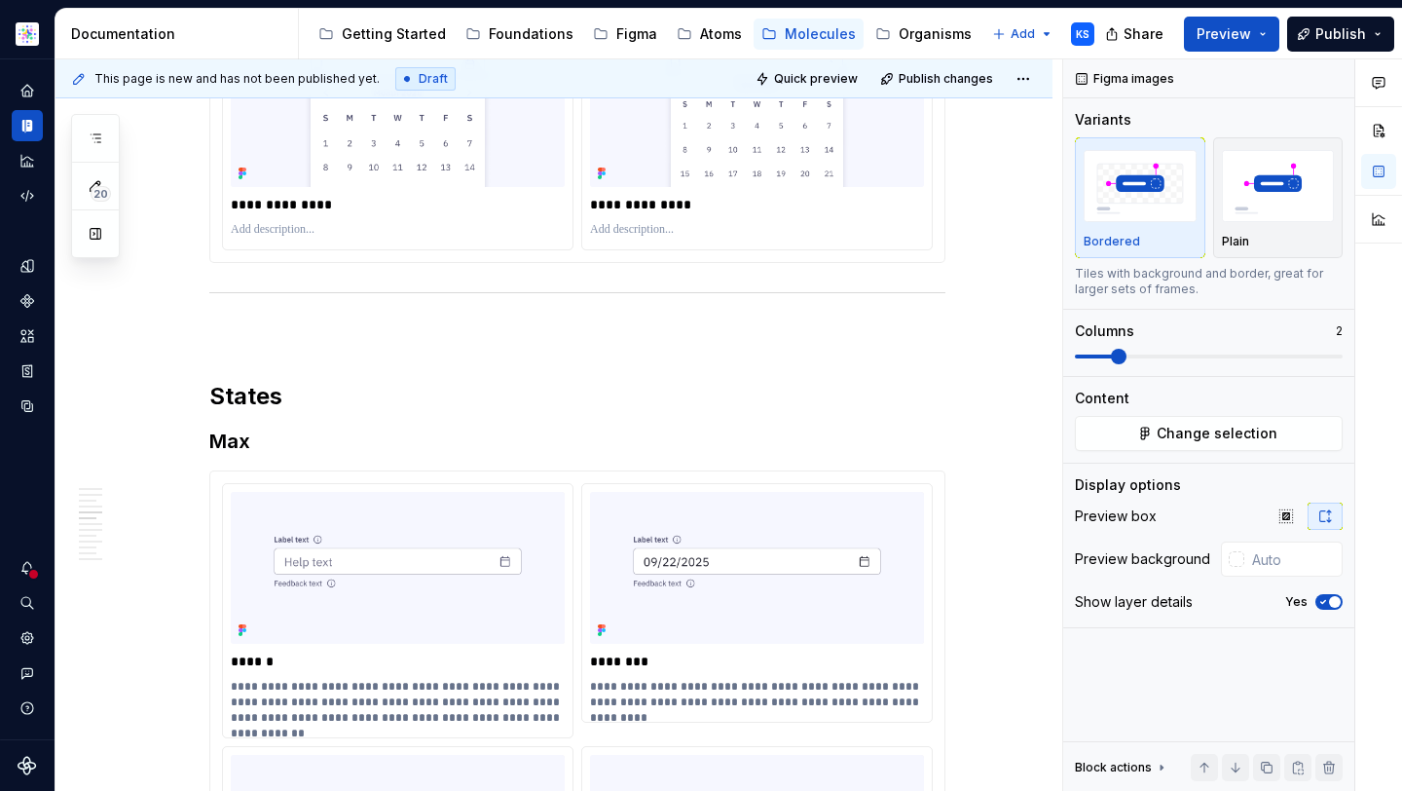
scroll to position [2266, 0]
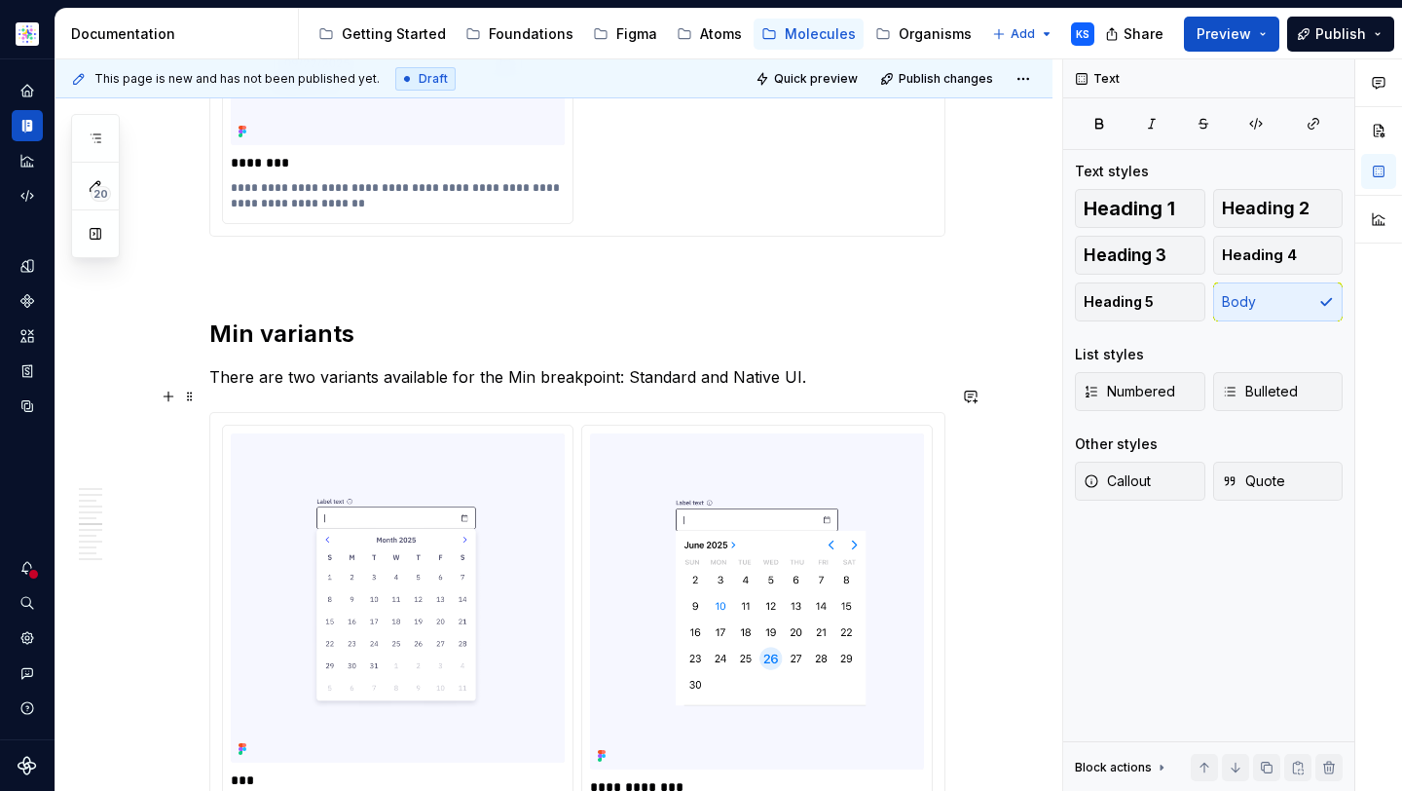
click at [365, 389] on p "There are two variants available for the Min breakpoint: Standard and Native UI." at bounding box center [577, 376] width 736 height 23
click at [378, 389] on p "There are two variants available for the Min breakpoint: Standard and Native UI." at bounding box center [577, 376] width 736 height 23
click at [372, 389] on p "There are two variants available for the Min breakpoint: Standard and Native UI." at bounding box center [577, 376] width 736 height 23
click at [403, 389] on p "There are two variants available for the Min breakpoint: Standard and Native UI." at bounding box center [577, 376] width 736 height 23
click at [430, 389] on p "There are two variants available for the Min breakpoint: Standard and Native UI." at bounding box center [577, 376] width 736 height 23
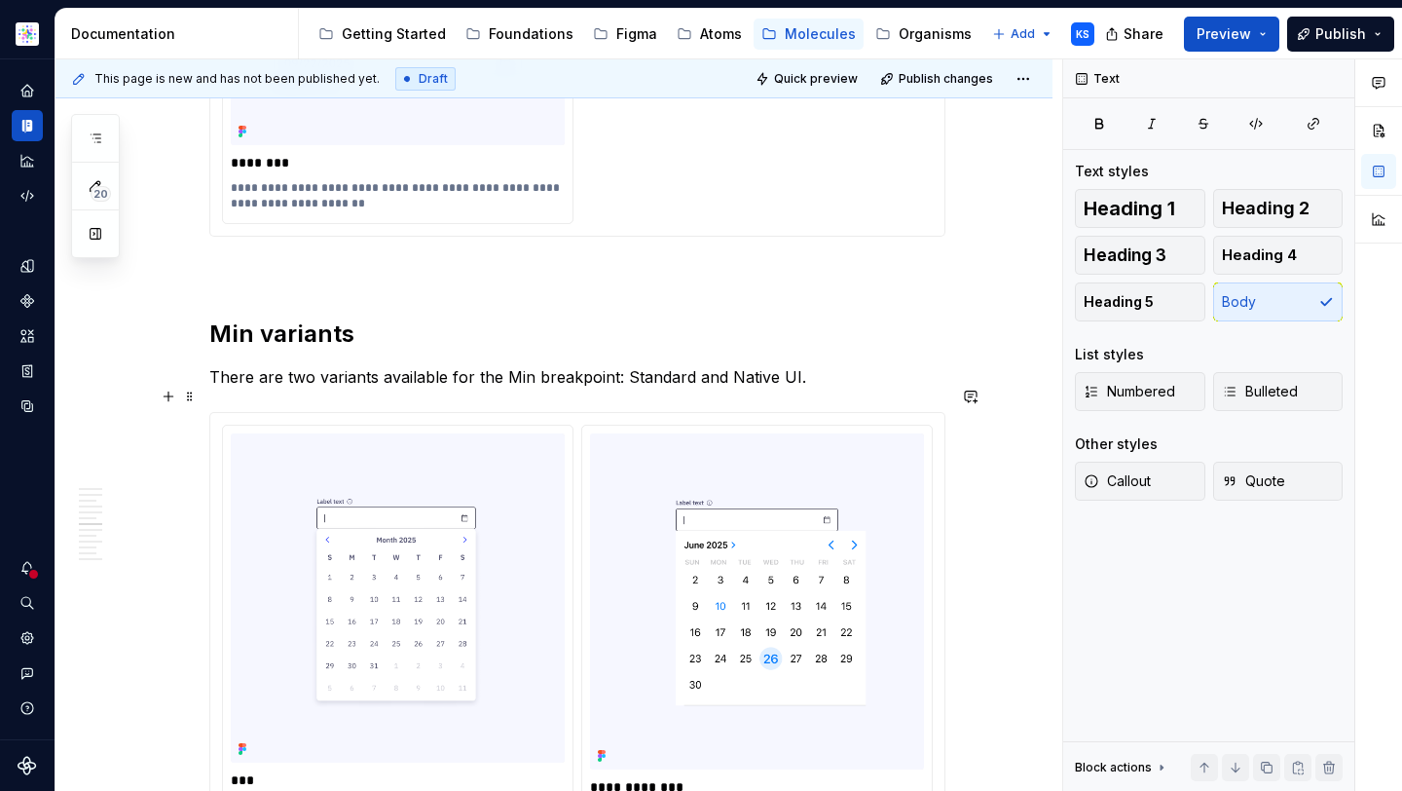
click at [454, 389] on p "There are two variants available for the Min breakpoint: Standard and Native UI." at bounding box center [577, 376] width 736 height 23
click at [478, 389] on p "There are two variants available for the Min breakpoint: Standard and Native UI." at bounding box center [577, 376] width 736 height 23
click at [513, 389] on p "There are two variants available for the Min breakpoint: Standard and Native UI." at bounding box center [577, 376] width 736 height 23
click at [568, 389] on p "There are two variants available for the Min breakpoint: Standard and Native UI." at bounding box center [577, 376] width 736 height 23
click at [663, 389] on p "There are two variants available for the Min breakpoint: Standard and Native UI." at bounding box center [577, 376] width 736 height 23
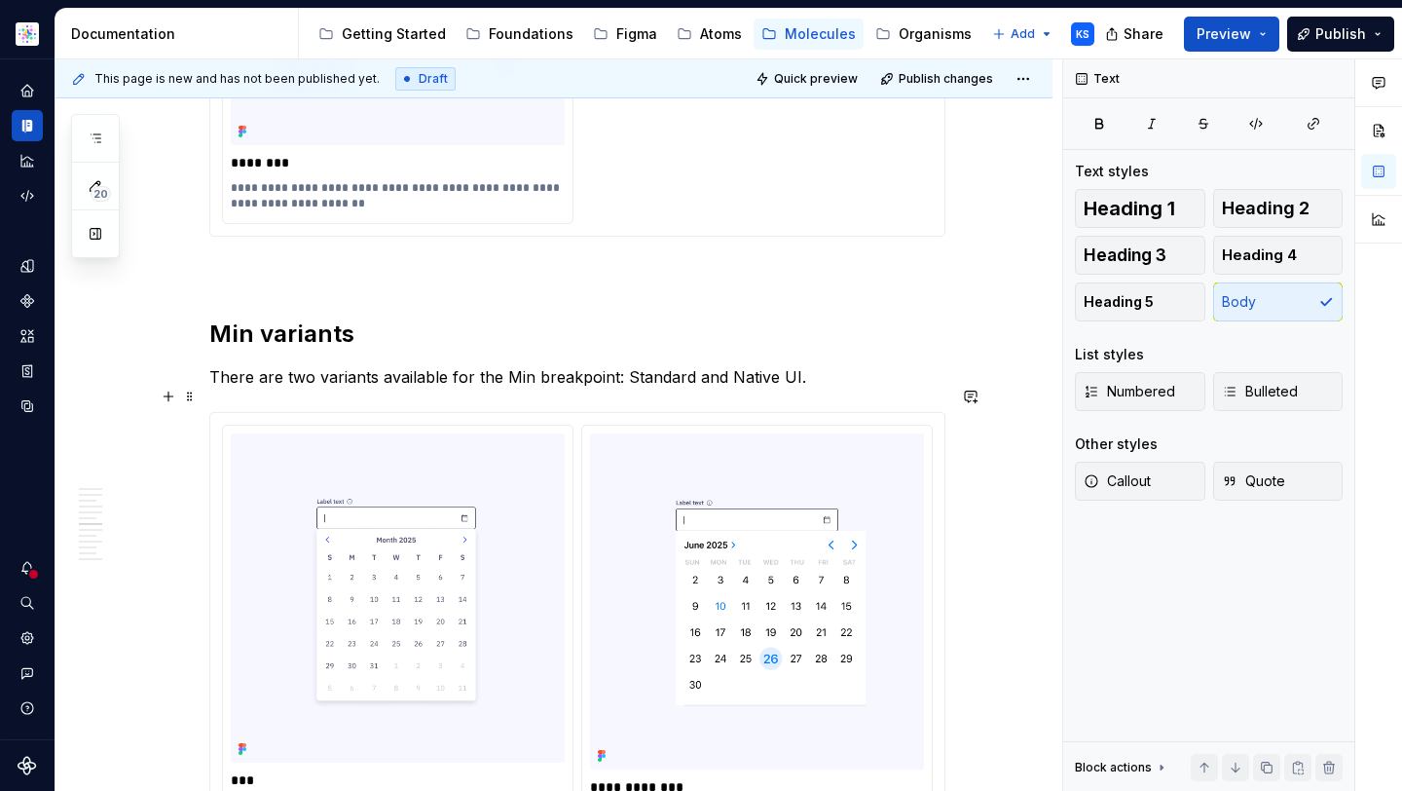
click at [715, 389] on p "There are two variants available for the Min breakpoint: Standard and Native UI." at bounding box center [577, 376] width 736 height 23
click at [790, 389] on p "There are two variants available for the Min breakpoint: Standard and Native UI." at bounding box center [577, 376] width 736 height 23
type textarea "*"
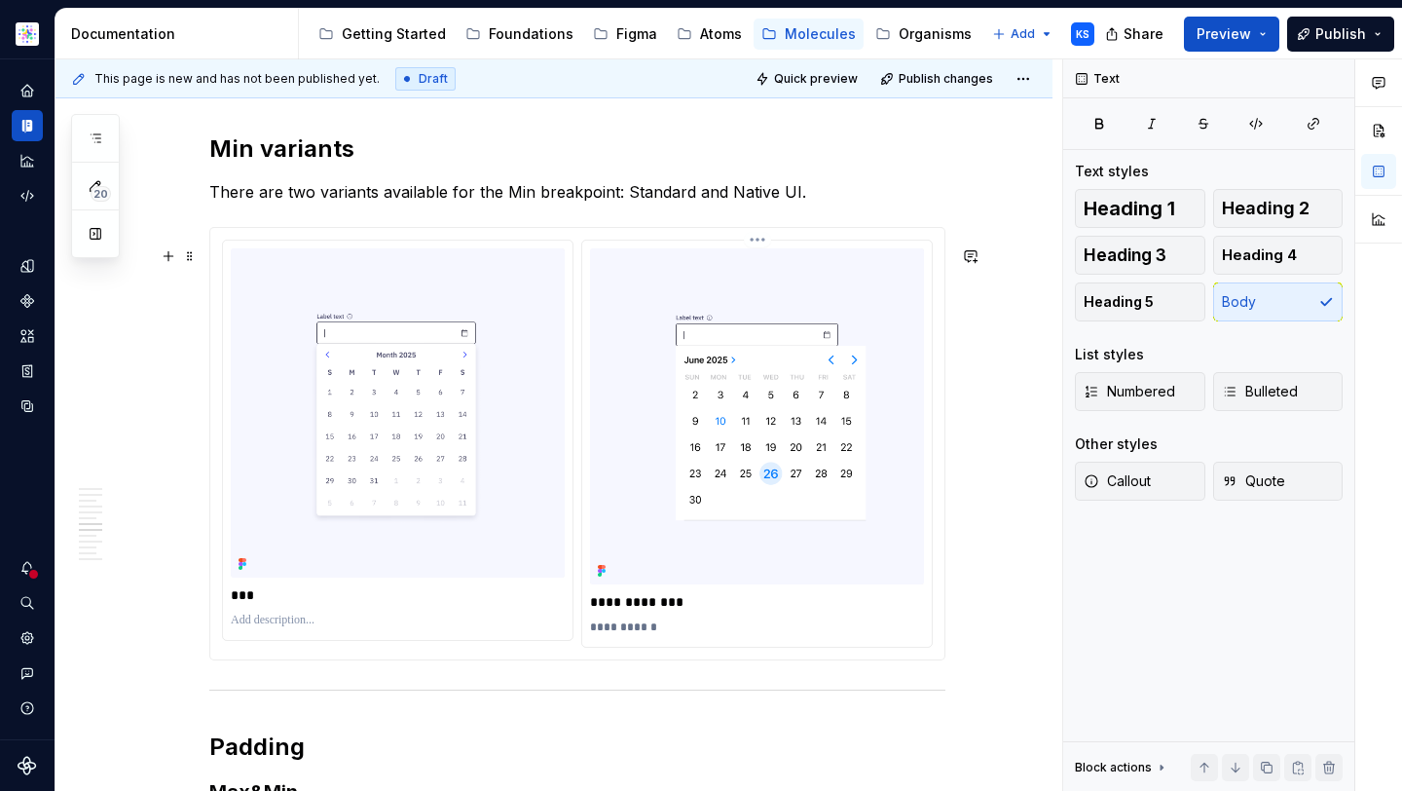
click at [674, 635] on p "**********" at bounding box center [757, 627] width 334 height 16
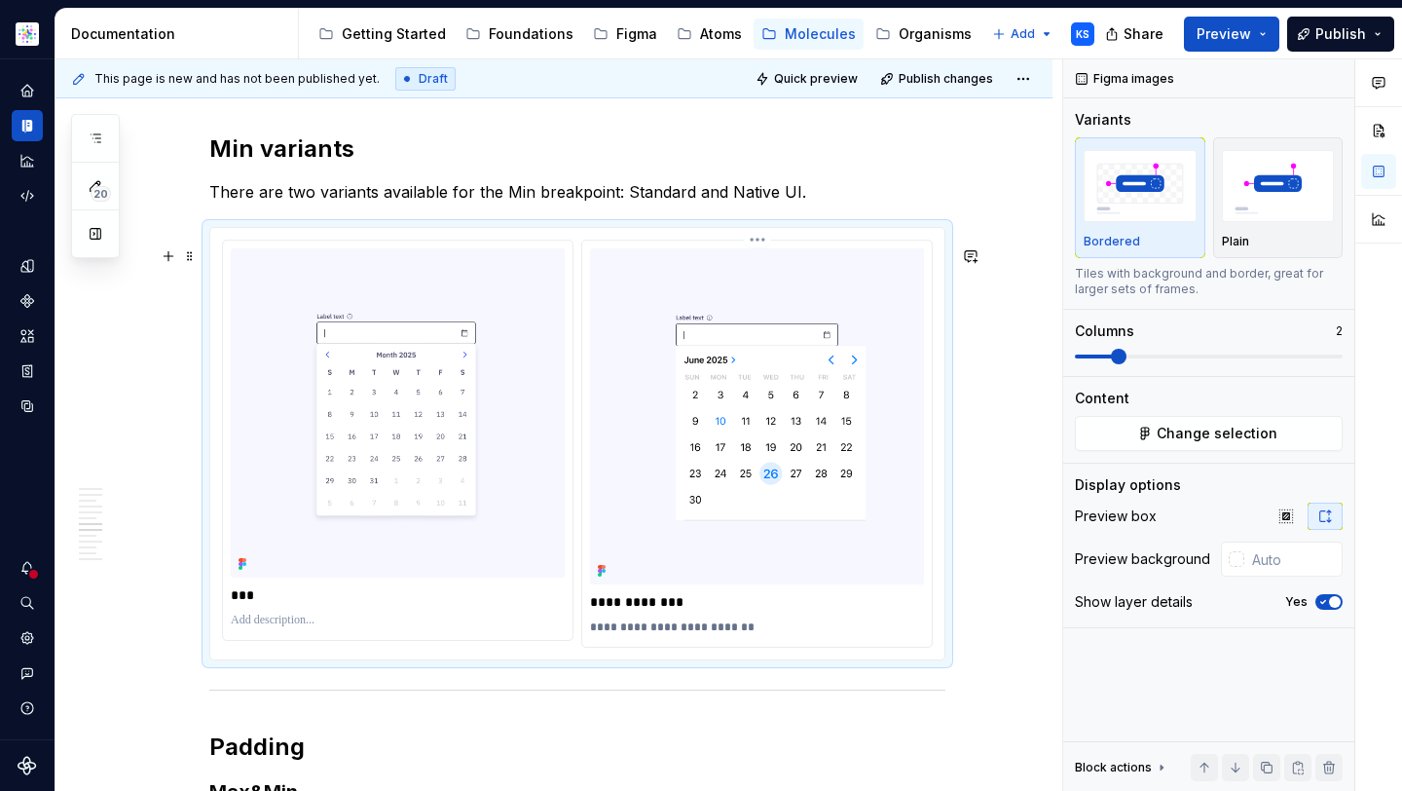
click at [682, 635] on p "**********" at bounding box center [757, 627] width 334 height 16
click at [830, 635] on p "**********" at bounding box center [757, 627] width 334 height 16
click at [624, 635] on p "**********" at bounding box center [757, 627] width 334 height 16
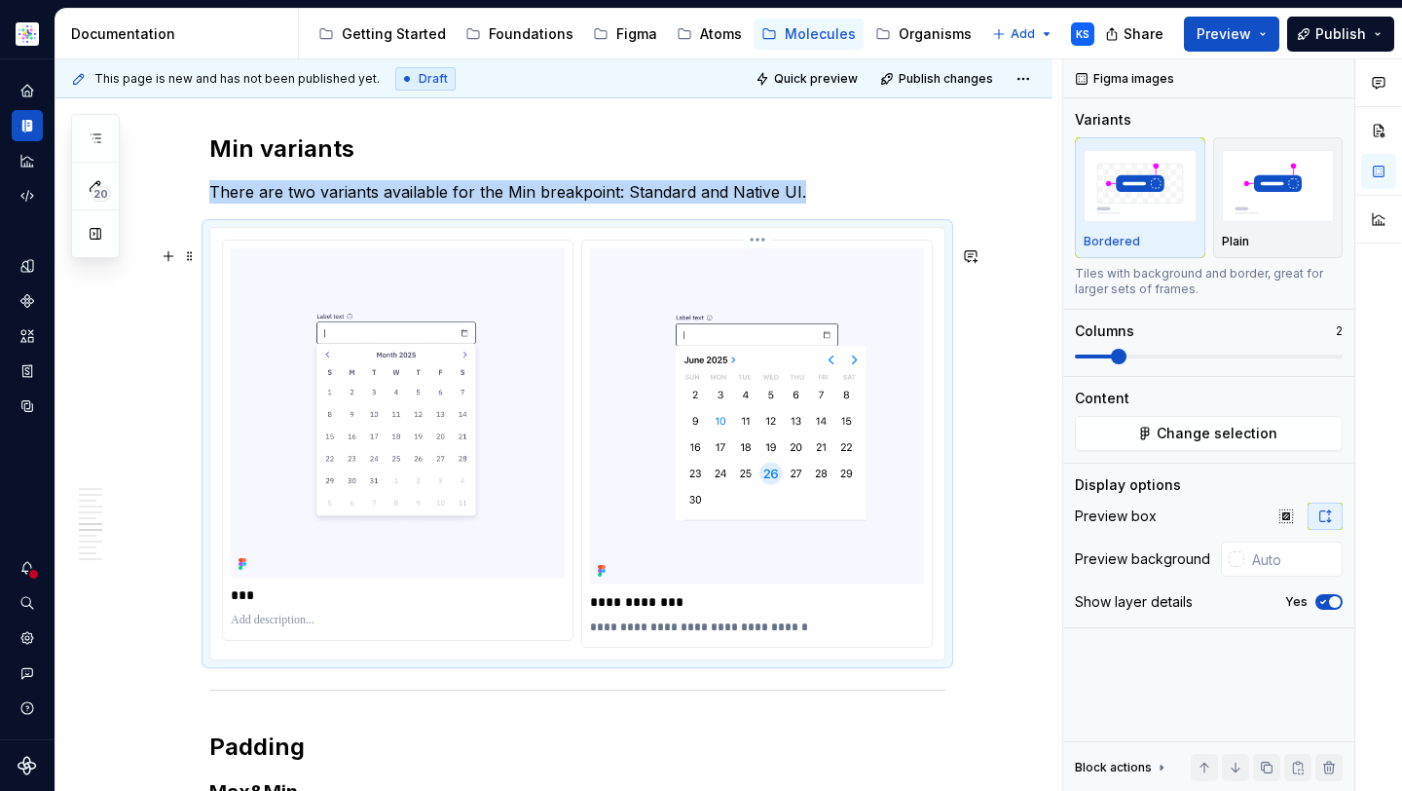
click at [831, 616] on div "**********" at bounding box center [757, 601] width 334 height 27
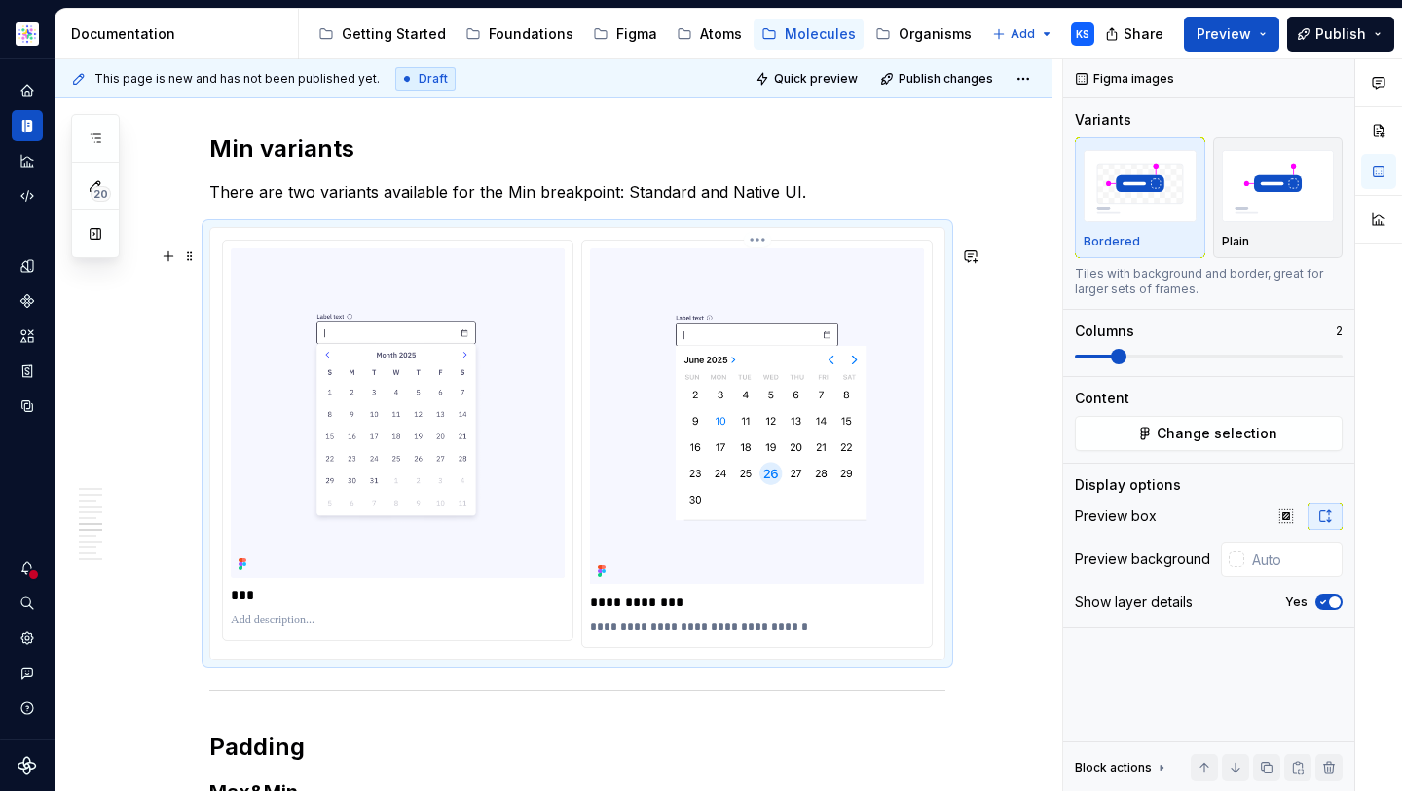
click at [814, 635] on p "**********" at bounding box center [757, 627] width 334 height 16
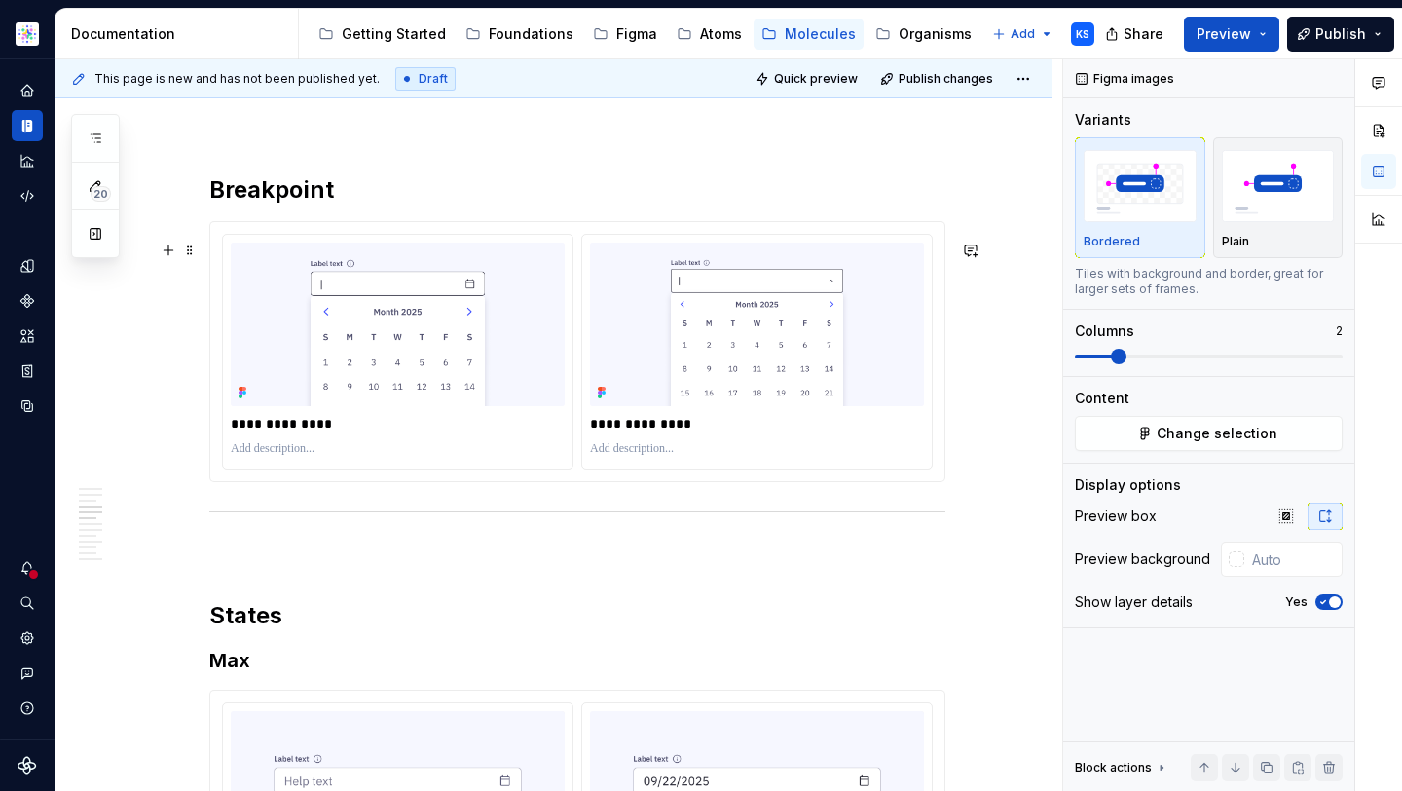
type input "#FAF9FF"
click at [471, 481] on div "**********" at bounding box center [577, 351] width 734 height 259
click at [431, 201] on h2 "Breakpoint" at bounding box center [577, 189] width 736 height 31
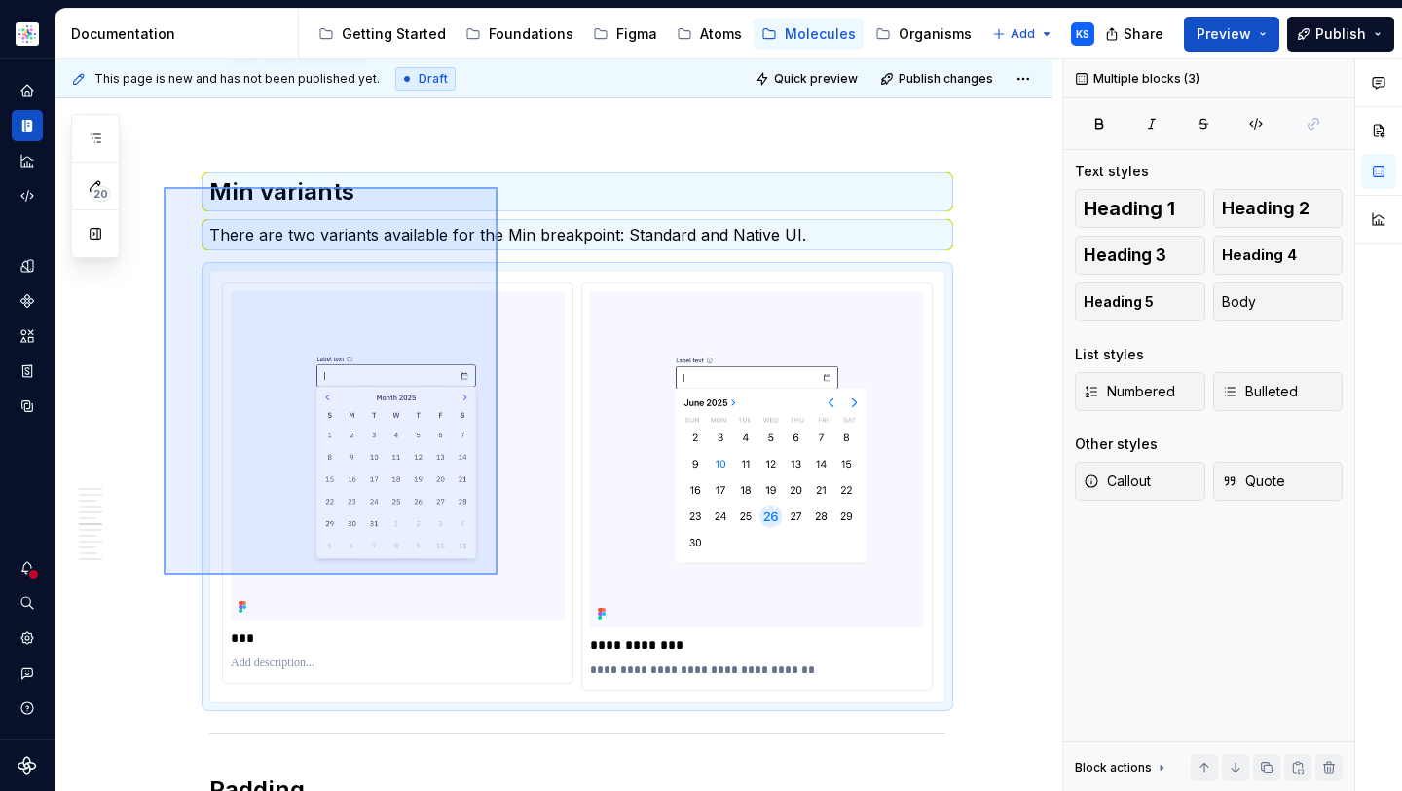
drag, startPoint x: 164, startPoint y: 187, endPoint x: 488, endPoint y: 648, distance: 563.4
click at [495, 652] on div "This page is new and has not been published yet. Draft Quick preview Publish ch…" at bounding box center [559, 425] width 1007 height 732
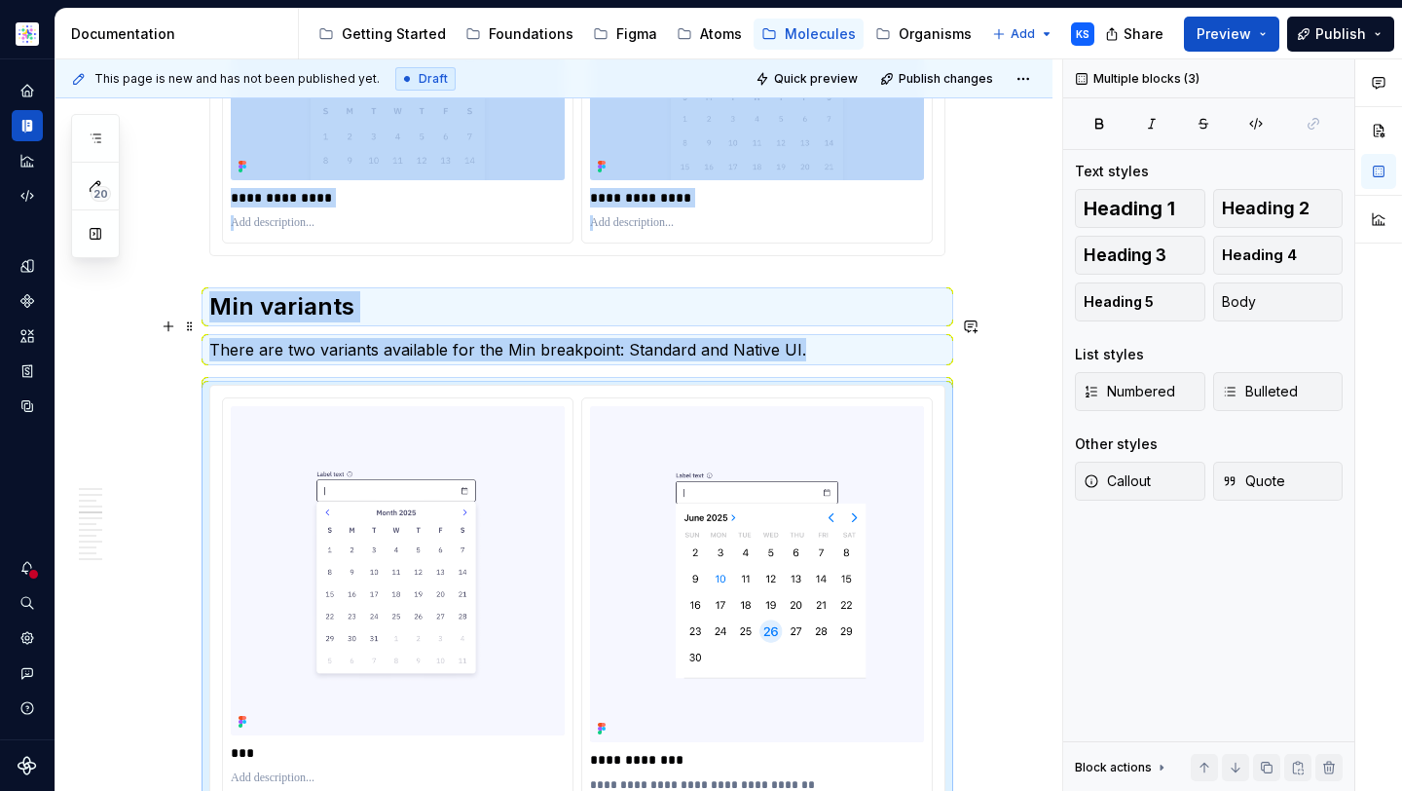
click at [310, 318] on h2 "Min variants" at bounding box center [577, 306] width 736 height 31
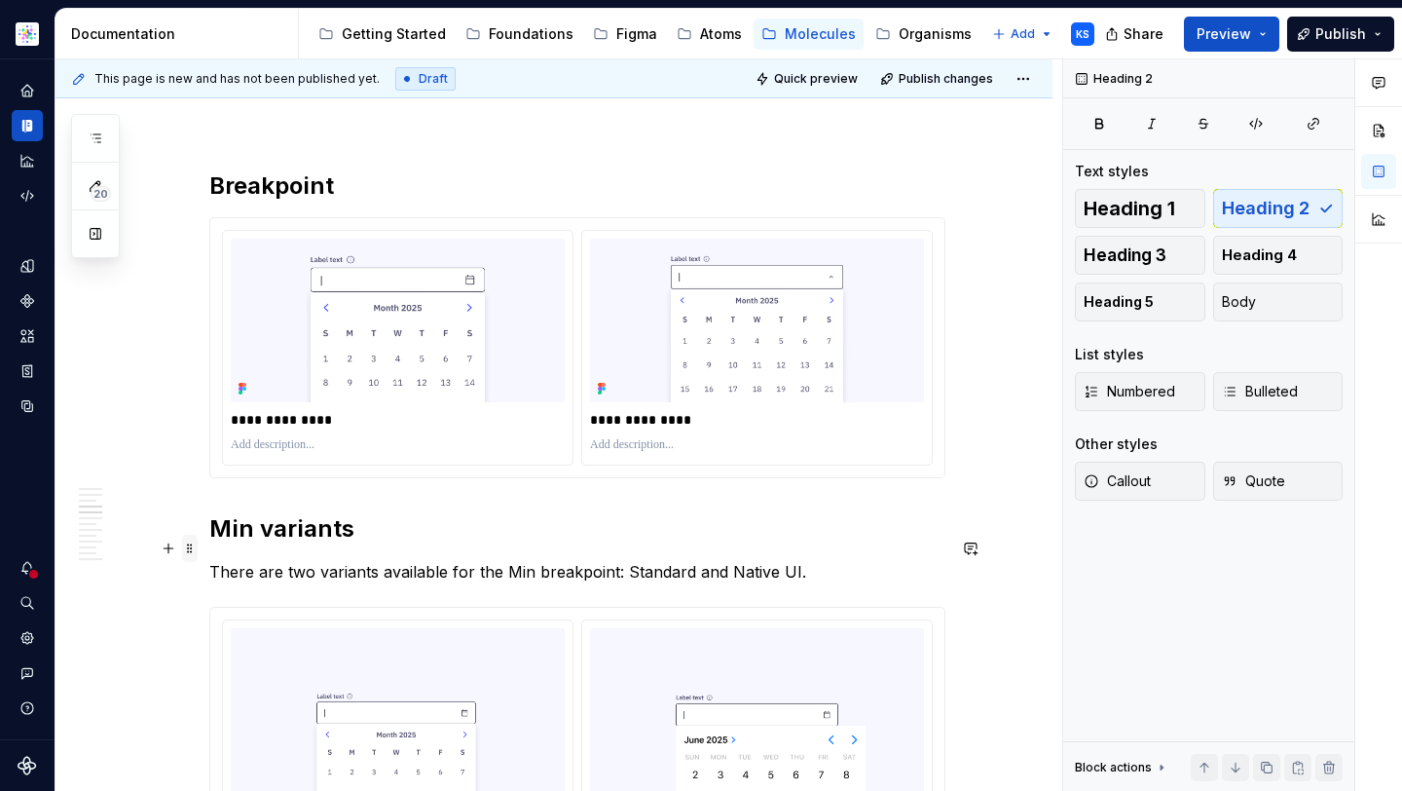
click at [192, 550] on span at bounding box center [190, 548] width 16 height 27
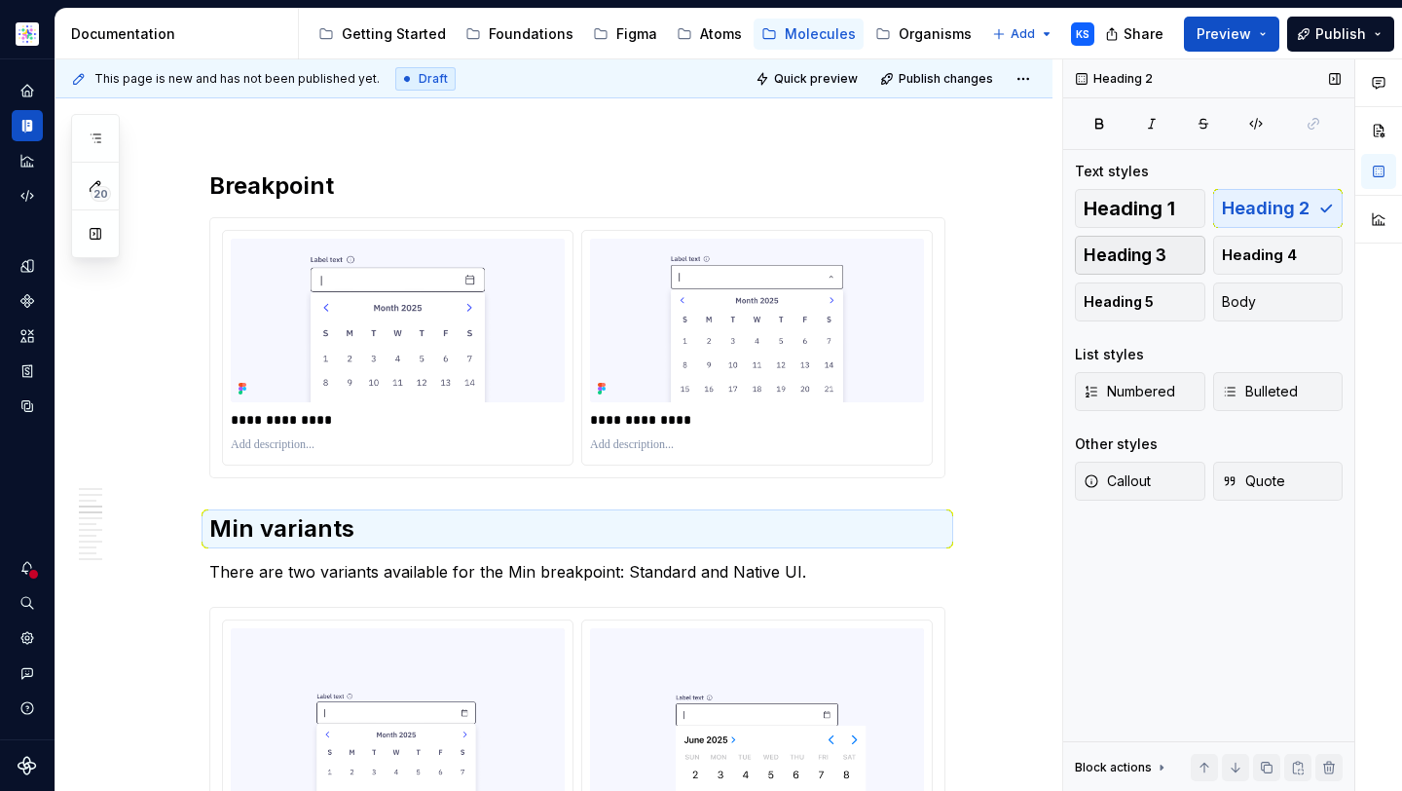
click at [1118, 253] on span "Heading 3" at bounding box center [1125, 254] width 83 height 19
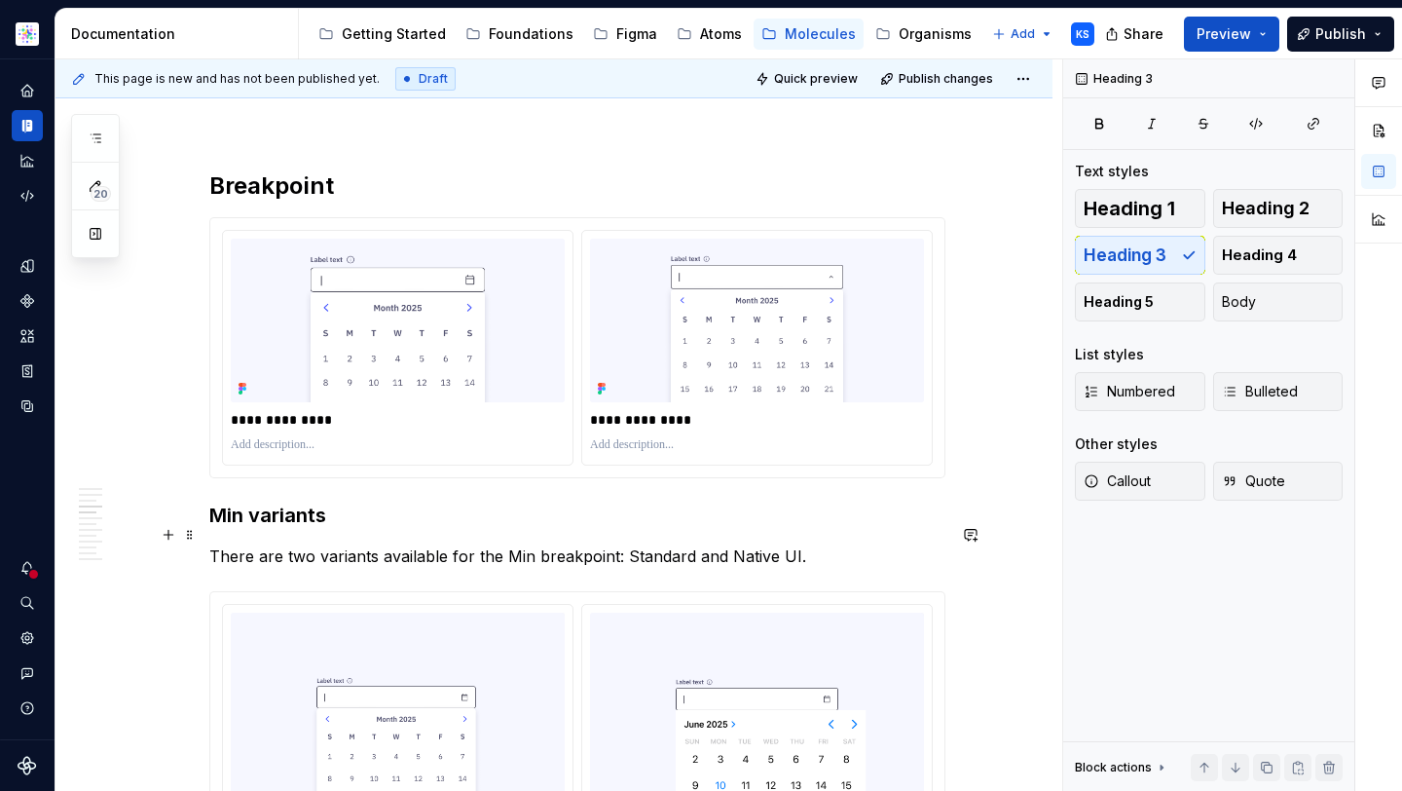
click at [335, 528] on h3 "Min variants" at bounding box center [577, 515] width 736 height 27
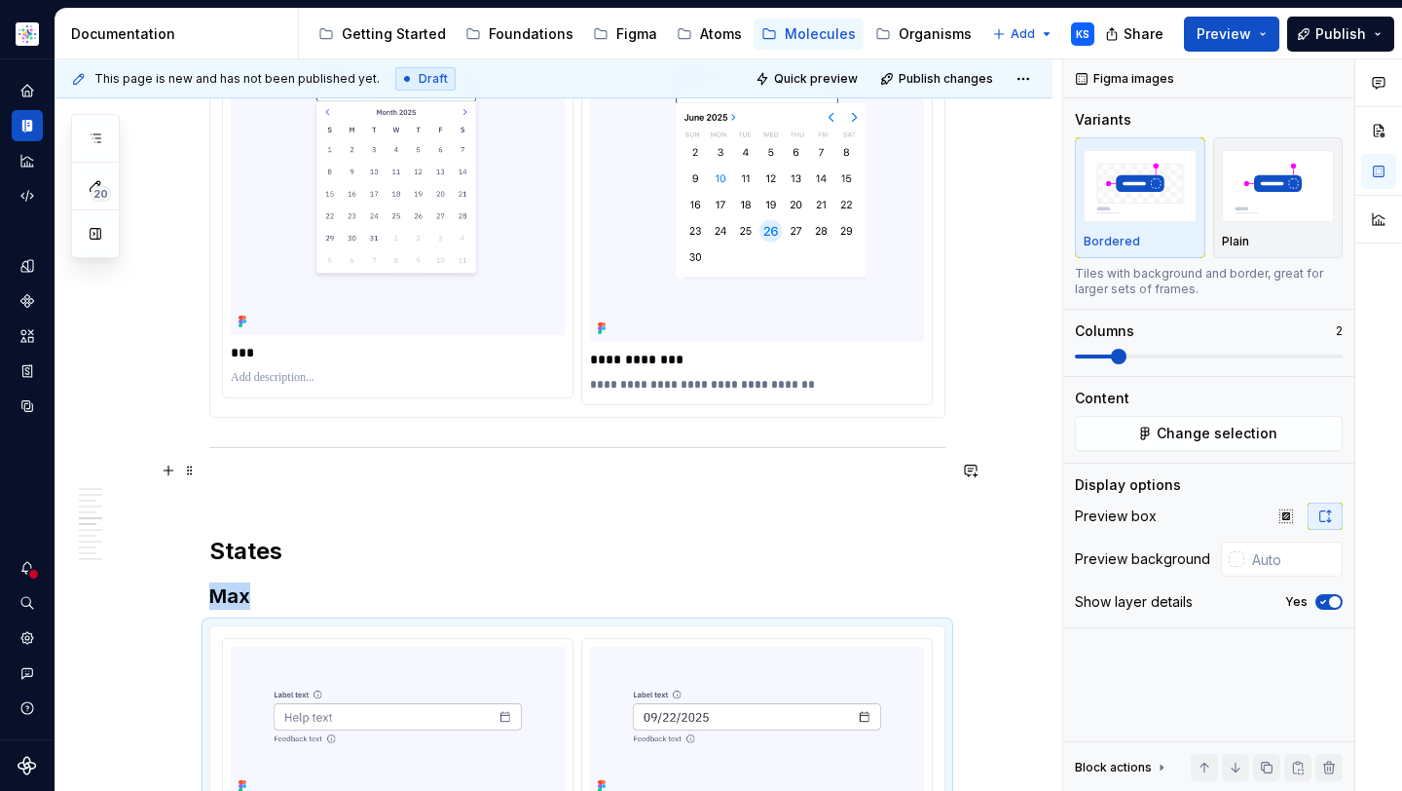
click at [361, 501] on p "To enrich screen reader interactions, please activate Accessibility in Grammarl…" at bounding box center [577, 488] width 736 height 23
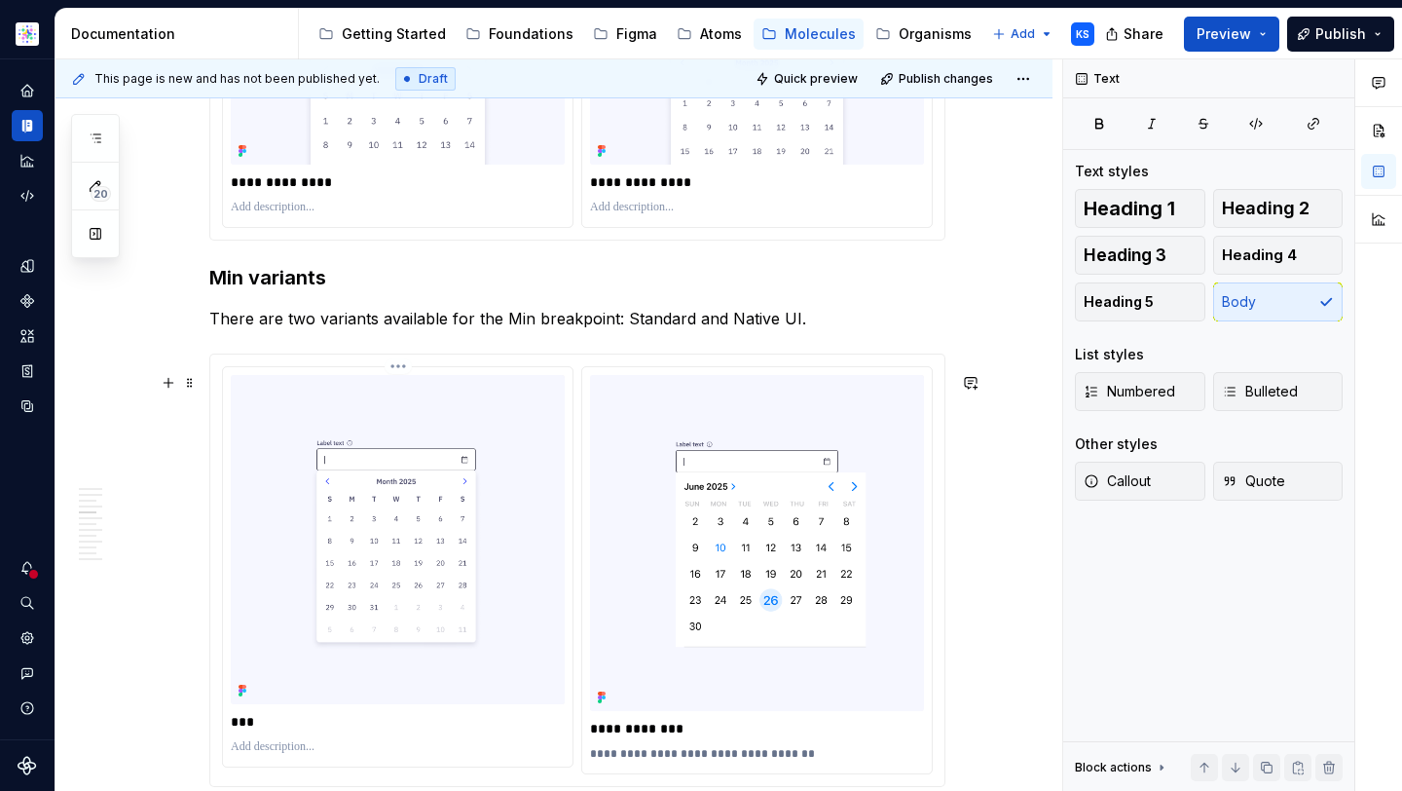
click at [296, 731] on p "***" at bounding box center [398, 721] width 334 height 19
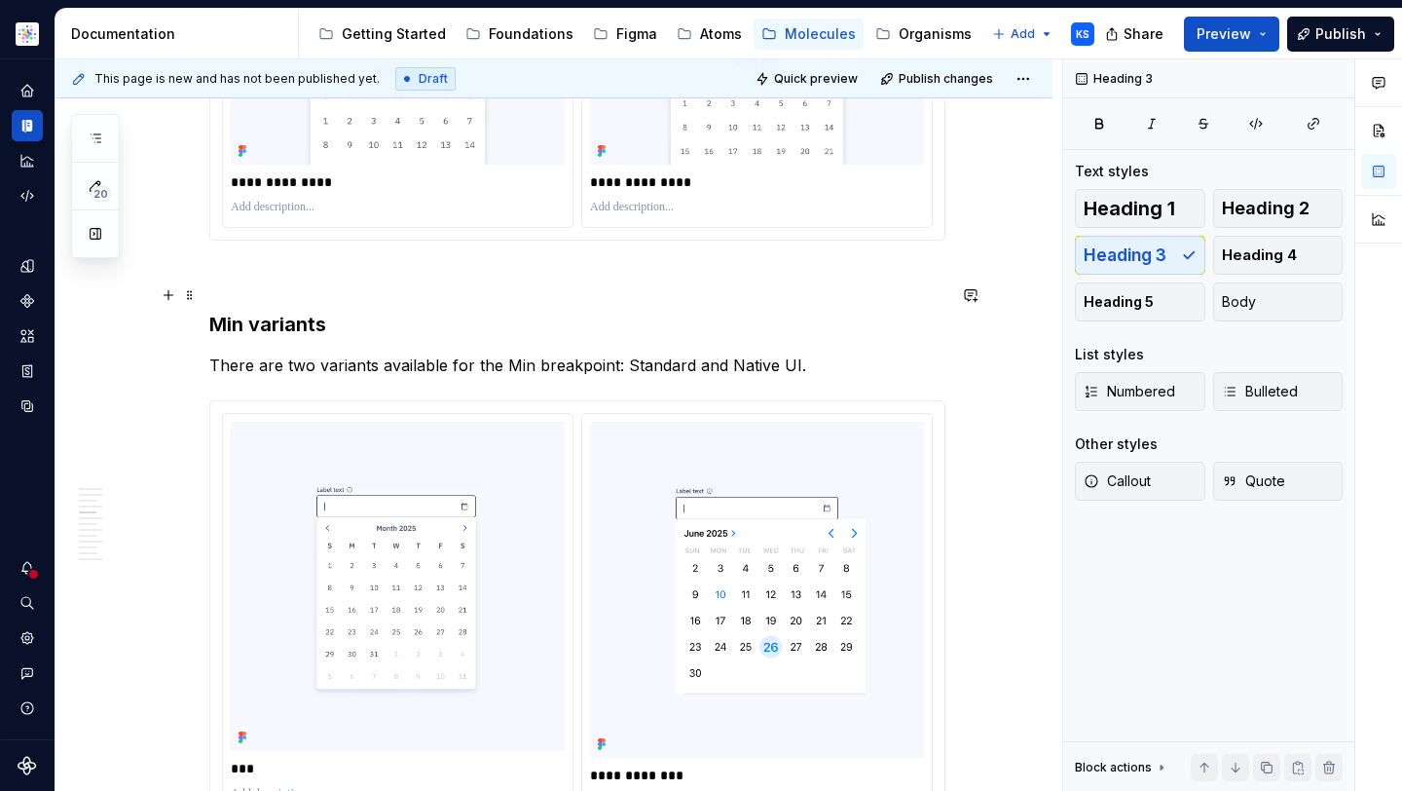
click at [255, 286] on p "To enrich screen reader interactions, please activate Accessibility in Grammarl…" at bounding box center [577, 275] width 736 height 23
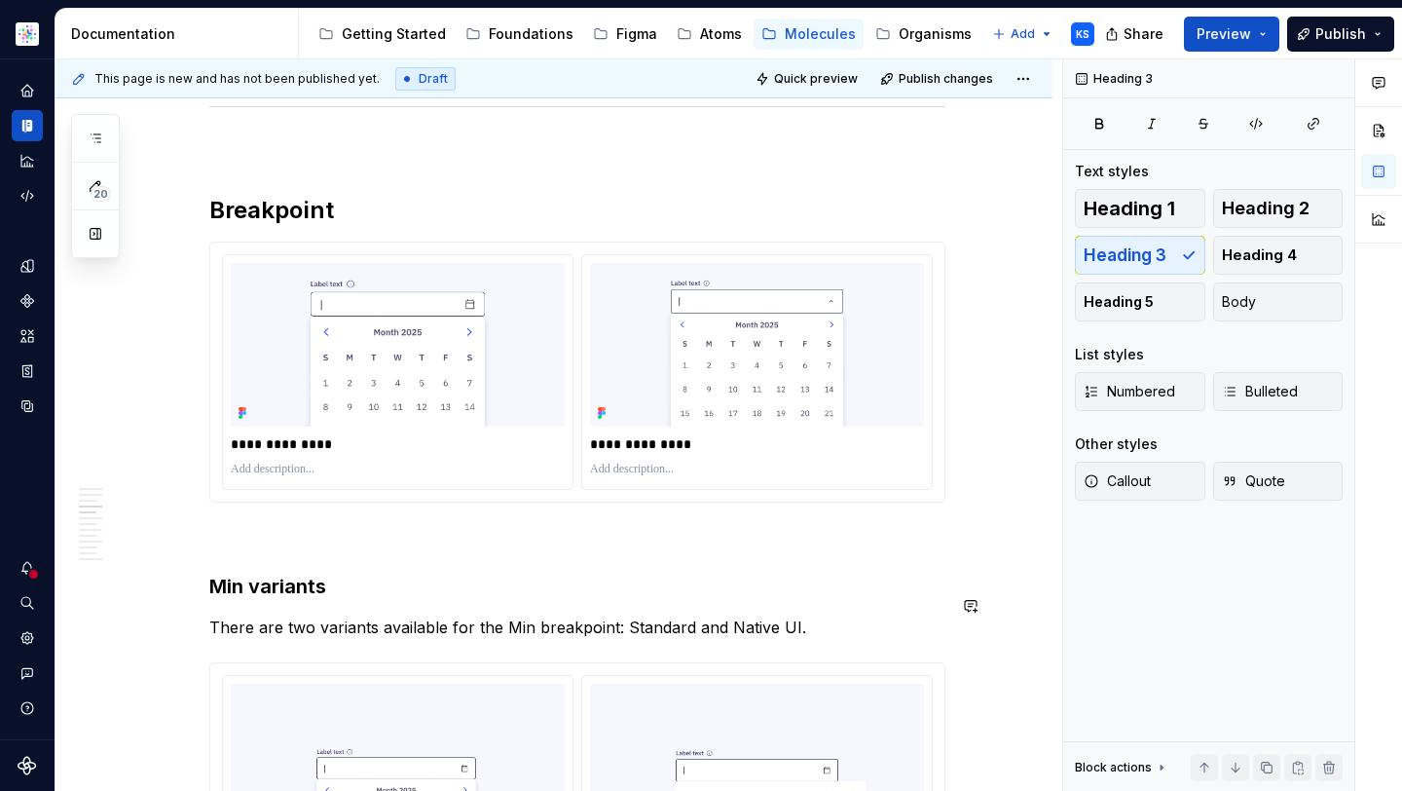
click at [345, 600] on h3 "Min variants" at bounding box center [577, 586] width 736 height 27
click at [244, 600] on h3 "Min variants" at bounding box center [577, 586] width 736 height 27
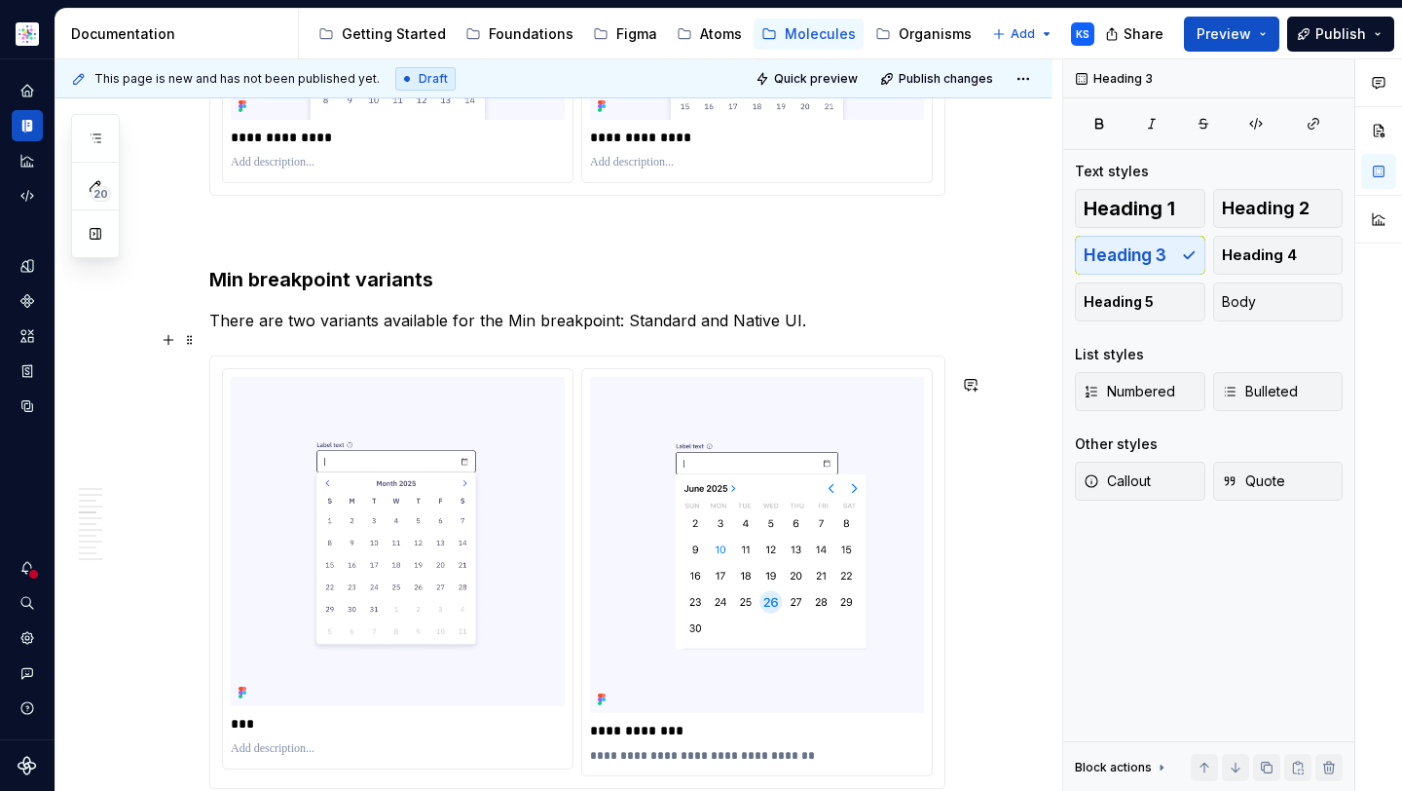
click at [642, 330] on p "There are two variants available for the Min breakpoint: Standard and Native UI." at bounding box center [577, 320] width 736 height 23
click at [739, 332] on p "There are two variants available for the Min breakpoint: Standard and Native UI." at bounding box center [577, 320] width 736 height 23
click at [776, 332] on p "There are two variants available for the Min breakpoint: Standard and Native UI." at bounding box center [577, 320] width 736 height 23
click at [799, 332] on p "There are two variants available for the Min breakpoint: Standard and Native UI." at bounding box center [577, 320] width 736 height 23
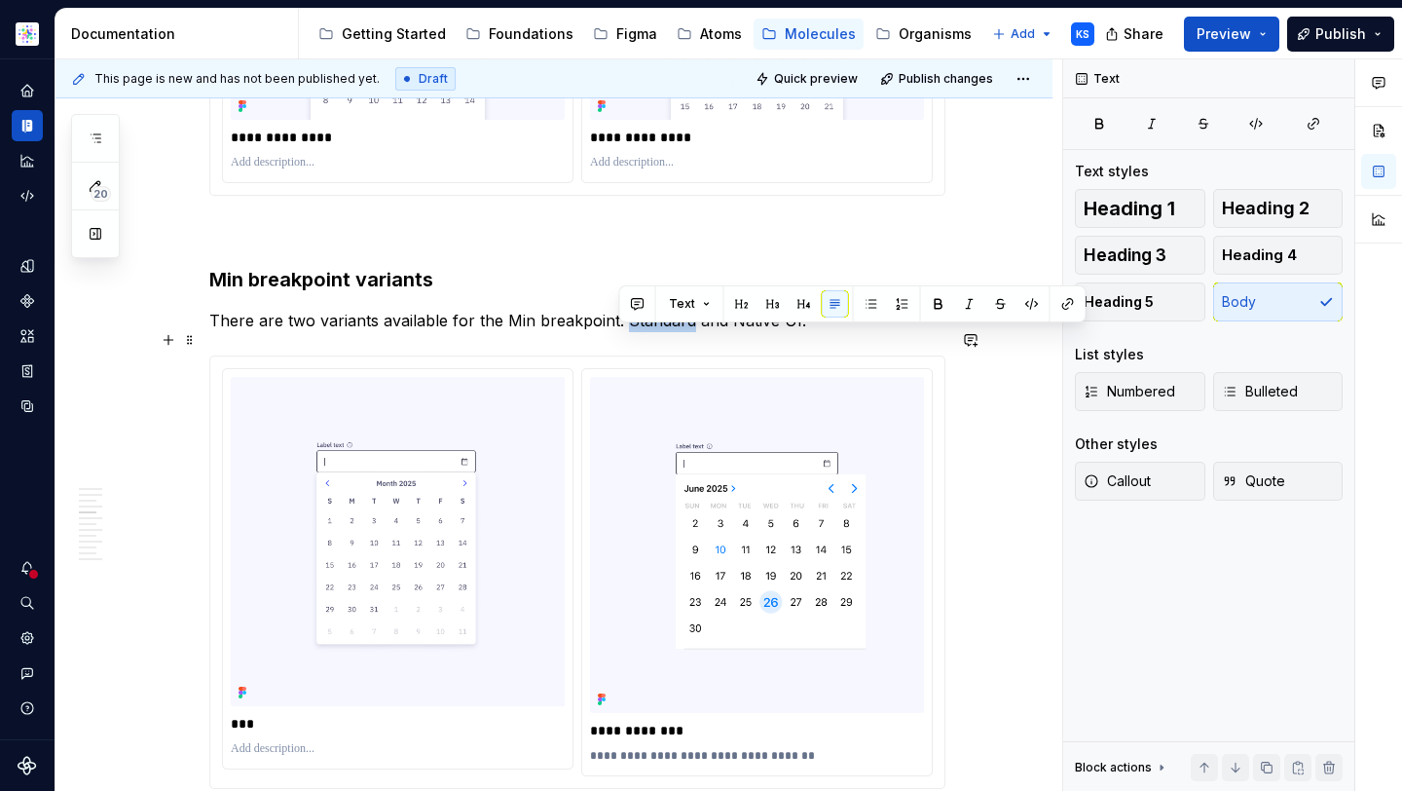
drag, startPoint x: 686, startPoint y: 341, endPoint x: 623, endPoint y: 341, distance: 62.3
click at [623, 332] on p "There are two variants available for the Min breakpoint: Standard and Native UI." at bounding box center [577, 320] width 736 height 23
click at [785, 332] on p "There are two variants available for the Min breakpoint: Min and Native UI." at bounding box center [577, 320] width 736 height 23
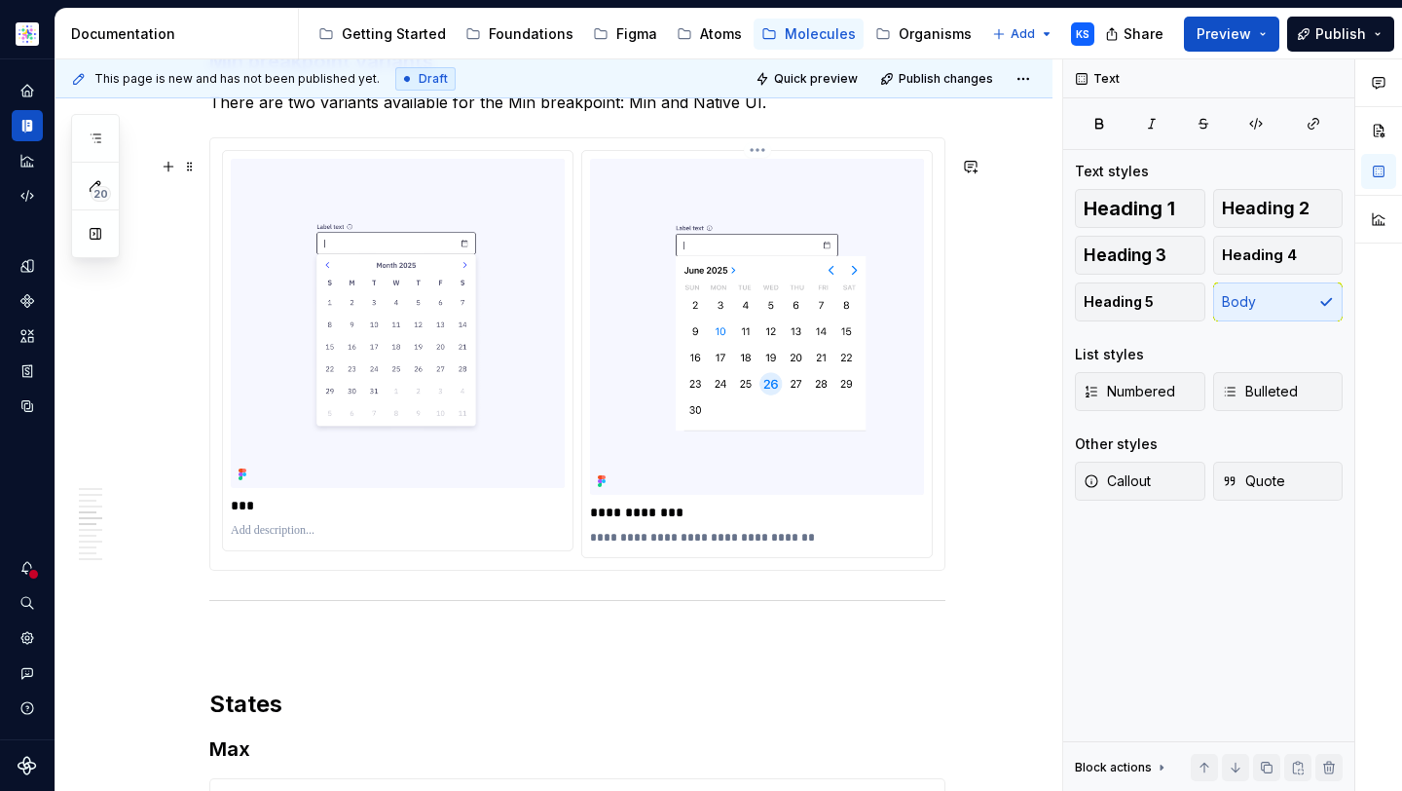
click at [752, 545] on p "**********" at bounding box center [757, 538] width 334 height 16
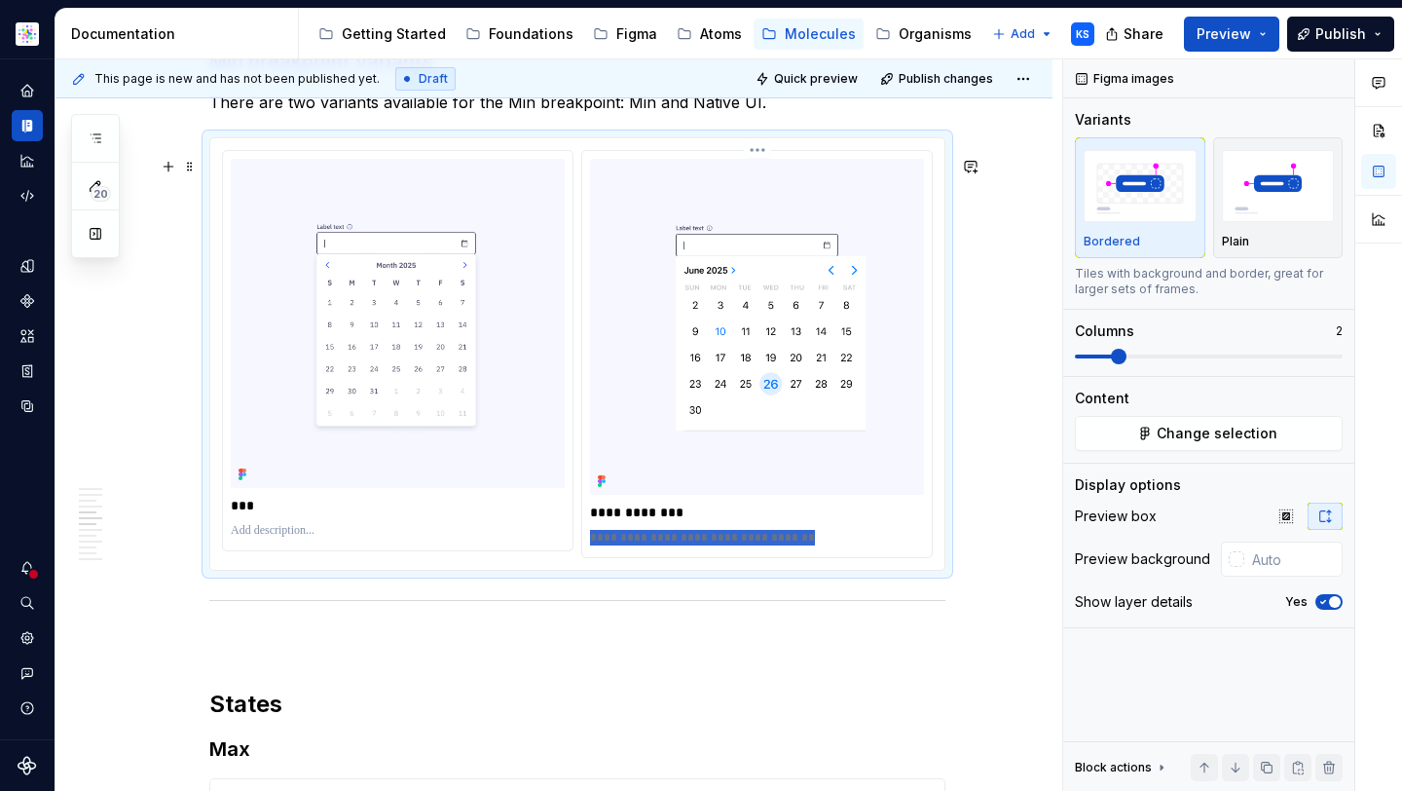
drag, startPoint x: 805, startPoint y: 554, endPoint x: 590, endPoint y: 557, distance: 215.3
click at [591, 545] on p "**********" at bounding box center [757, 538] width 334 height 16
click at [744, 557] on div "**********" at bounding box center [757, 354] width 350 height 406
click at [798, 545] on p "**********" at bounding box center [757, 538] width 334 height 16
drag, startPoint x: 649, startPoint y: 556, endPoint x: 615, endPoint y: 556, distance: 34.1
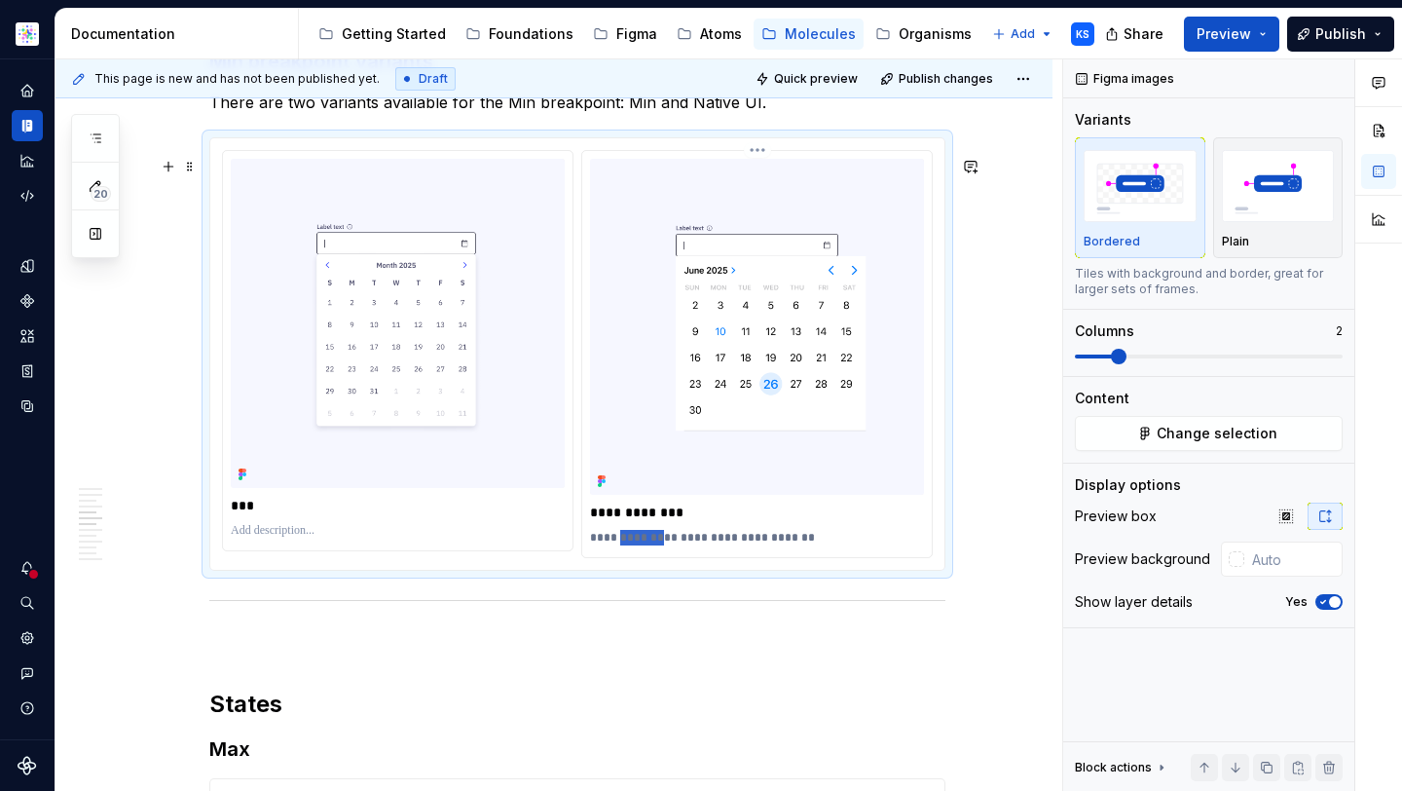
click at [615, 545] on p "**********" at bounding box center [757, 538] width 334 height 16
drag, startPoint x: 804, startPoint y: 559, endPoint x: 762, endPoint y: 559, distance: 42.9
click at [762, 545] on p "**********" at bounding box center [757, 538] width 334 height 16
click at [718, 545] on p "**********" at bounding box center [757, 538] width 334 height 16
click at [879, 545] on p "**********" at bounding box center [757, 538] width 334 height 16
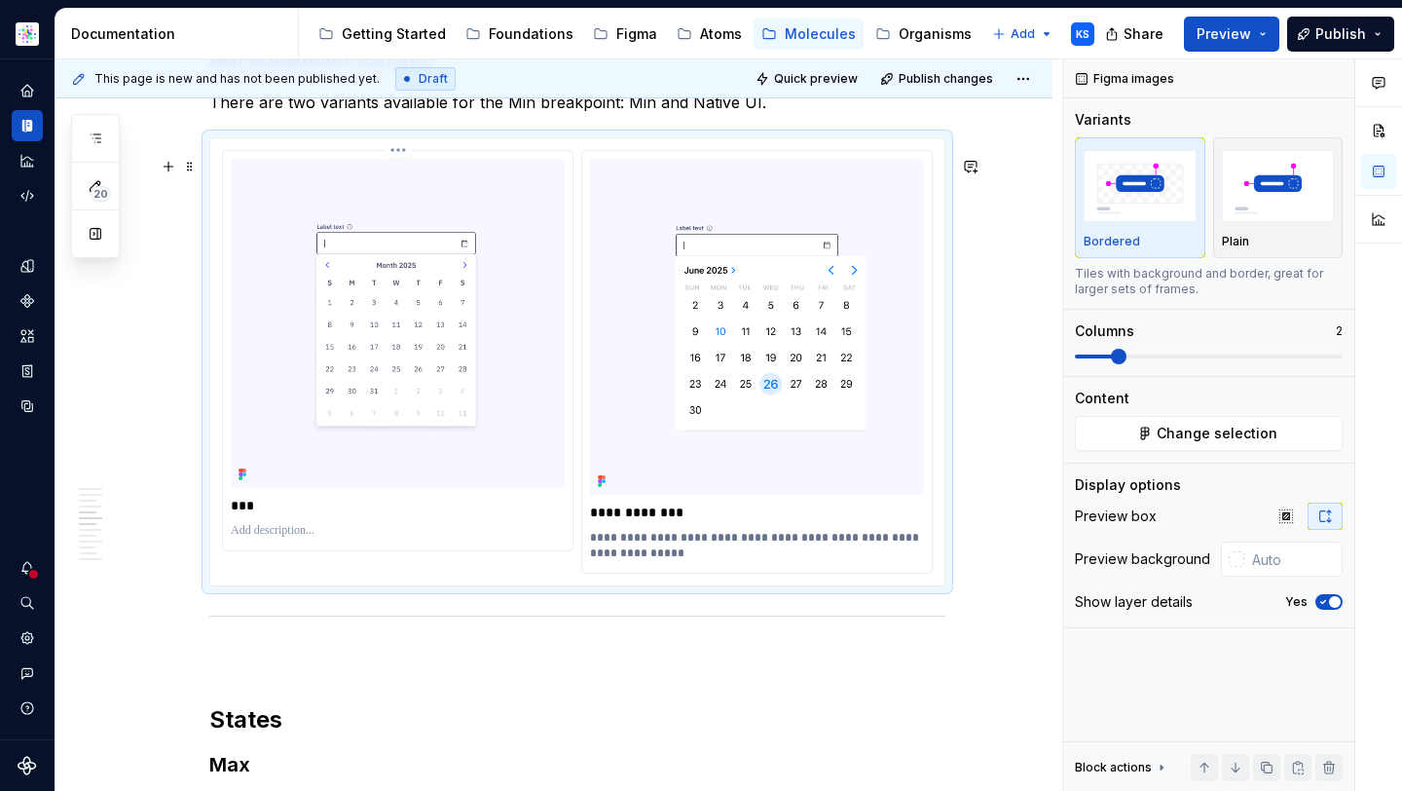
click at [449, 539] on p "To enrich screen reader interactions, please activate Accessibility in Grammarl…" at bounding box center [398, 531] width 334 height 16
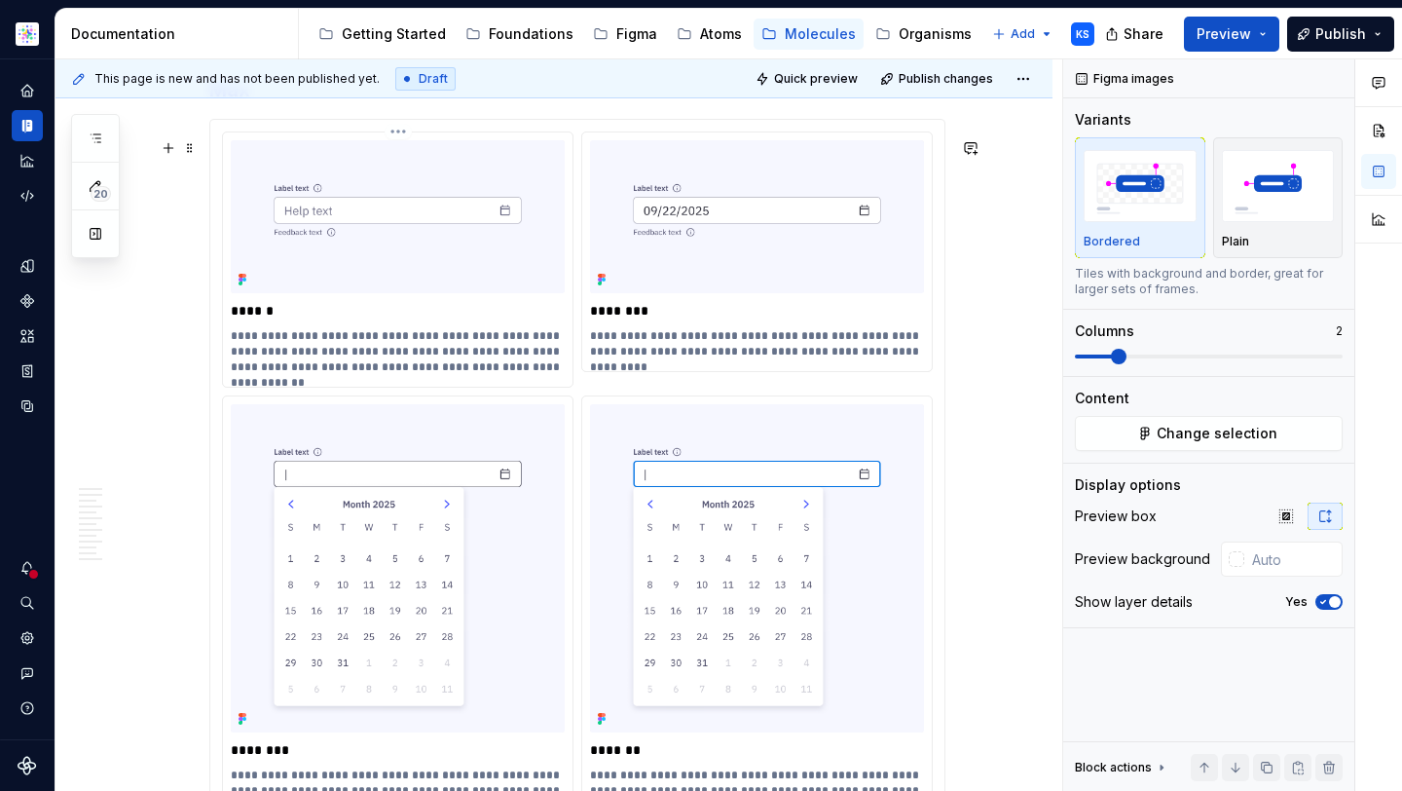
scroll to position [3274, 0]
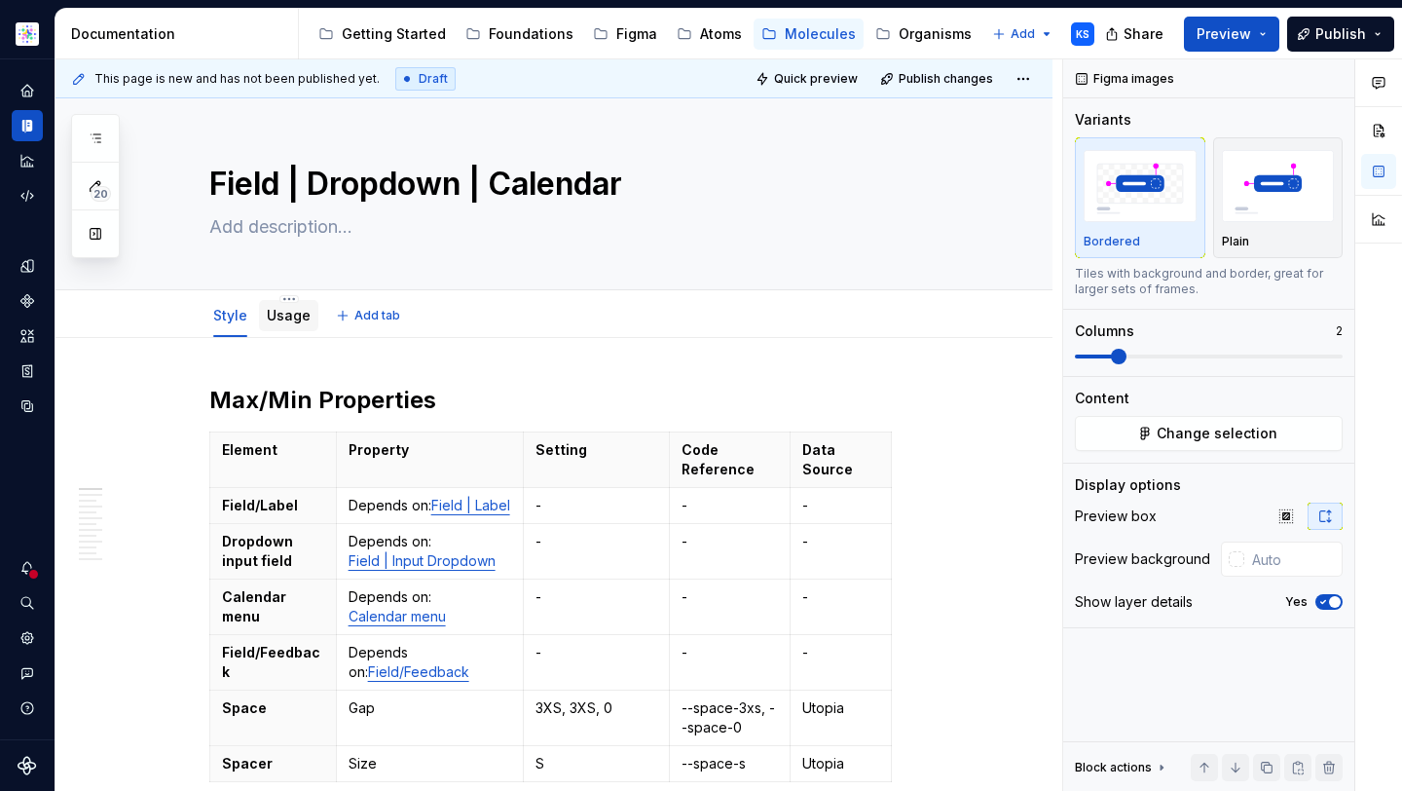
click at [270, 326] on div "Usage" at bounding box center [289, 315] width 44 height 23
click at [292, 320] on link "Usage" at bounding box center [289, 315] width 44 height 17
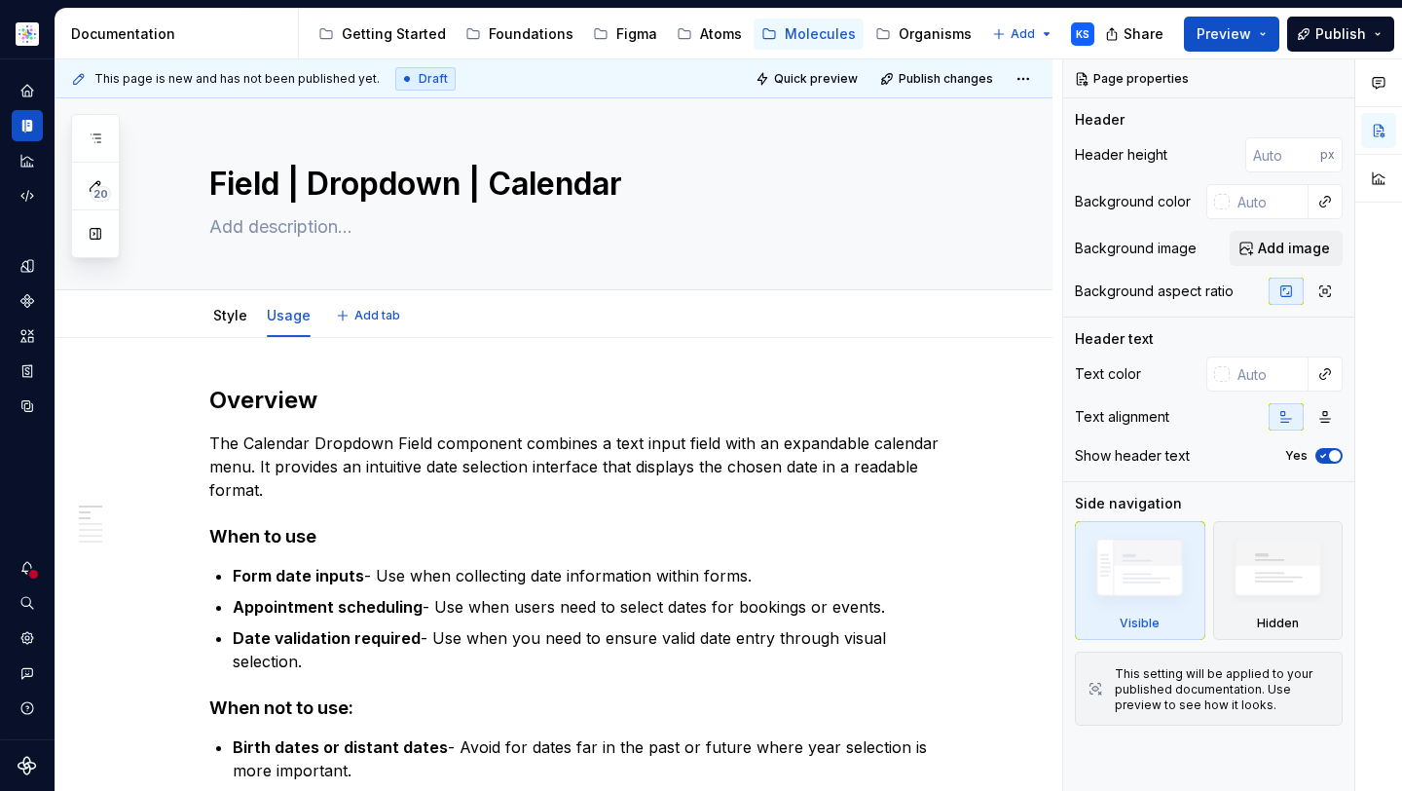
type textarea "*"
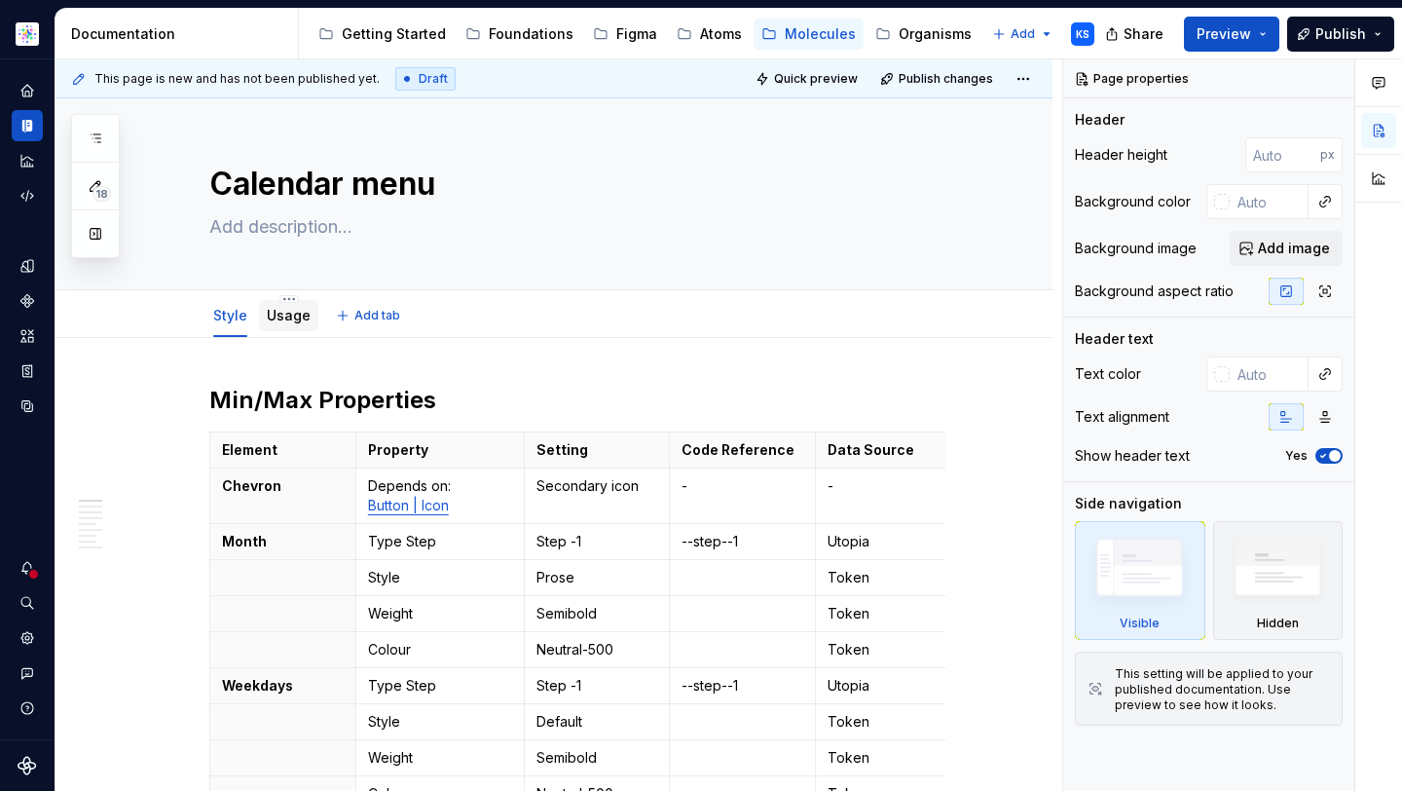
click at [288, 323] on link "Usage" at bounding box center [289, 315] width 44 height 17
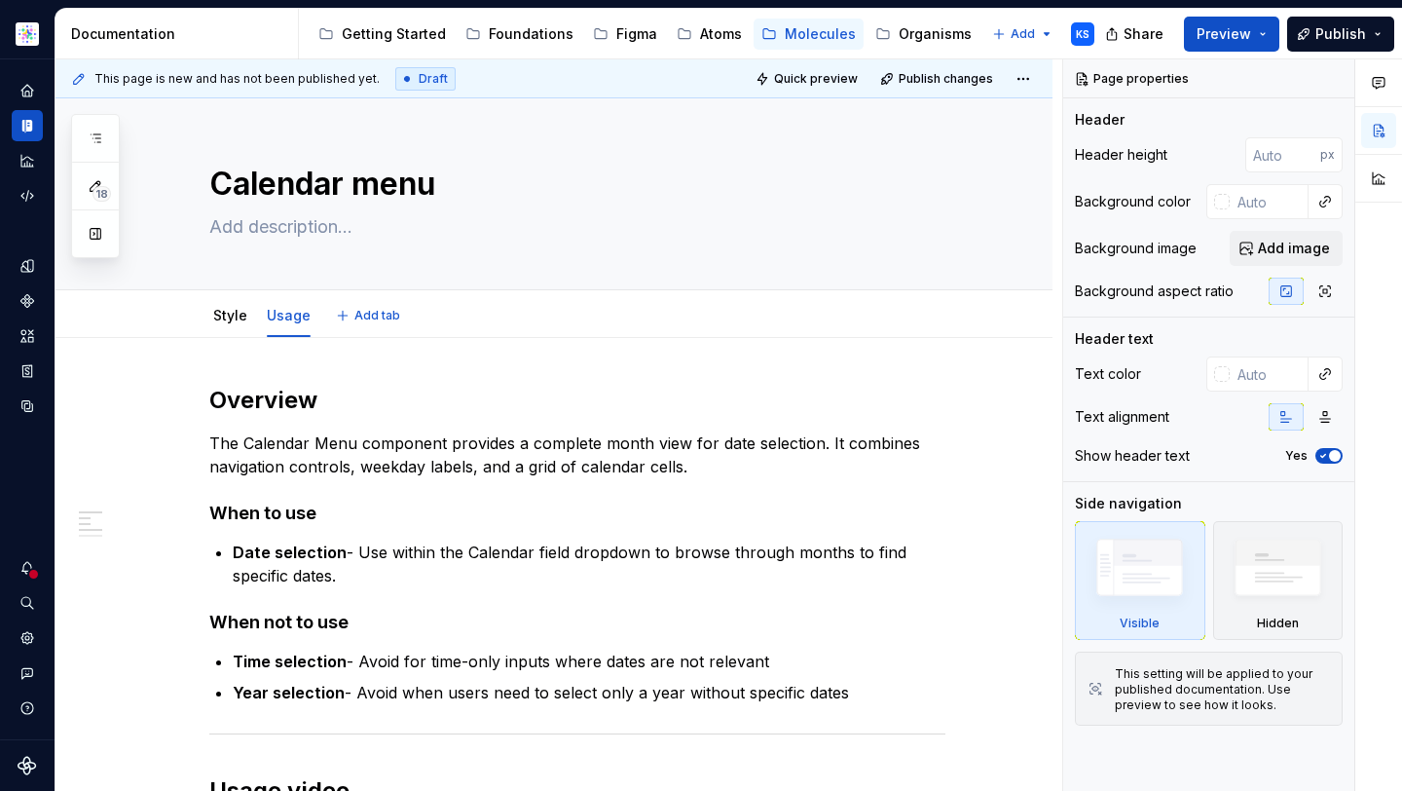
type textarea "*"
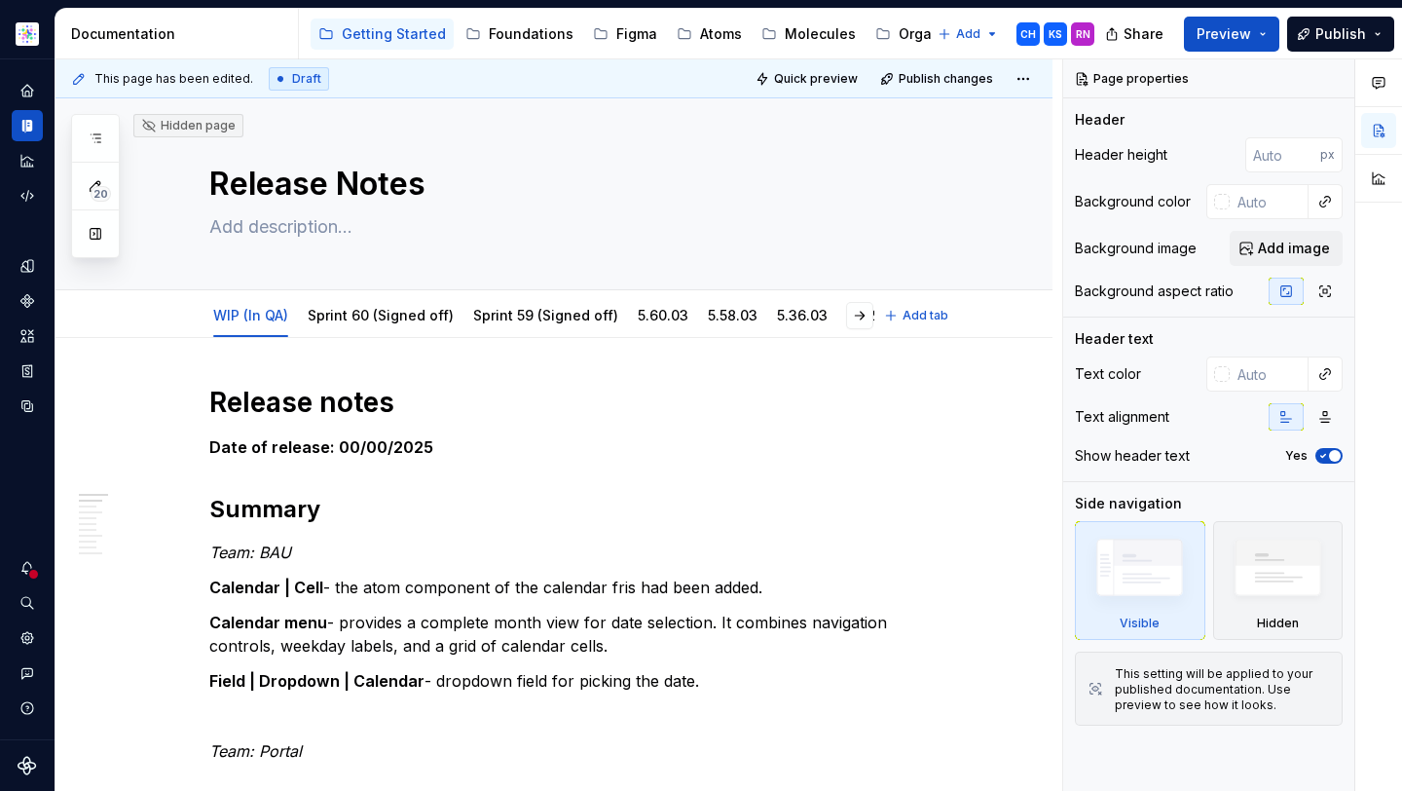
type textarea "*"
